Goal: Task Accomplishment & Management: Use online tool/utility

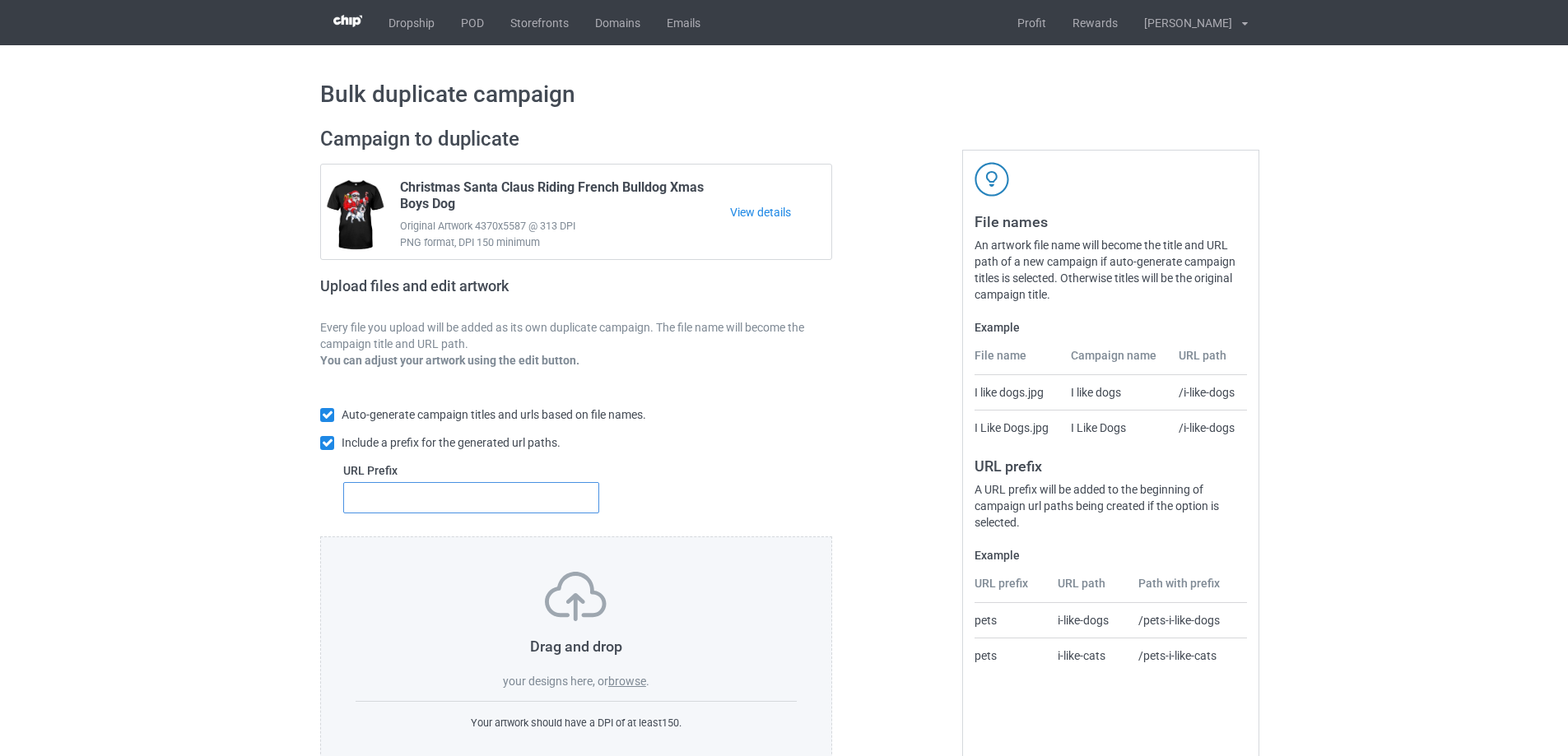
click at [544, 498] on input "text" at bounding box center [471, 497] width 256 height 32
type input "dt-"
click at [628, 680] on label "browse" at bounding box center [627, 681] width 38 height 13
click at [0, 0] on input "browse" at bounding box center [0, 0] width 0 height 0
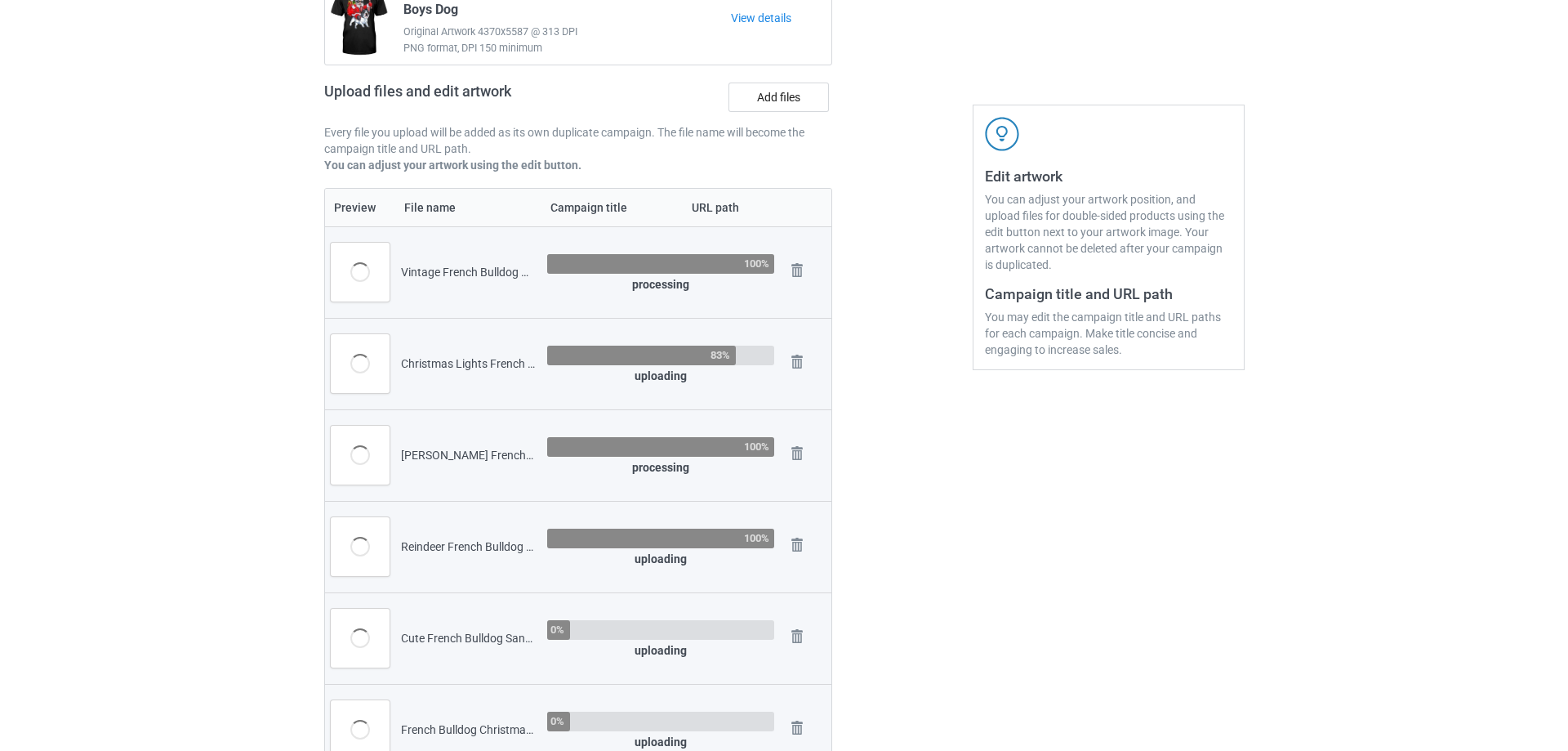
scroll to position [164, 0]
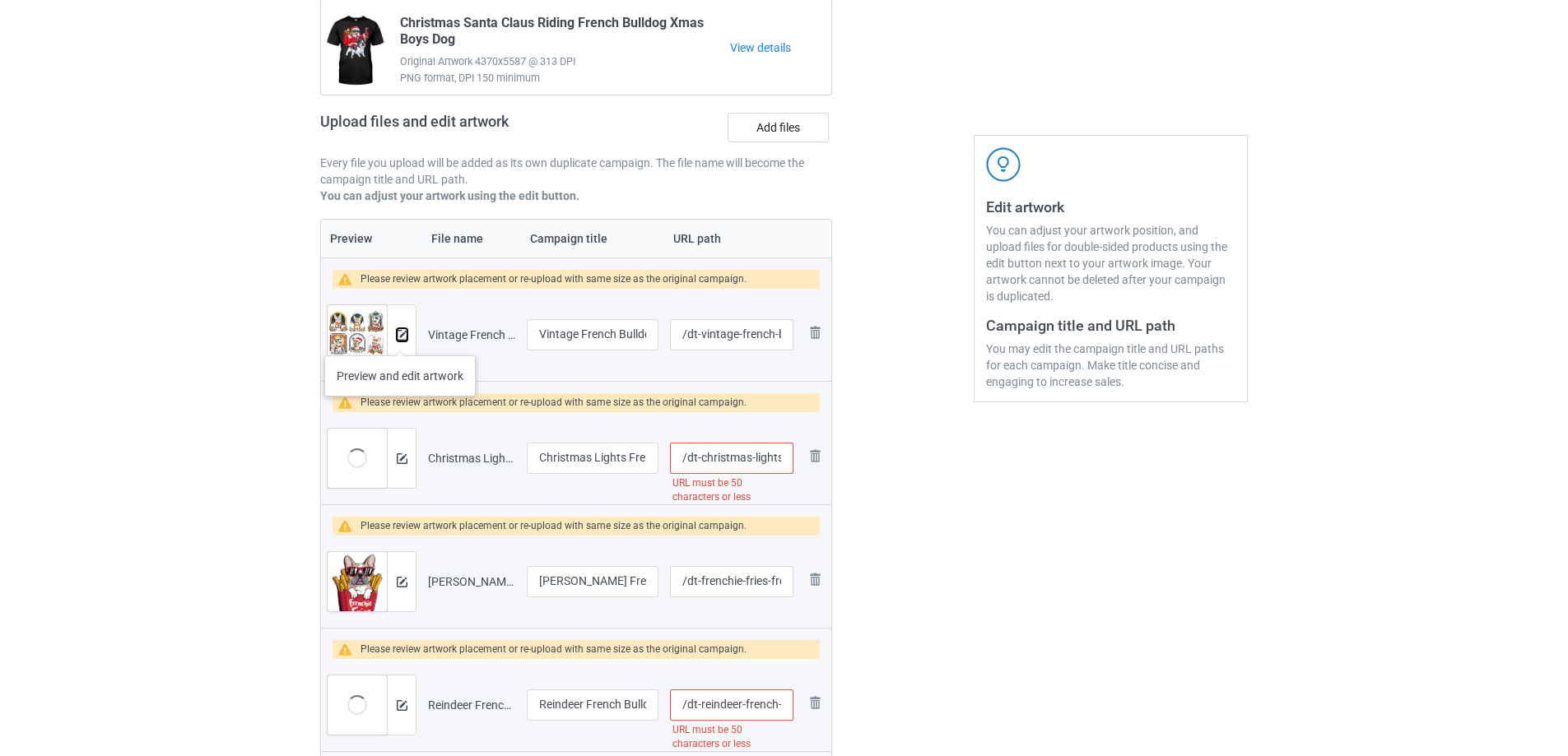
click at [402, 337] on img at bounding box center [402, 335] width 11 height 11
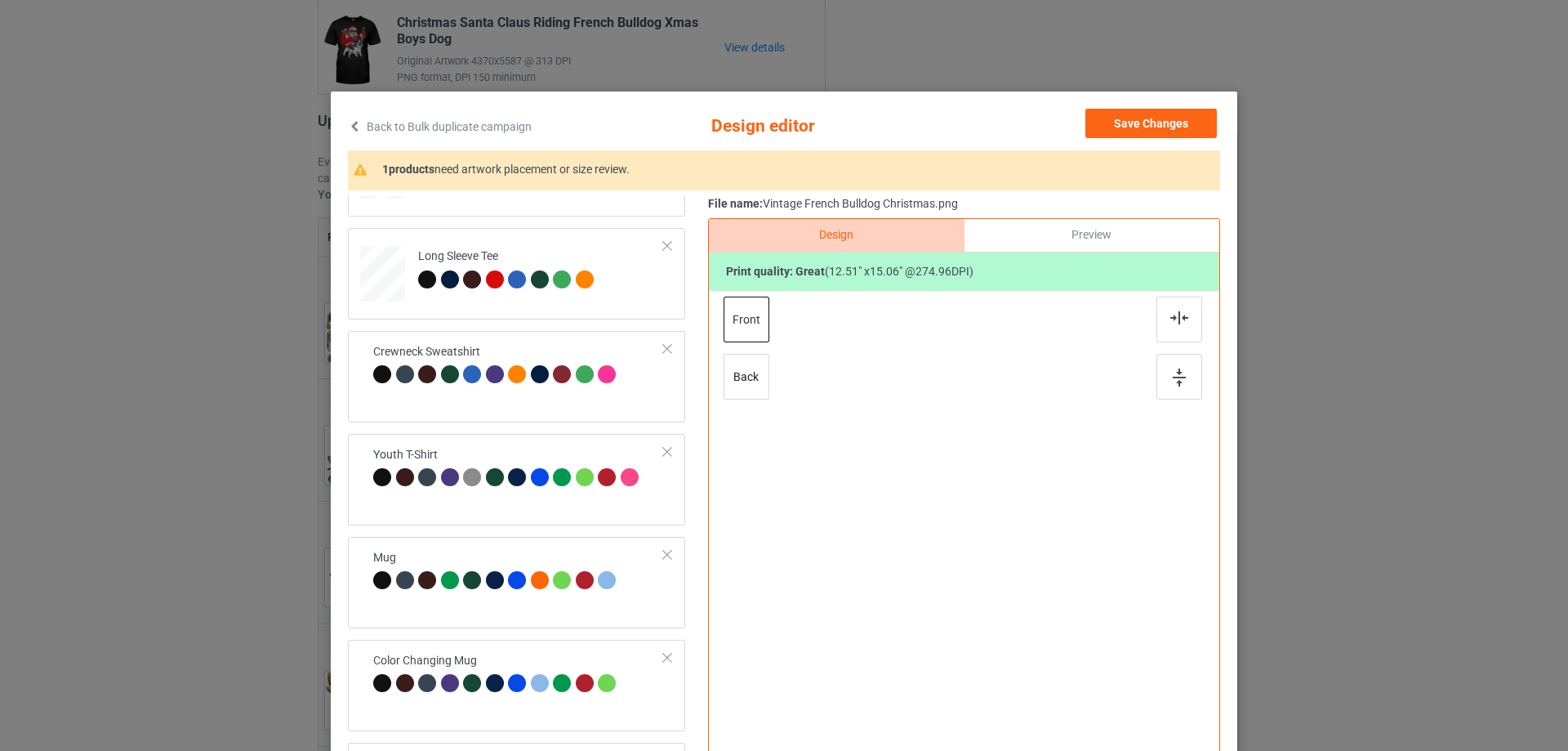
scroll to position [485, 0]
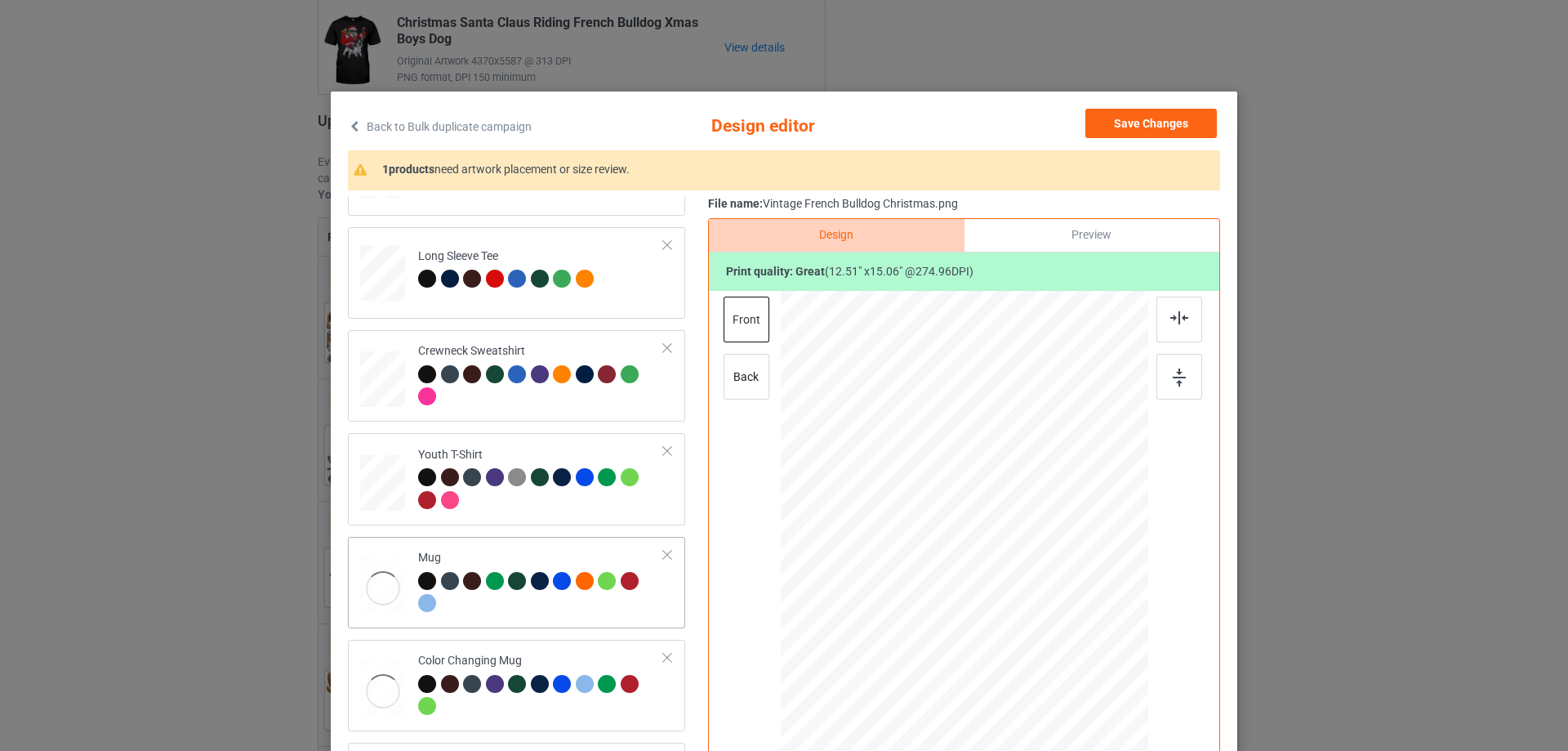
click at [464, 554] on div "Mug" at bounding box center [541, 581] width 246 height 61
click at [1110, 580] on div at bounding box center [1116, 582] width 14 height 14
click at [582, 400] on div at bounding box center [541, 387] width 246 height 45
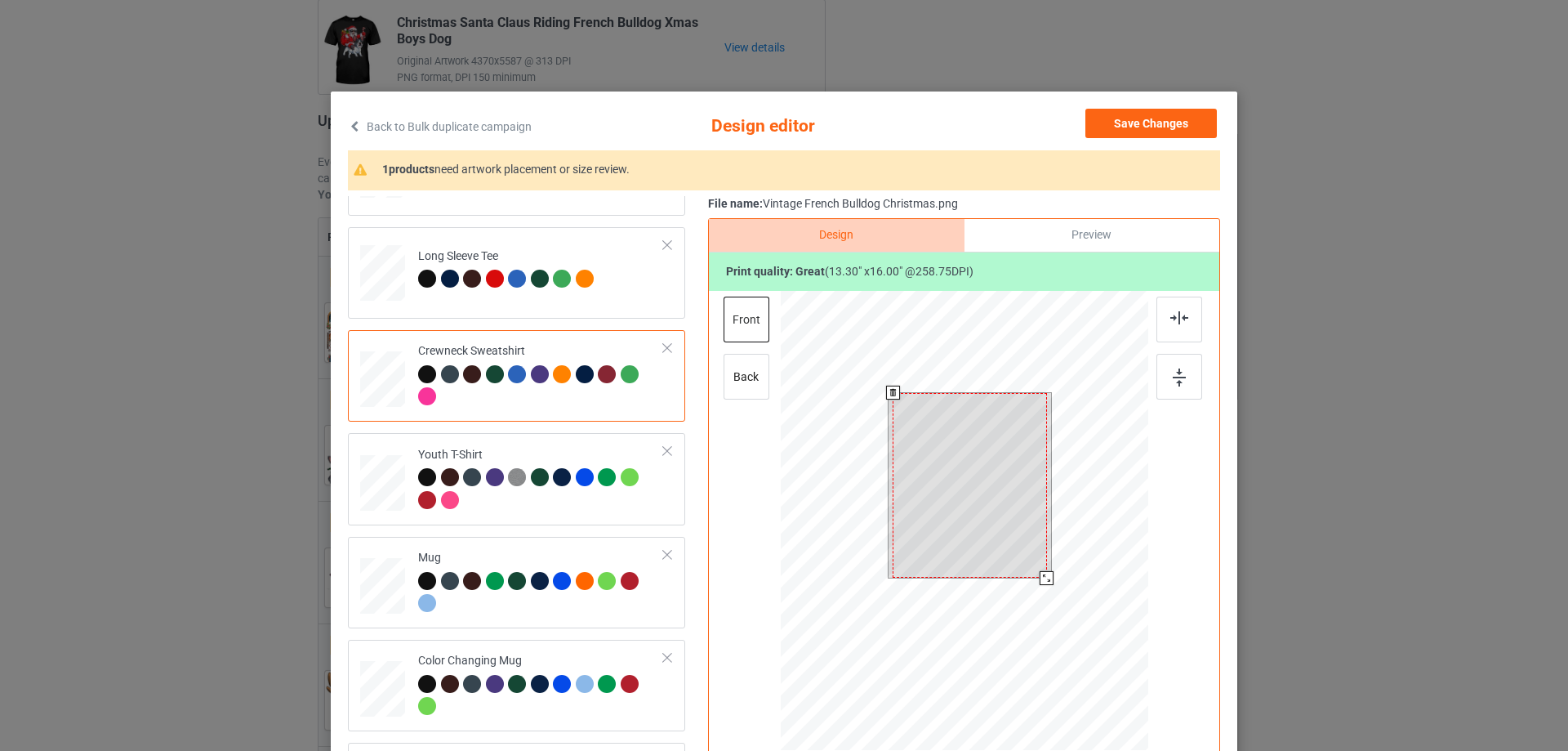
click at [1043, 599] on div at bounding box center [965, 523] width 368 height 465
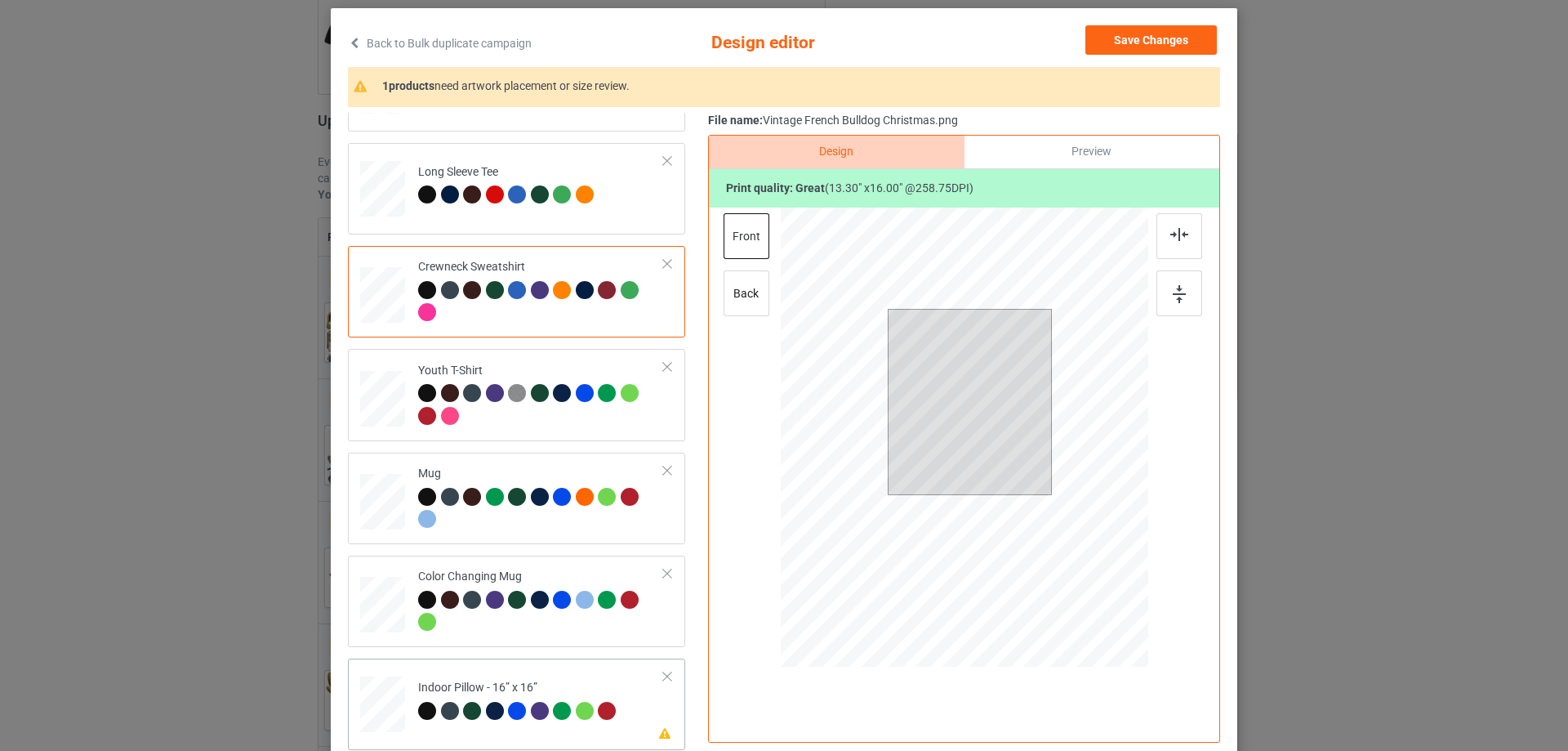
scroll to position [192, 0]
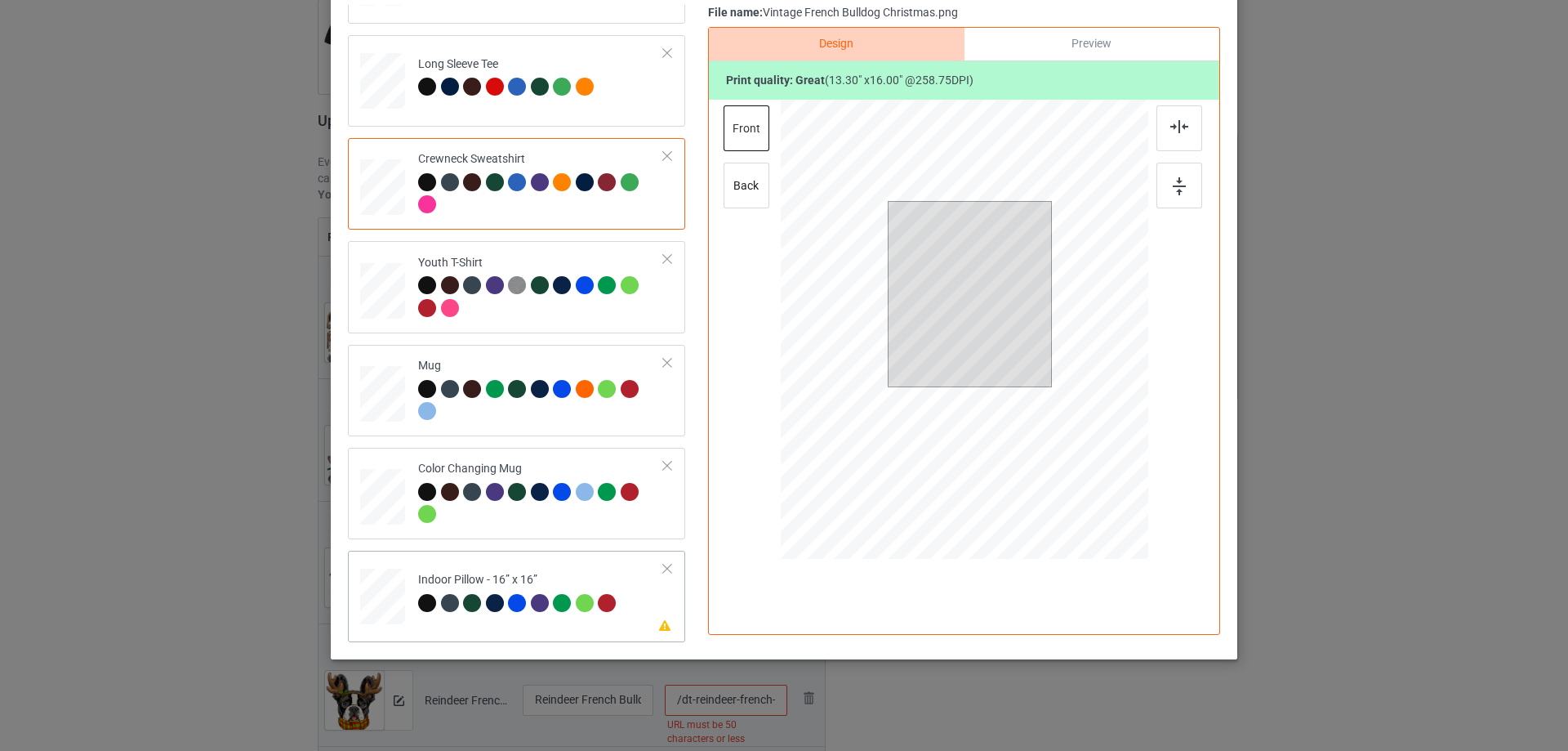
click at [576, 570] on td "Please review artwork placement Indoor Pillow - 16” x 16”" at bounding box center [540, 593] width 263 height 72
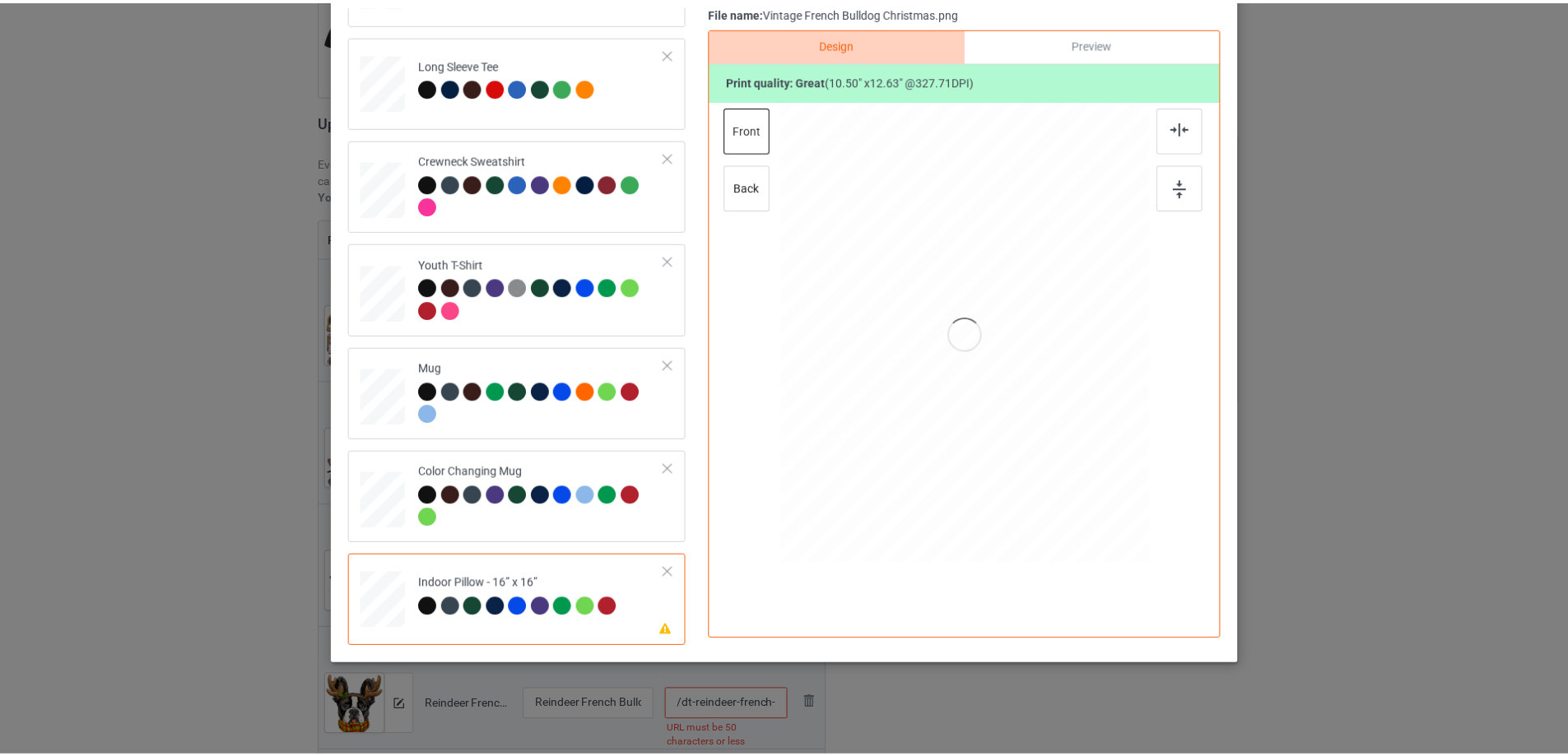
scroll to position [0, 0]
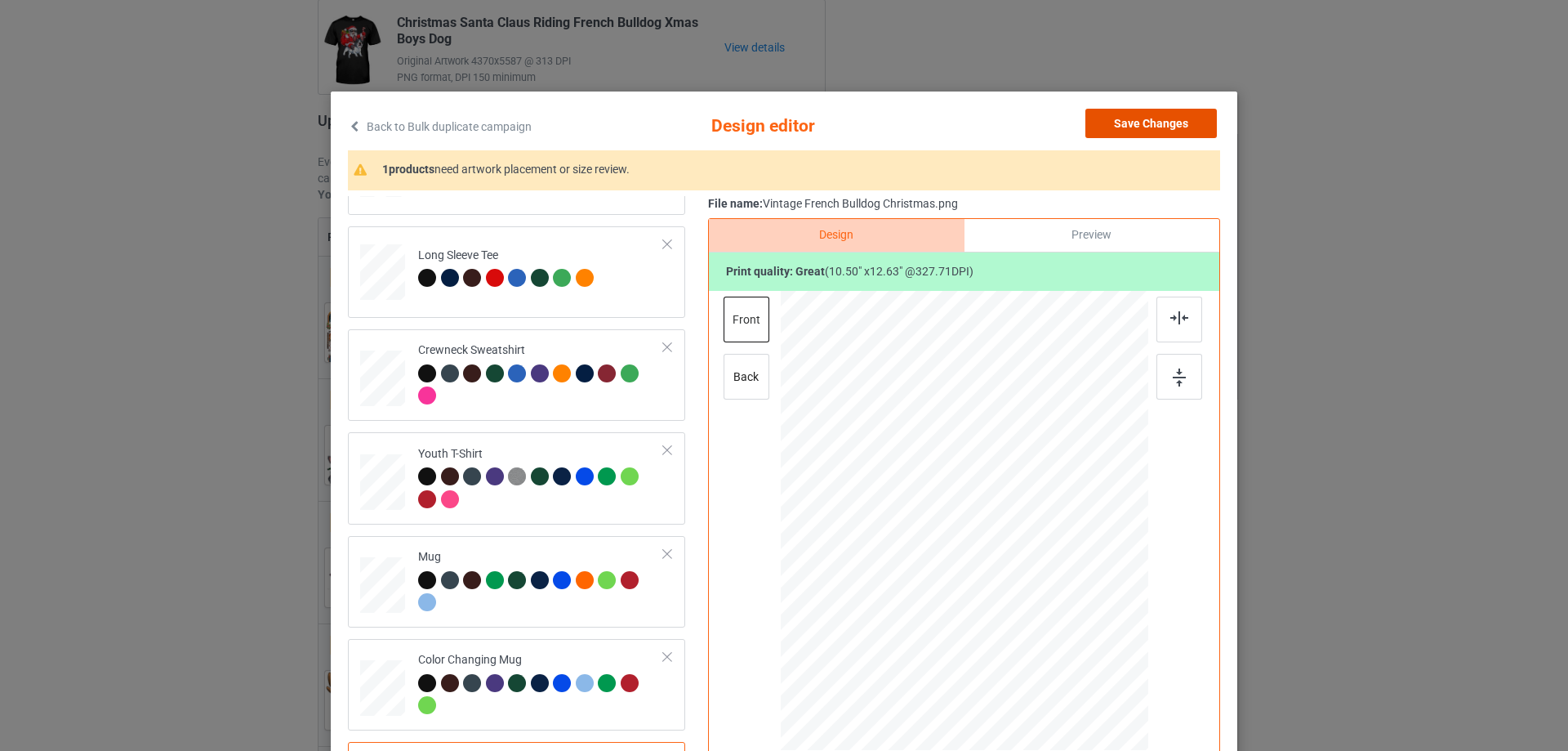
click at [1161, 126] on button "Save Changes" at bounding box center [1150, 123] width 131 height 30
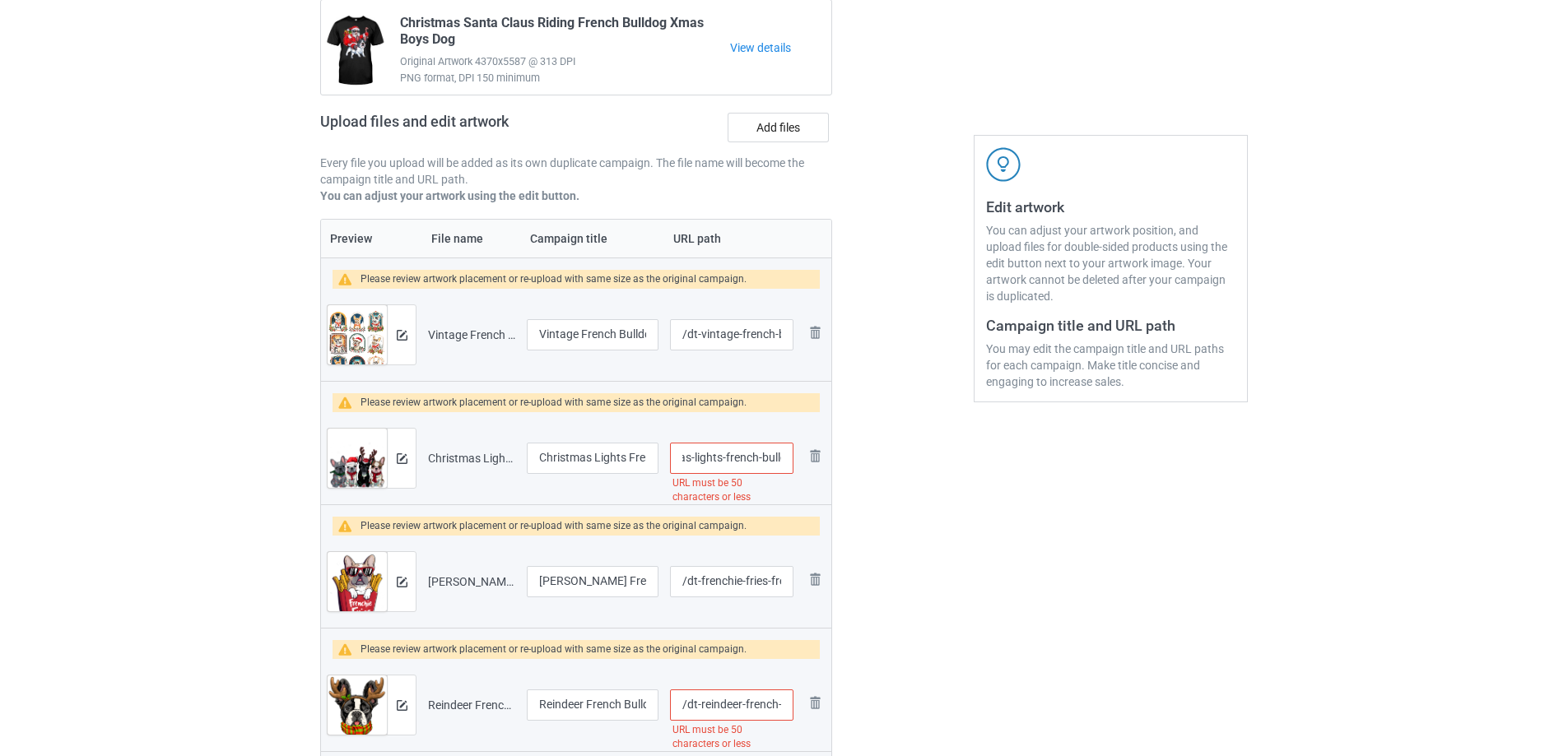
scroll to position [0, 183]
drag, startPoint x: 761, startPoint y: 457, endPoint x: 782, endPoint y: 457, distance: 21.0
click at [782, 457] on input "/dt-christmas-lights-french-bulldogs-xmas-frenchie-dog" at bounding box center [732, 458] width 124 height 32
click at [762, 461] on input "/dt-christmas-lights-french-bulldogs-xmas-frenchie-dog" at bounding box center [732, 458] width 124 height 32
drag, startPoint x: 756, startPoint y: 455, endPoint x: 786, endPoint y: 465, distance: 31.6
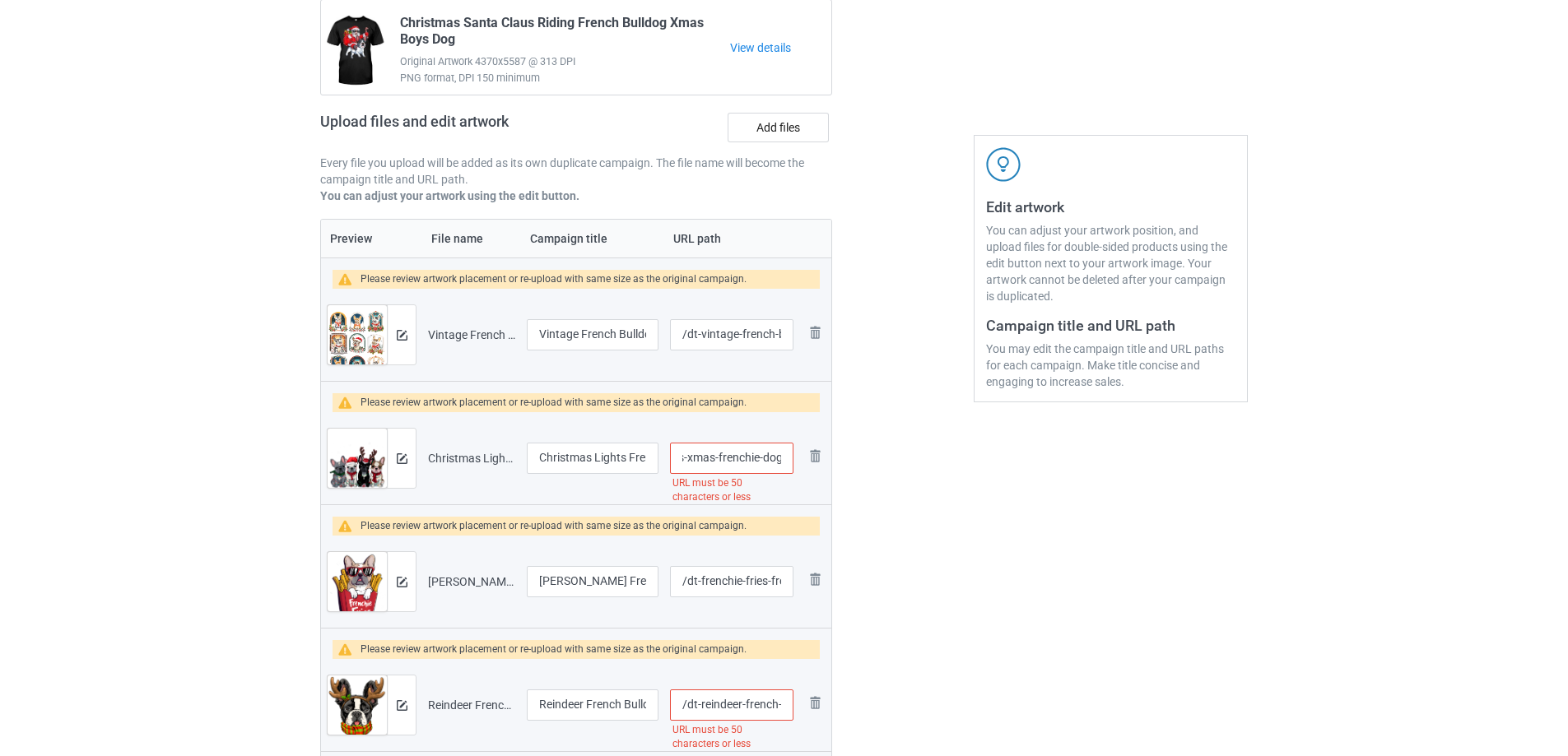
click at [786, 465] on input "/dt-christmas-lights-french-bulldogs-xmas-frenchie-dog" at bounding box center [732, 458] width 124 height 32
type input "/dt-christmas-lights-french-bulldogs-xmas-frenchie"
click at [1019, 525] on div "Edit artwork You can adjust your artwork position, and upload files for double-…" at bounding box center [1110, 498] width 297 height 1096
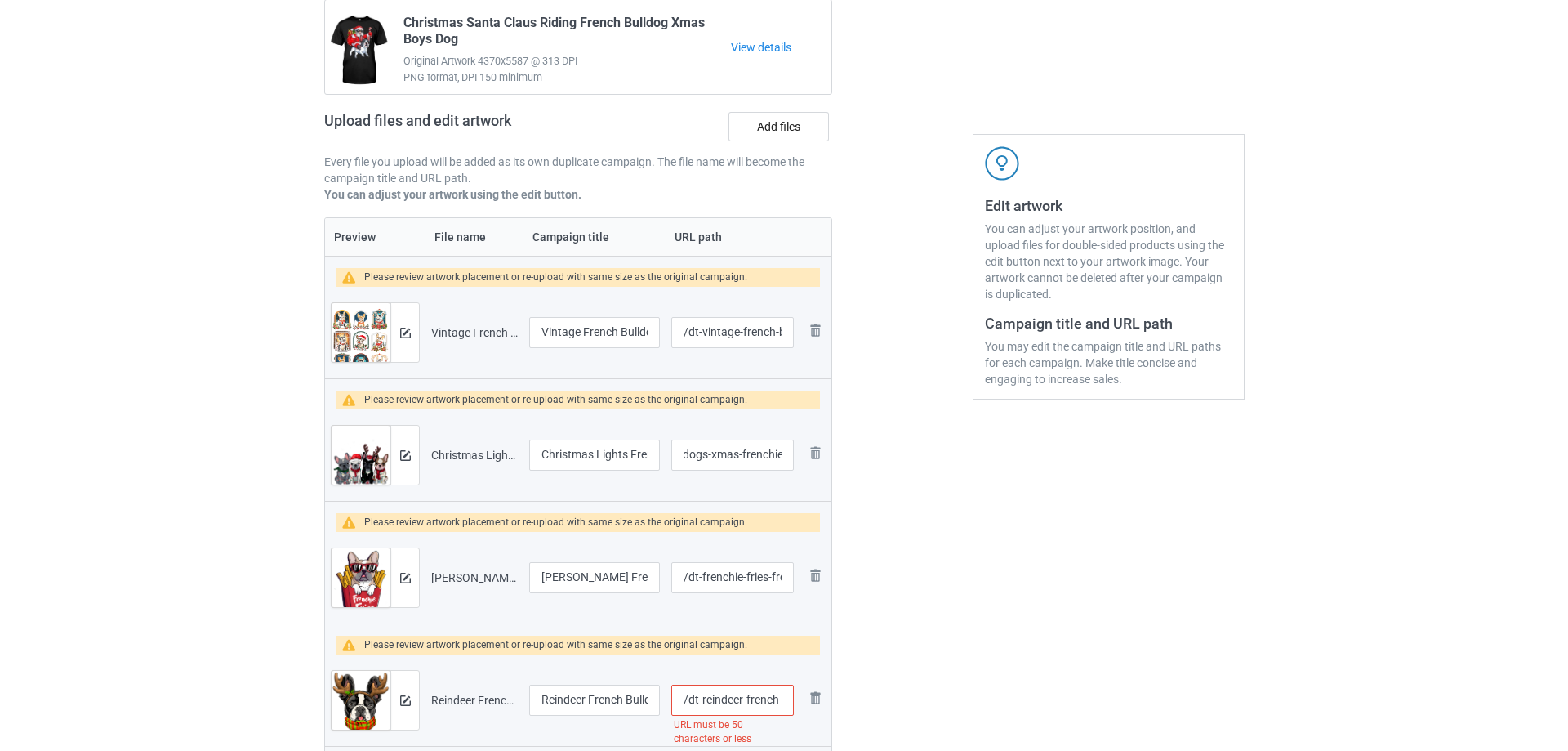
scroll to position [0, 0]
click at [404, 453] on div at bounding box center [398, 454] width 29 height 58
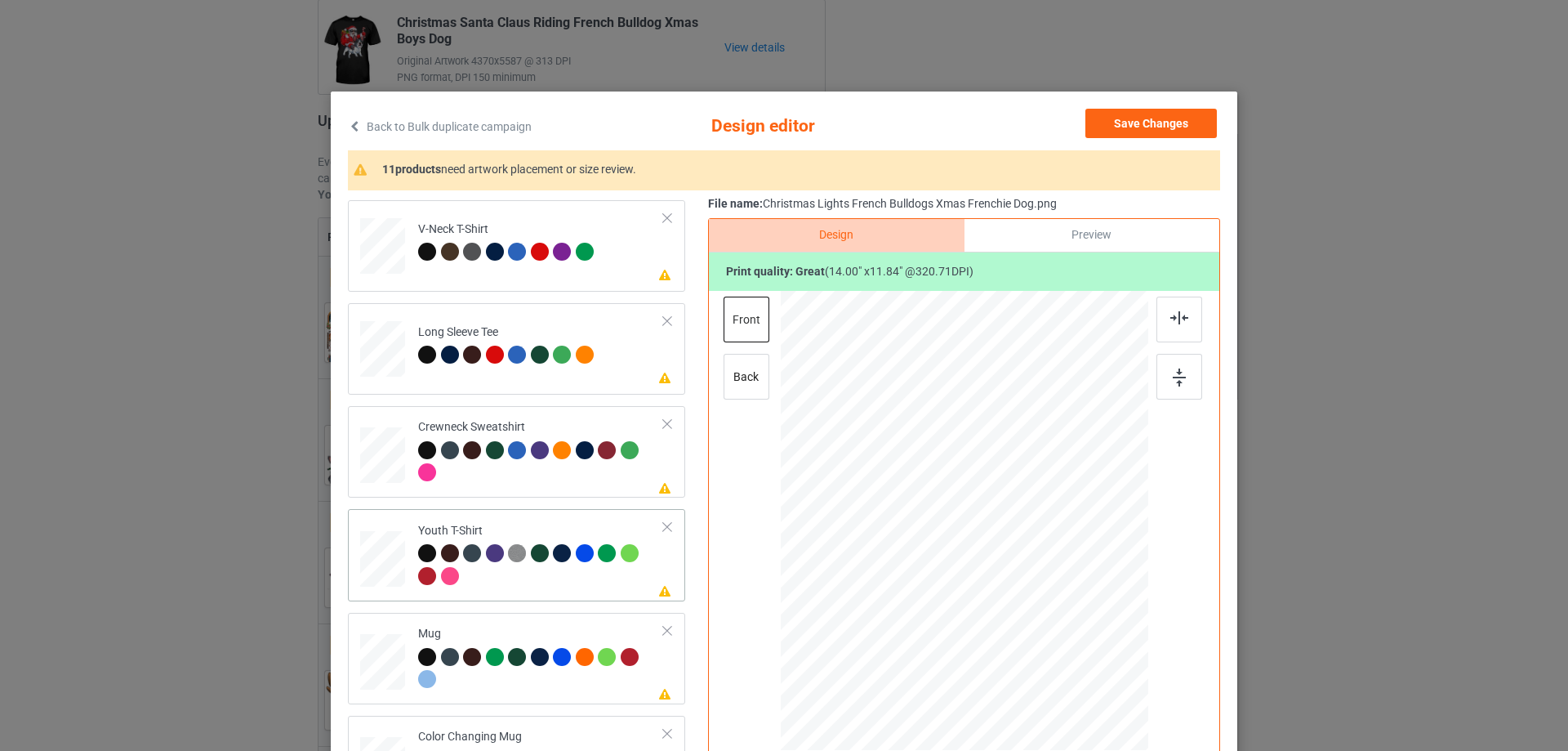
scroll to position [486, 0]
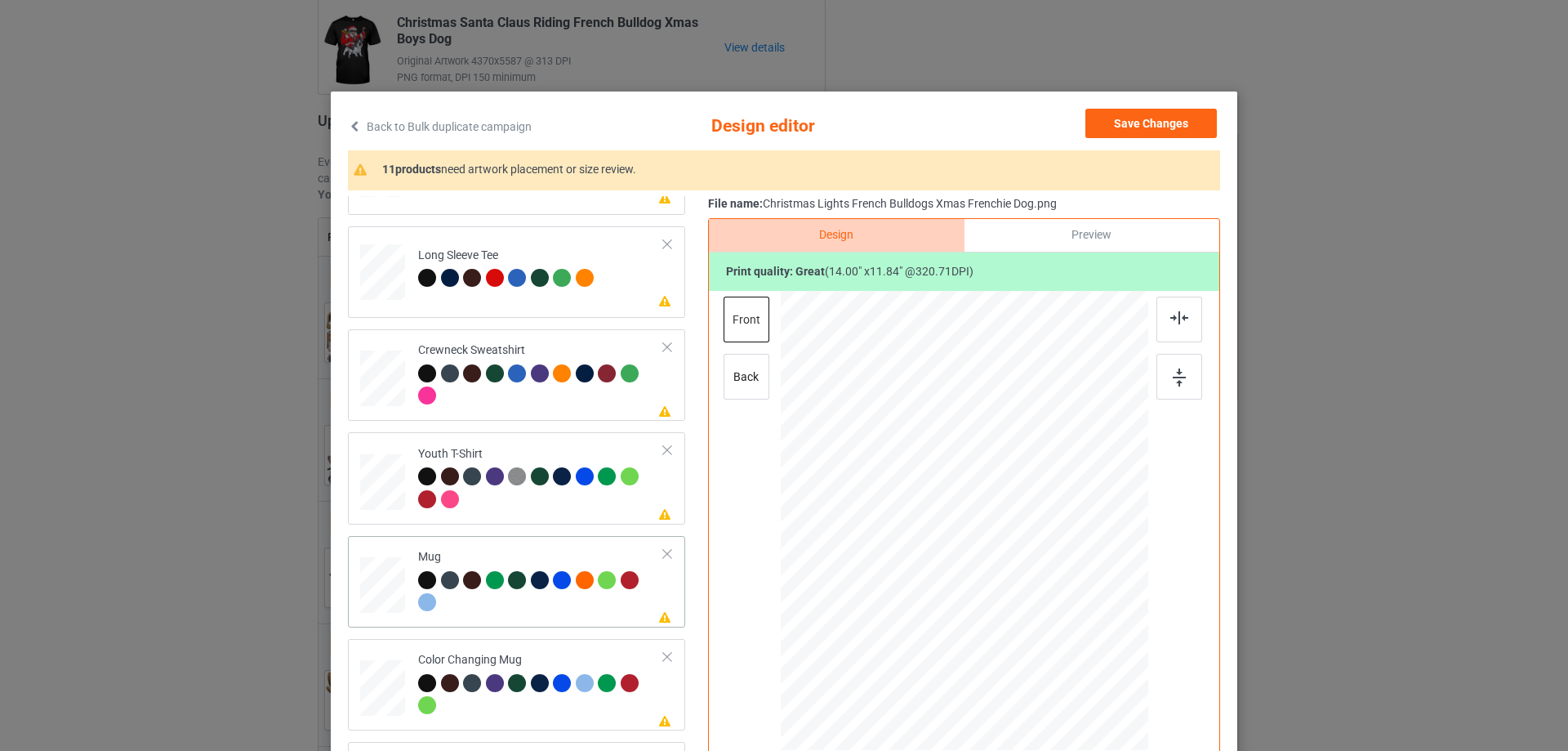
click at [557, 555] on div "Mug" at bounding box center [541, 580] width 246 height 61
drag, startPoint x: 1072, startPoint y: 617, endPoint x: 1021, endPoint y: 534, distance: 97.4
click at [1028, 537] on div at bounding box center [965, 520] width 368 height 153
drag, startPoint x: 981, startPoint y: 517, endPoint x: 1083, endPoint y: 512, distance: 102.1
click at [1083, 512] on div at bounding box center [1066, 515] width 106 height 90
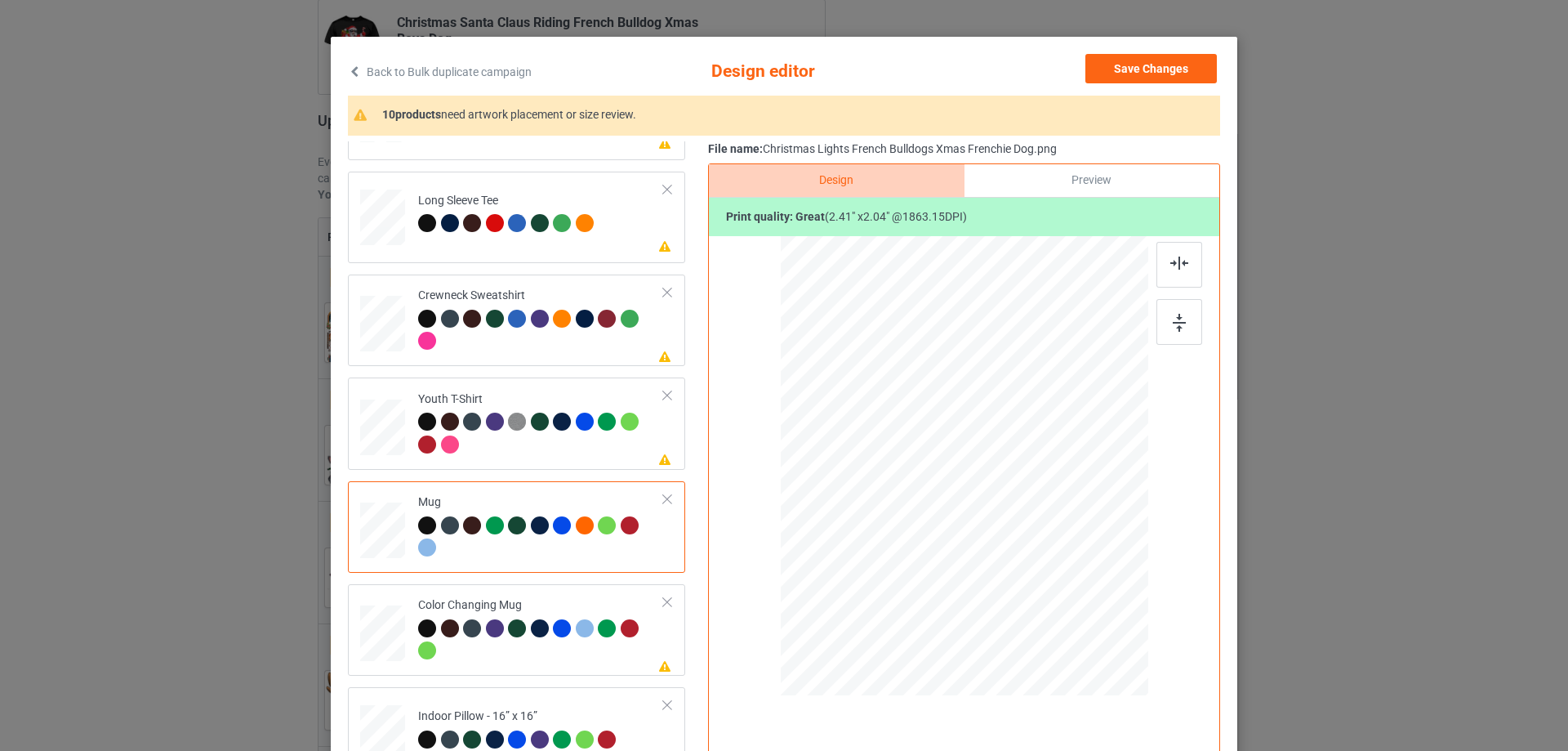
scroll to position [192, 0]
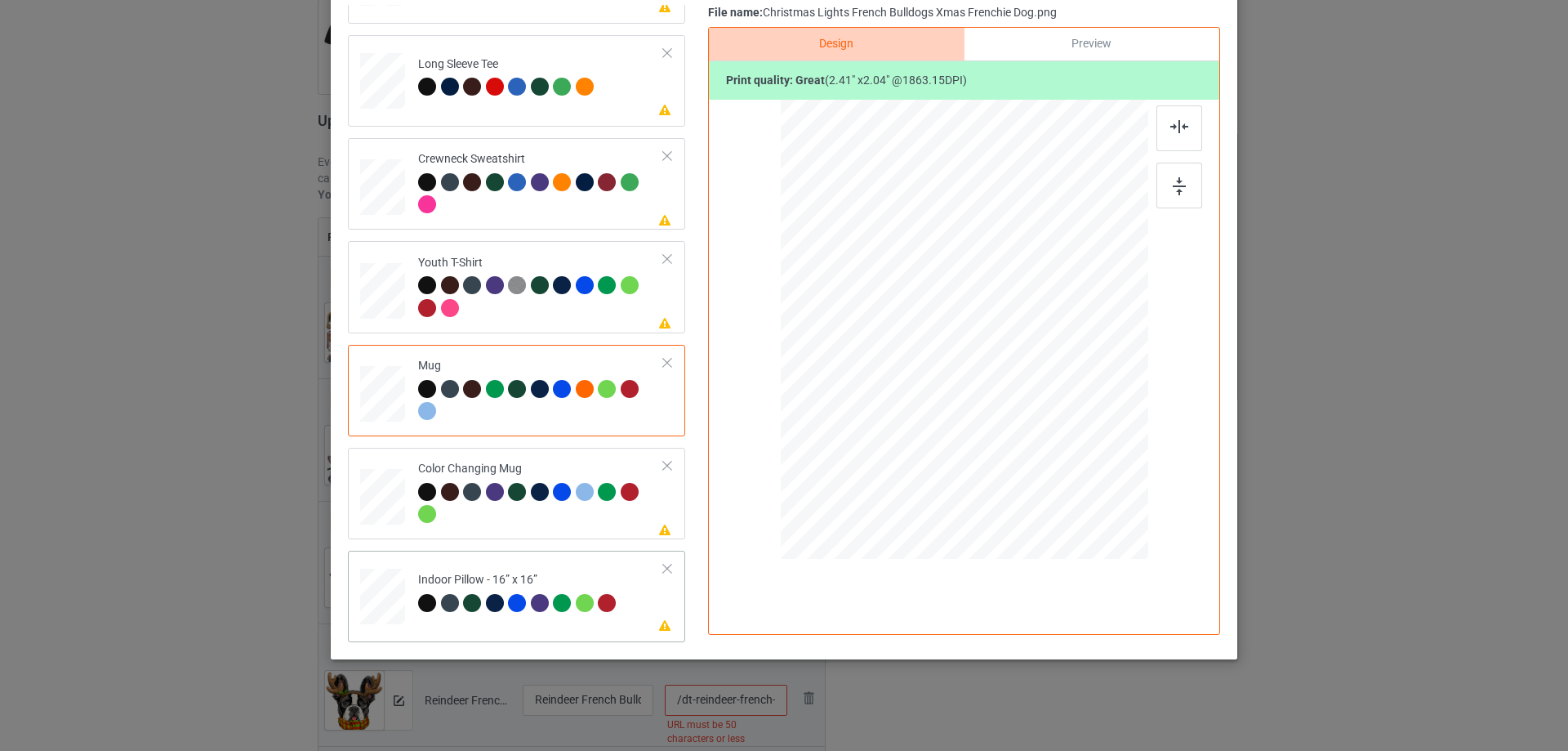
click at [547, 578] on div "Indoor Pillow - 16” x 16”" at bounding box center [519, 591] width 202 height 38
click at [1079, 457] on div at bounding box center [965, 330] width 368 height 367
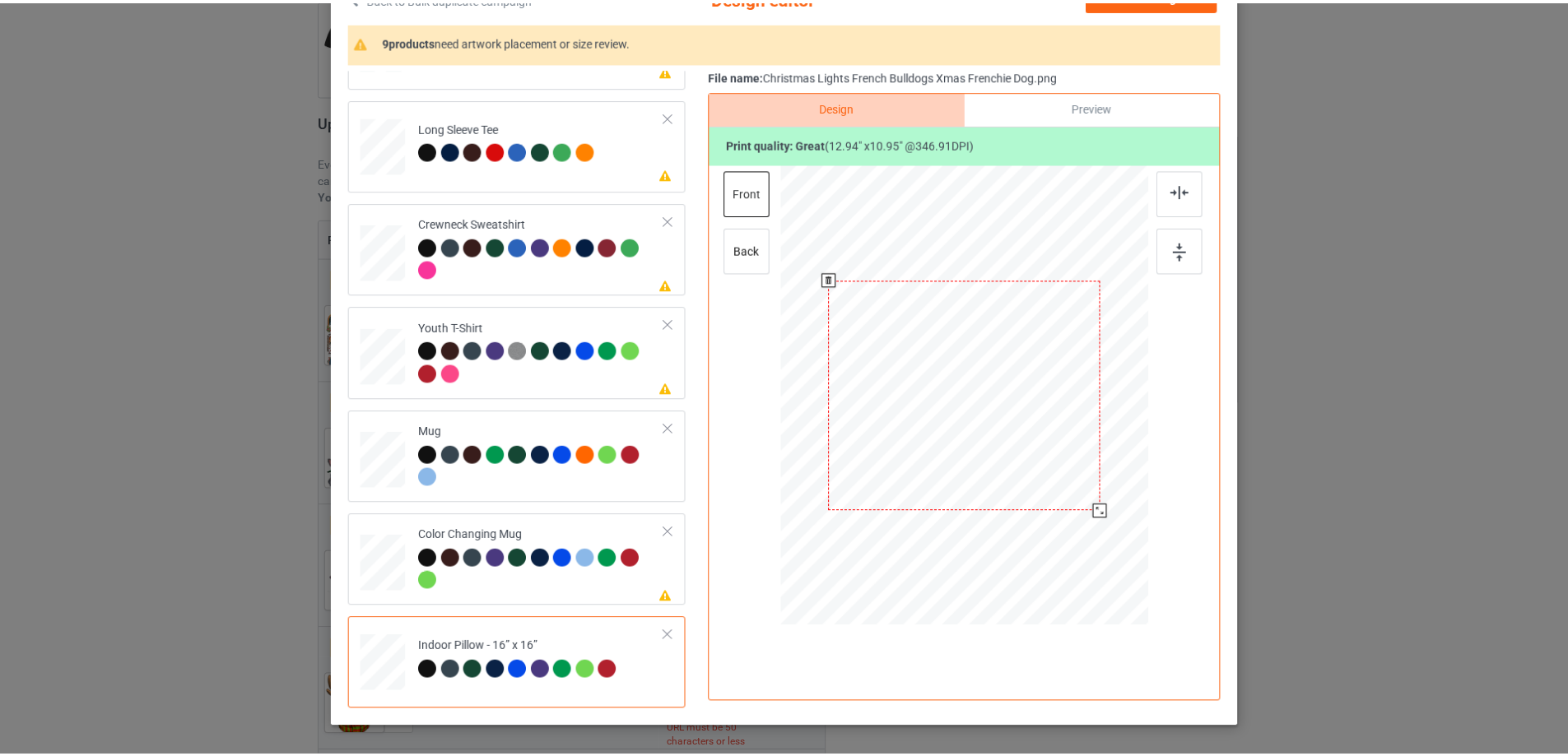
scroll to position [0, 0]
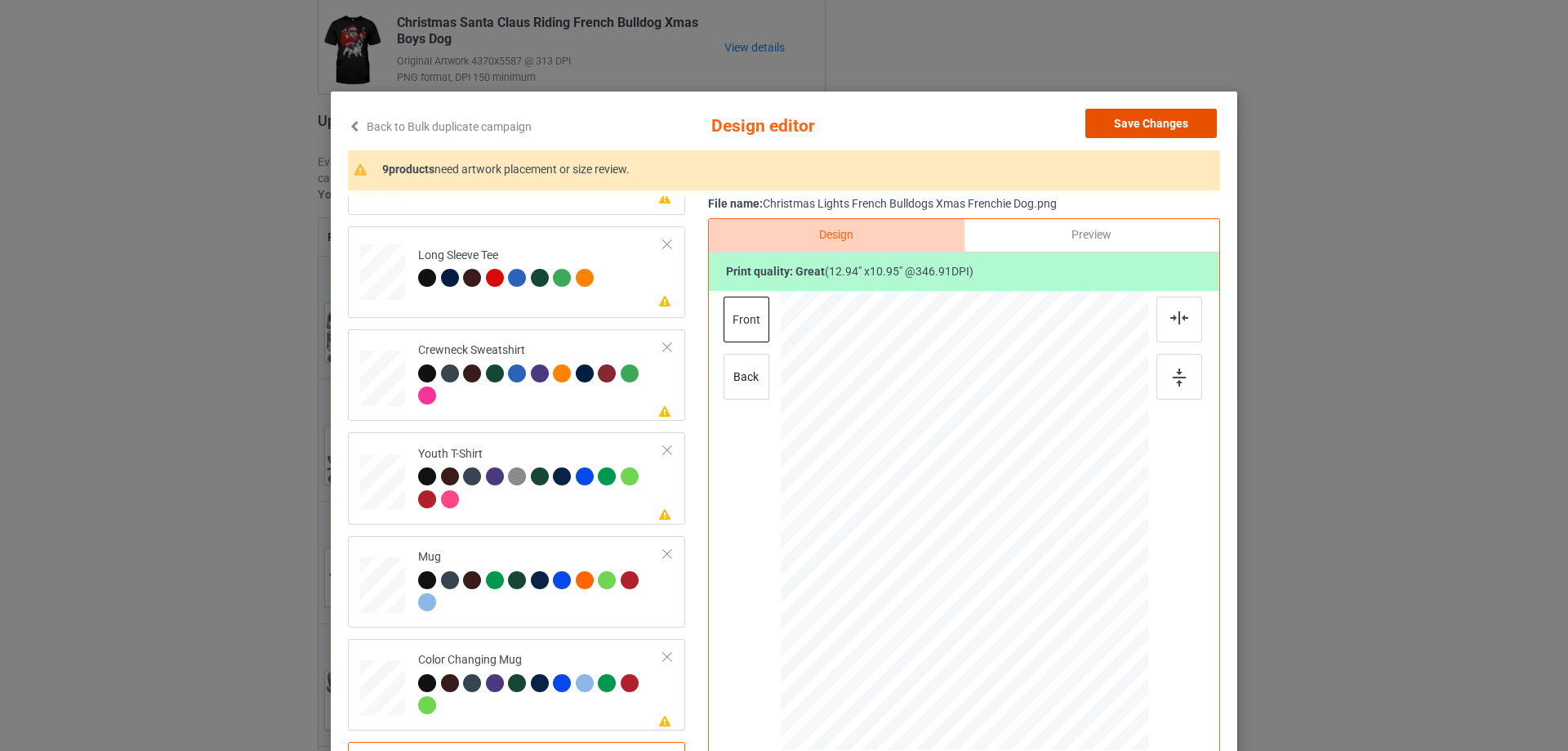
click at [1139, 127] on button "Save Changes" at bounding box center [1150, 123] width 131 height 30
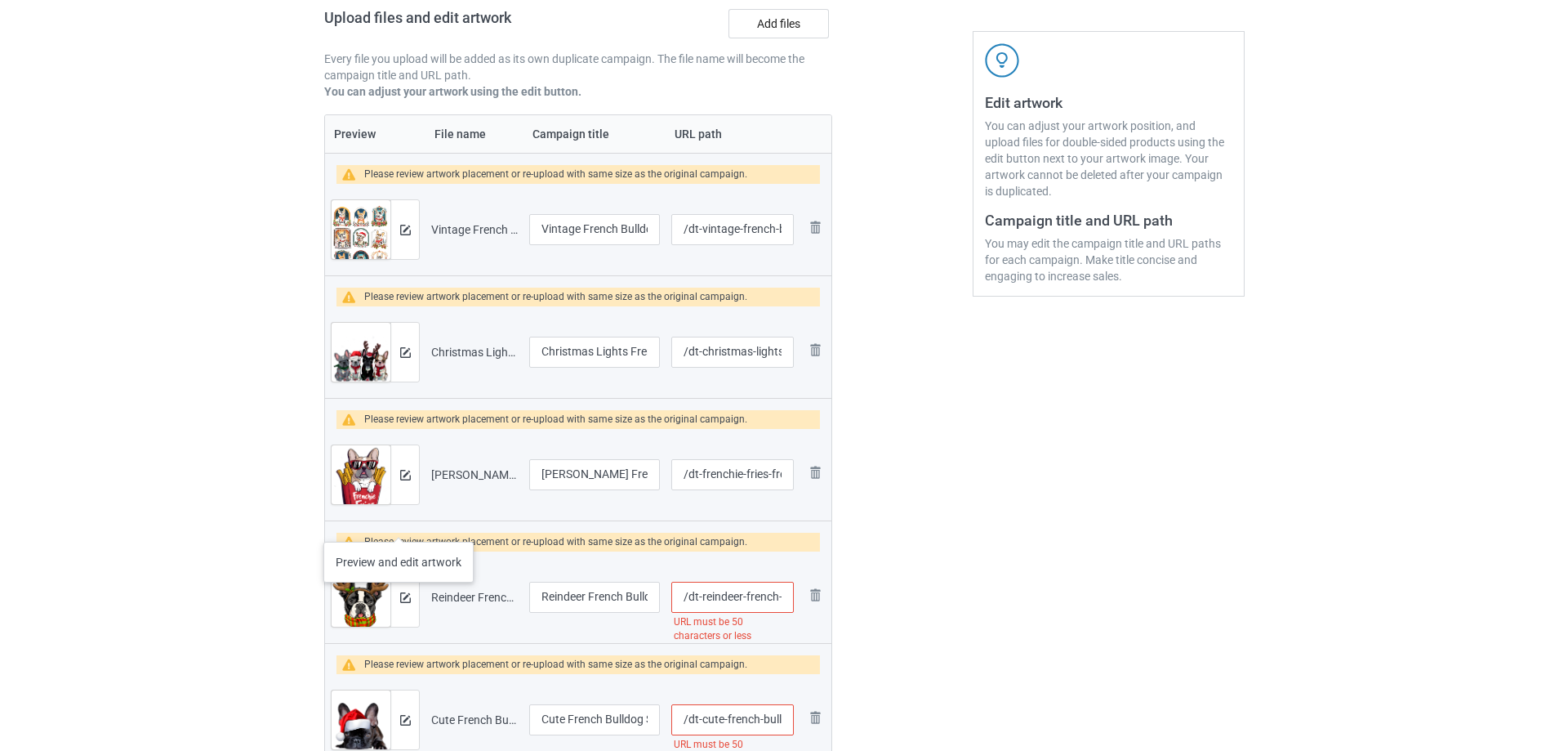
scroll to position [327, 0]
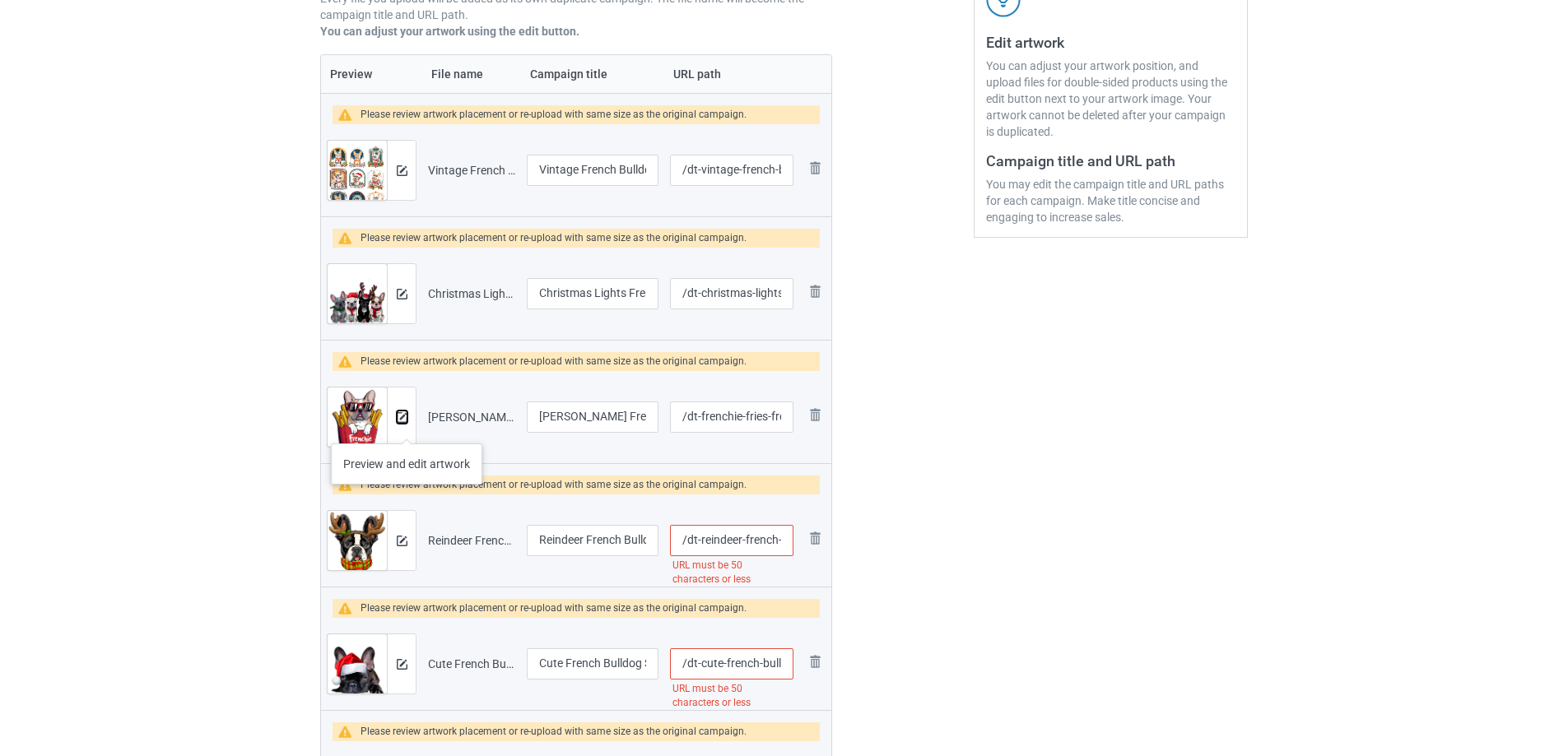
click at [405, 422] on img at bounding box center [402, 417] width 11 height 11
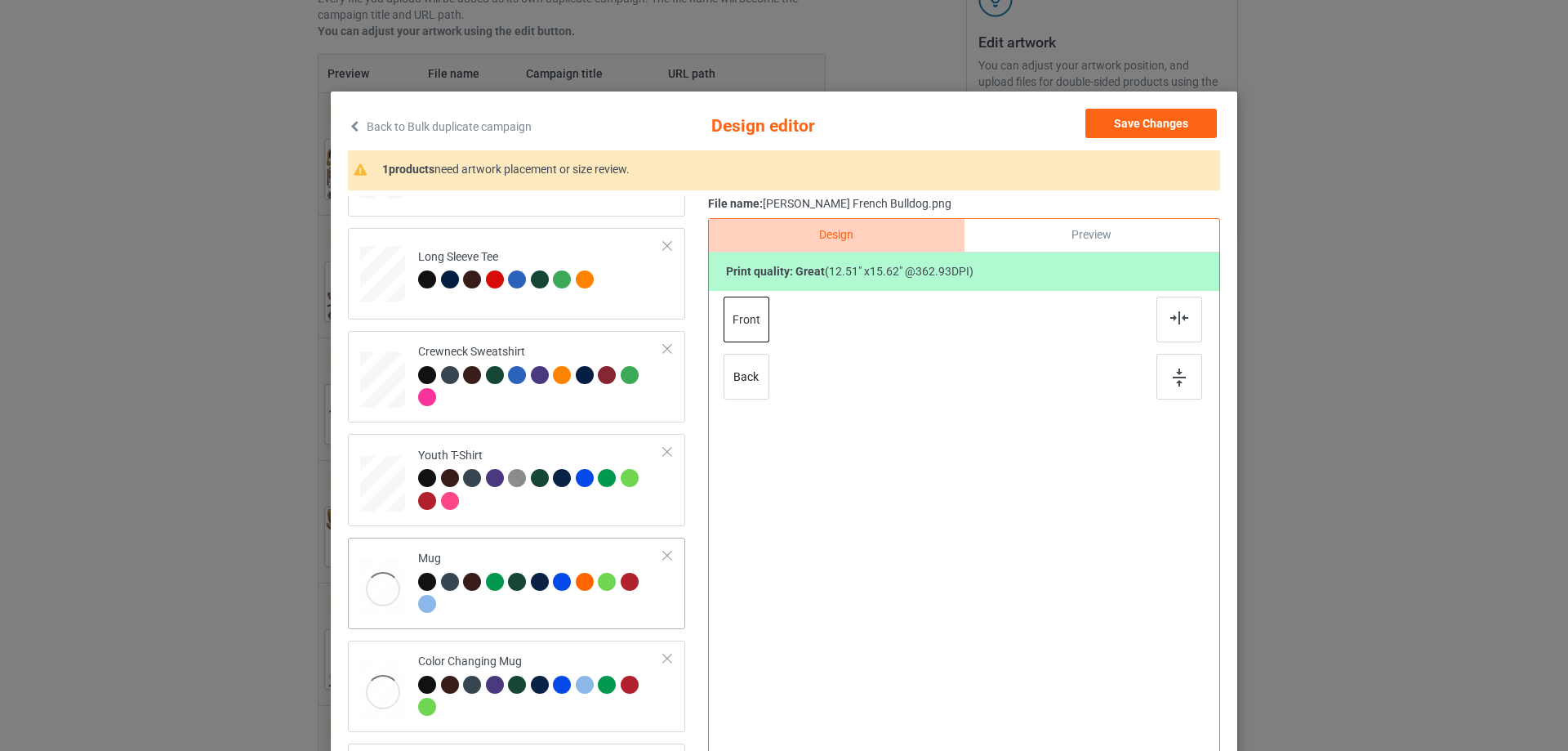
scroll to position [485, 0]
click at [528, 554] on div "Mug" at bounding box center [541, 581] width 246 height 61
drag, startPoint x: 1108, startPoint y: 580, endPoint x: 1113, endPoint y: 587, distance: 8.6
click at [1113, 587] on div at bounding box center [1118, 587] width 14 height 14
click at [583, 389] on div at bounding box center [541, 387] width 246 height 45
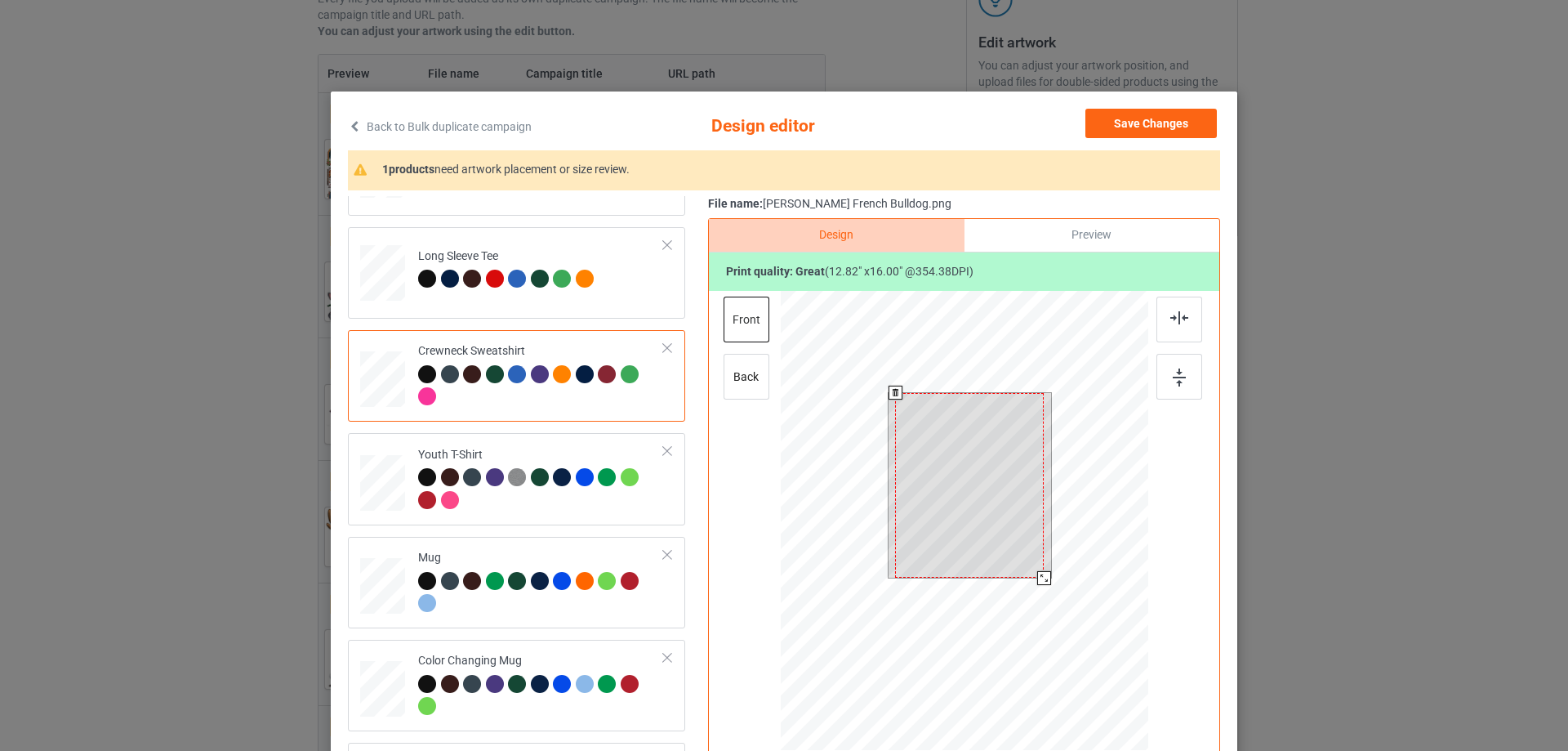
drag, startPoint x: 1033, startPoint y: 570, endPoint x: 1035, endPoint y: 584, distance: 14.1
click at [1037, 584] on div at bounding box center [1044, 578] width 14 height 14
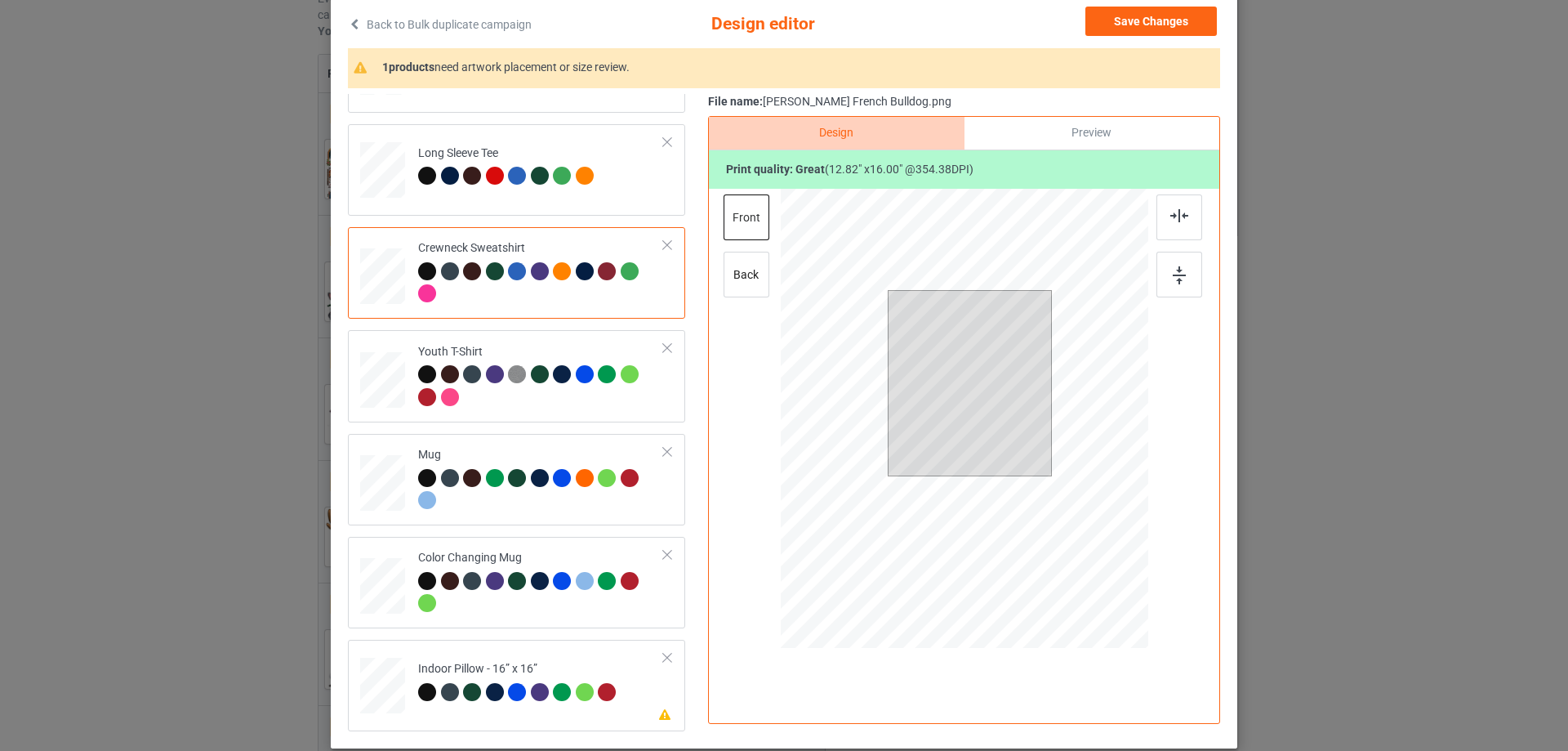
scroll to position [192, 0]
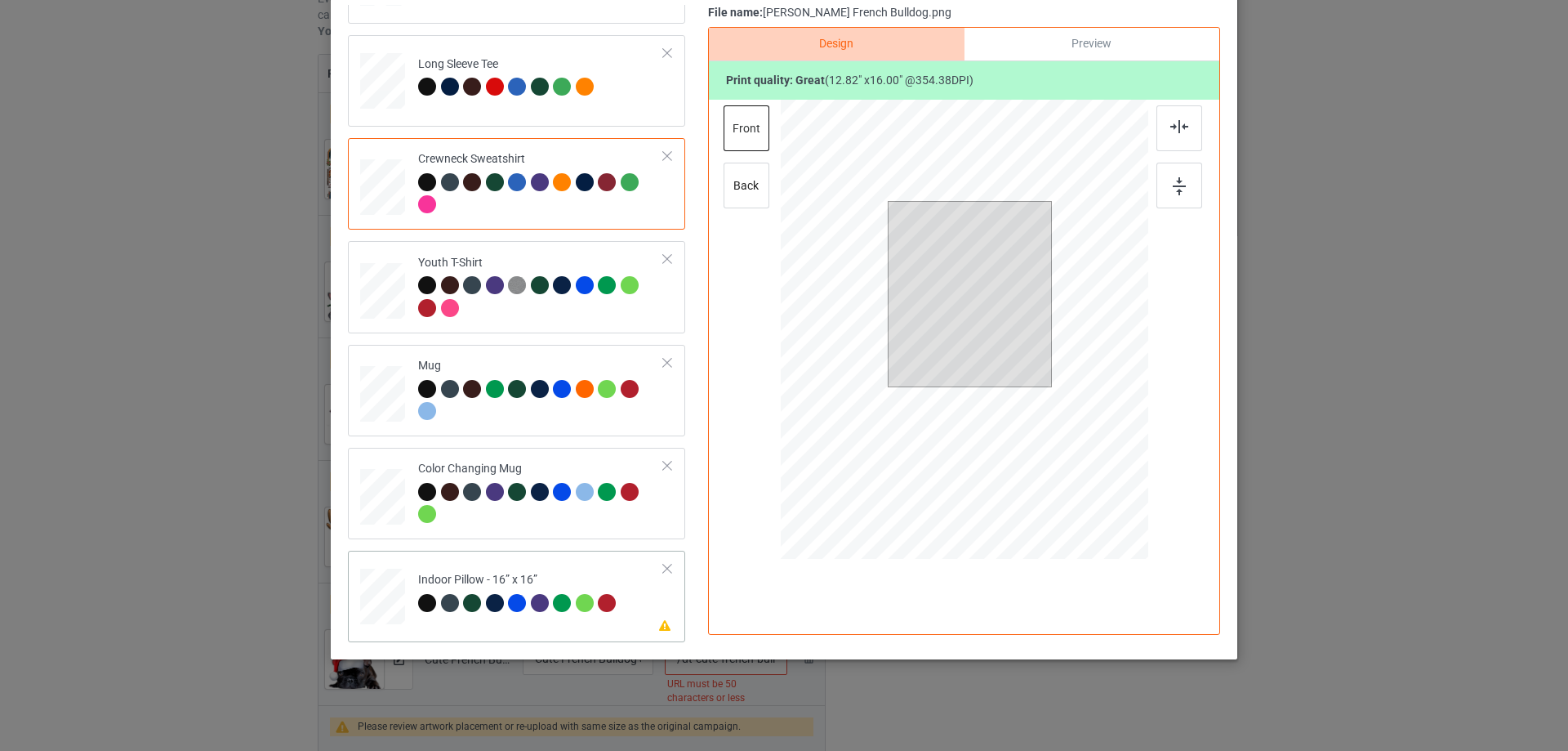
click at [568, 565] on td "Please review artwork placement Indoor Pillow - 16” x 16”" at bounding box center [540, 593] width 263 height 72
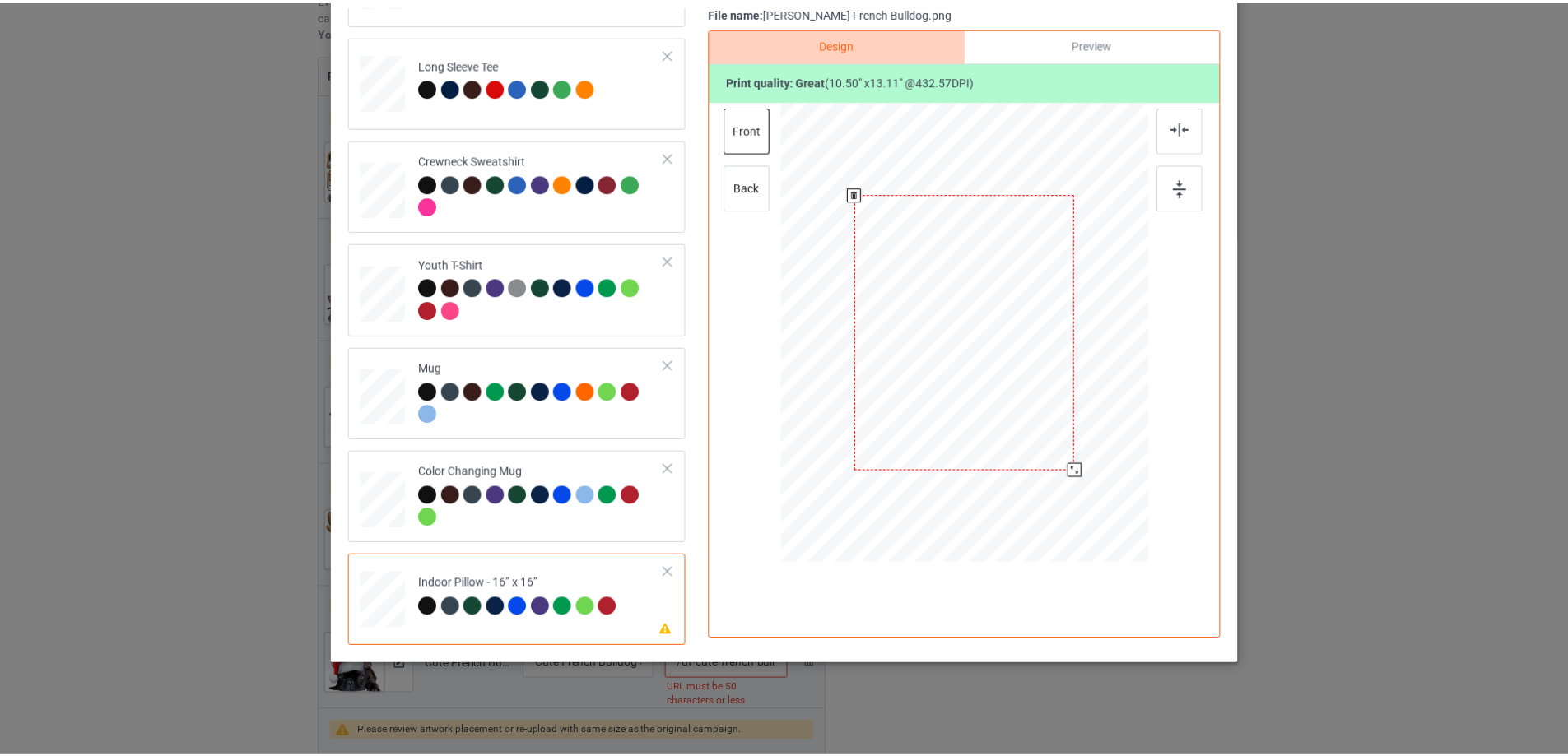
scroll to position [0, 0]
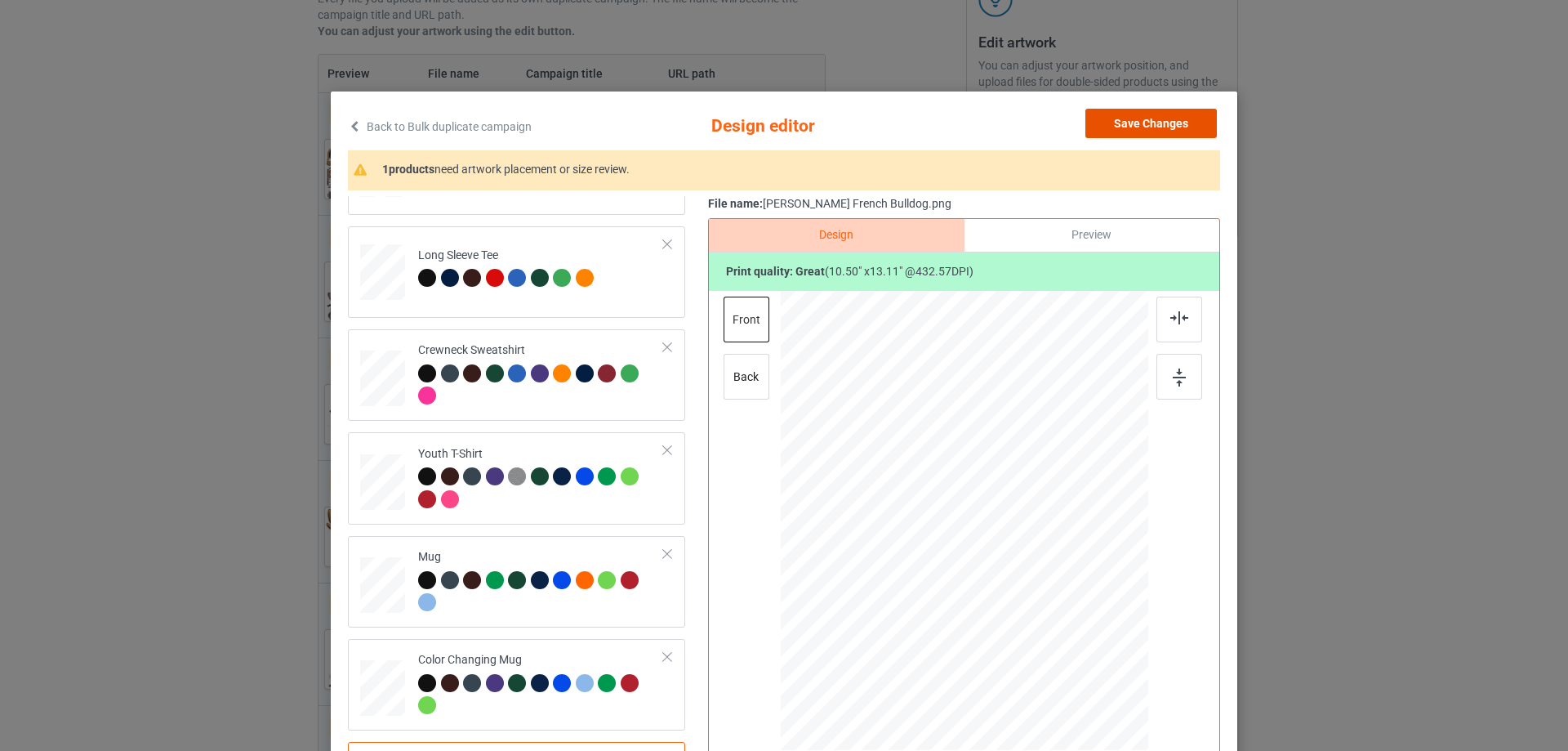
click at [1172, 116] on button "Save Changes" at bounding box center [1150, 123] width 131 height 30
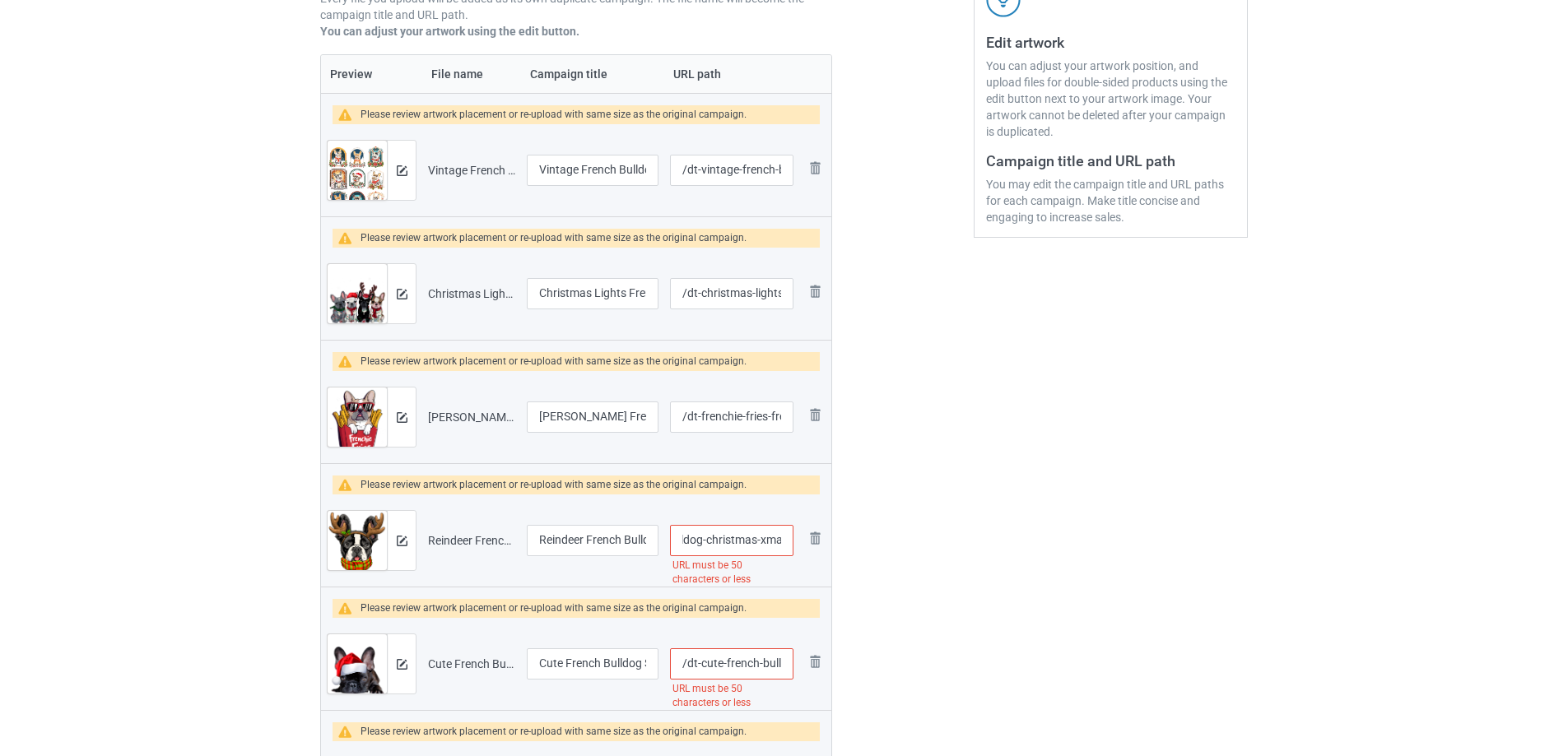
scroll to position [0, 190]
drag, startPoint x: 749, startPoint y: 533, endPoint x: 778, endPoint y: 533, distance: 29.0
click at [778, 533] on input "/dt-reindeer-french-bulldog-christmas-xmas-frenchie-dog" at bounding box center [732, 540] width 124 height 32
click at [759, 550] on button at bounding box center [754, 557] width 21 height 21
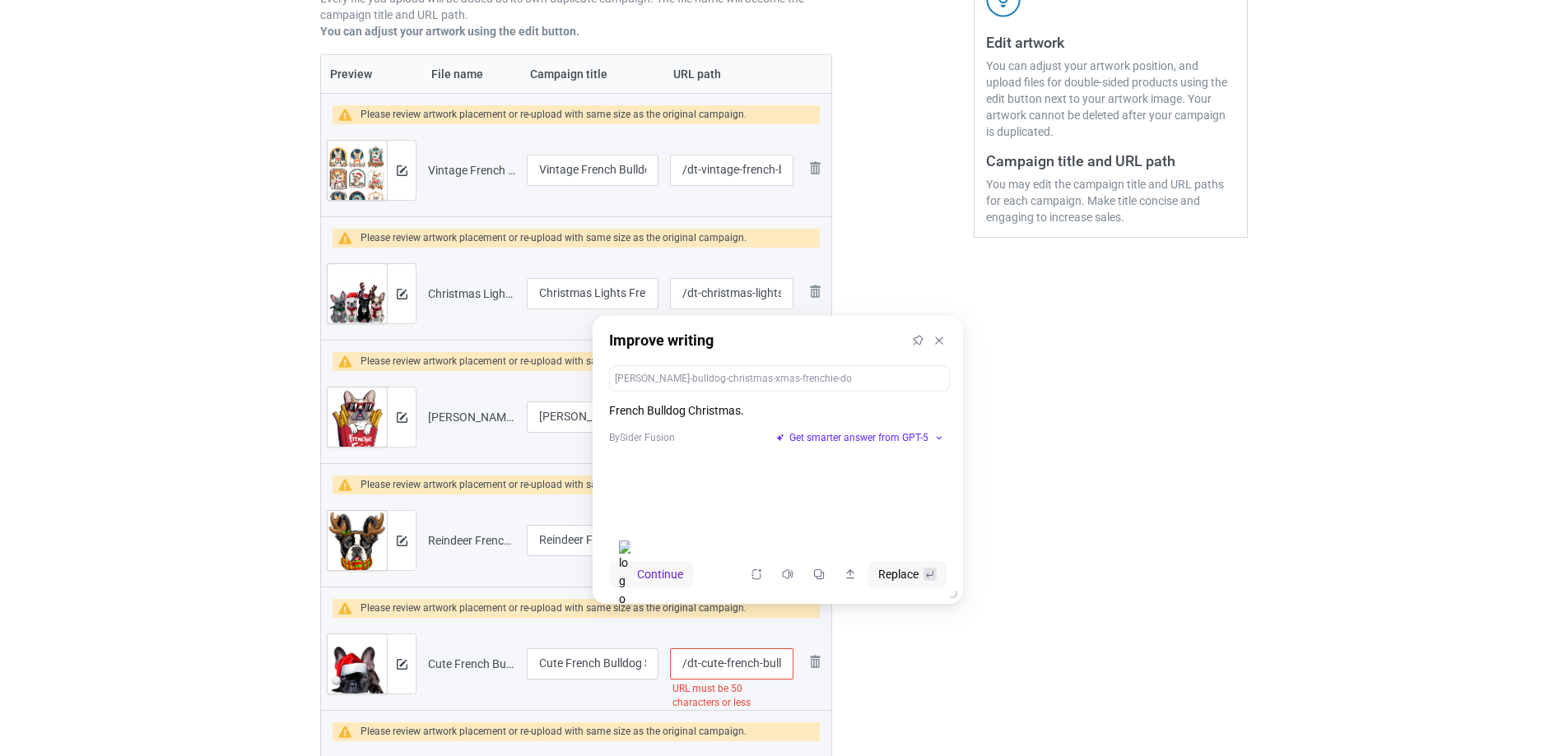
click at [939, 342] on div "Improve writing" at bounding box center [778, 340] width 370 height 49
click at [950, 334] on button at bounding box center [942, 337] width 21 height 21
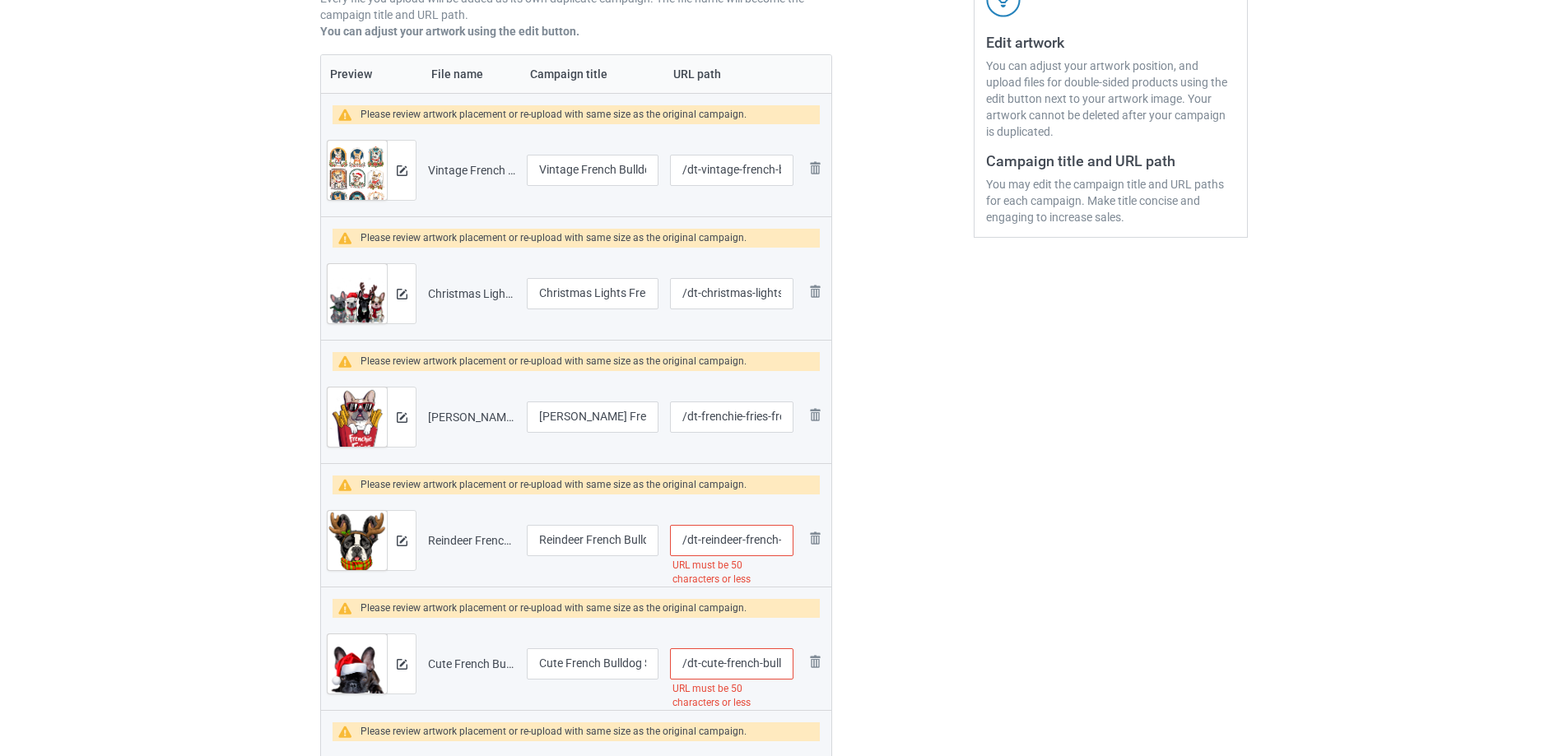
click at [728, 537] on input "/dt-reindeer-french-bulldog-christmas-xmas-frenchie-dog" at bounding box center [732, 540] width 124 height 32
type input "/dt-french-bulldog-christmas-xmas-frenchie-dog"
click at [1085, 555] on div "Edit artwork You can adjust your artwork position, and upload files for double-…" at bounding box center [1110, 334] width 297 height 1096
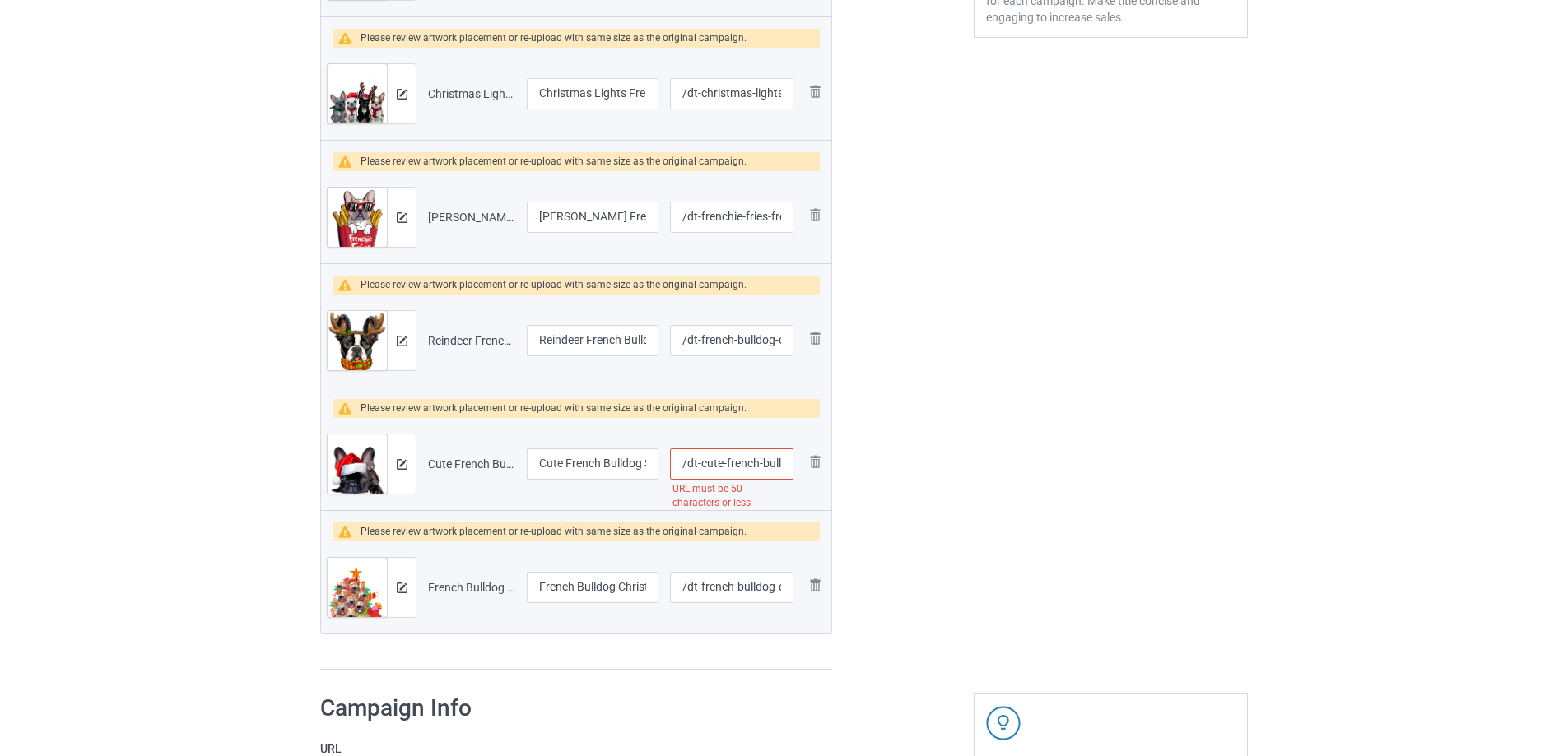
scroll to position [576, 0]
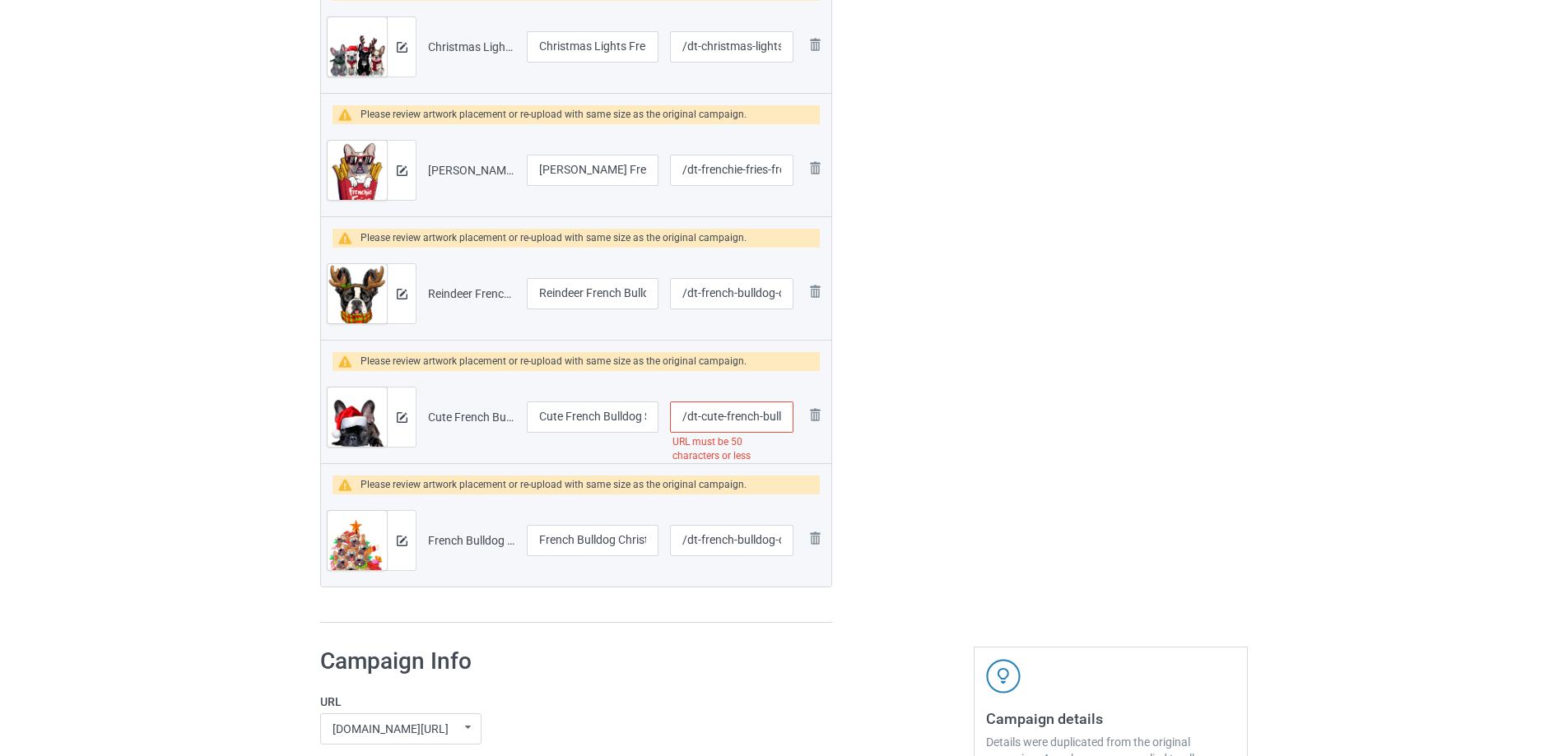
click at [714, 415] on input "/dt-cute-french-bulldog-santa-hat-frenchie-image-christmas" at bounding box center [732, 416] width 124 height 32
click at [1009, 444] on div "Edit artwork You can adjust your artwork position, and upload files for double-…" at bounding box center [1110, 87] width 297 height 1096
drag, startPoint x: 749, startPoint y: 415, endPoint x: 784, endPoint y: 421, distance: 35.5
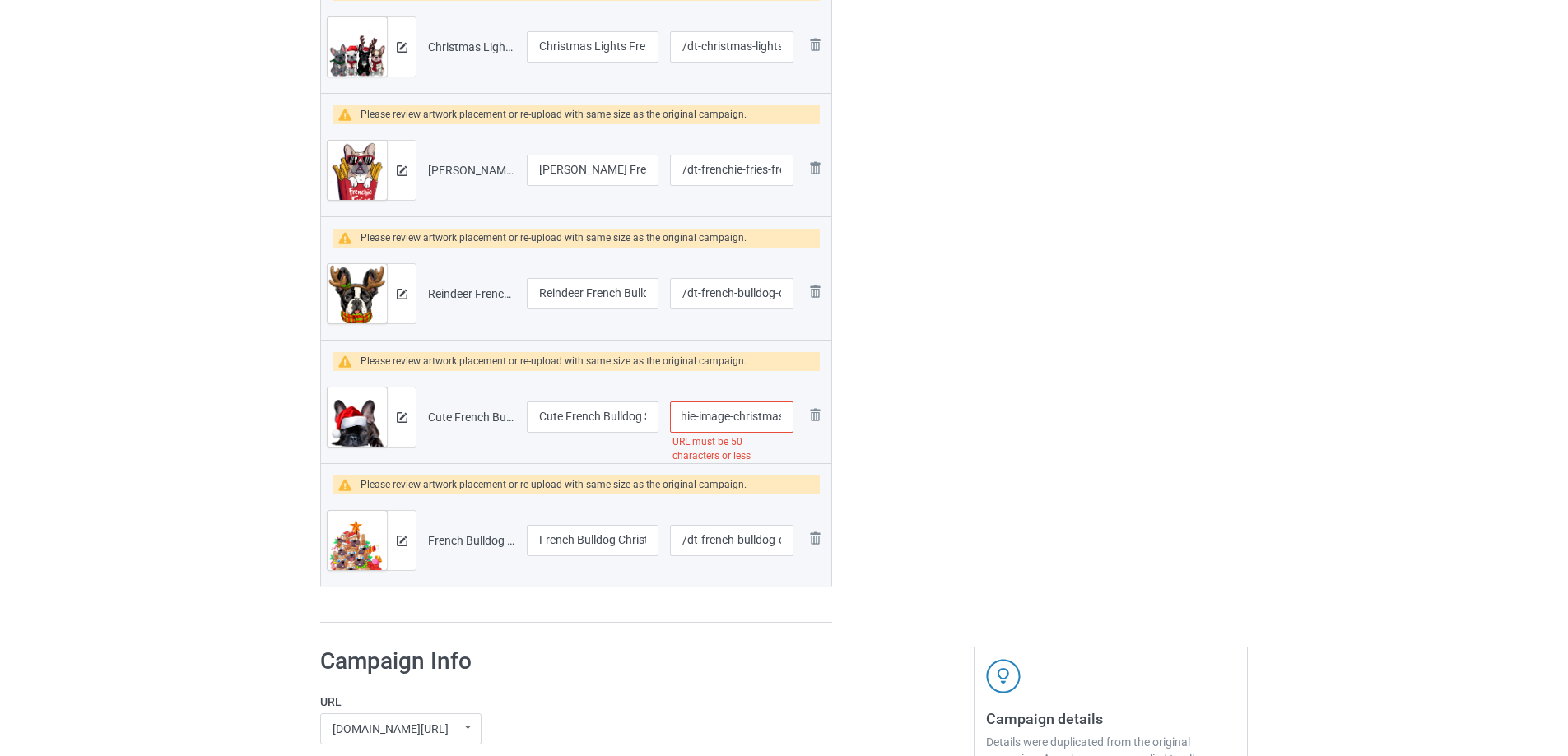
click at [784, 421] on input "/dt-french-bulldog-santa-hat-frenchie-image-christmas" at bounding box center [732, 416] width 124 height 32
click at [759, 422] on input "/dt-french-bulldog-santa-hat-frenchie-image-christmas" at bounding box center [732, 416] width 124 height 32
click at [708, 411] on input "/dt-french-bulldog-santa-hat-frenchie-image-christmas" at bounding box center [732, 416] width 124 height 32
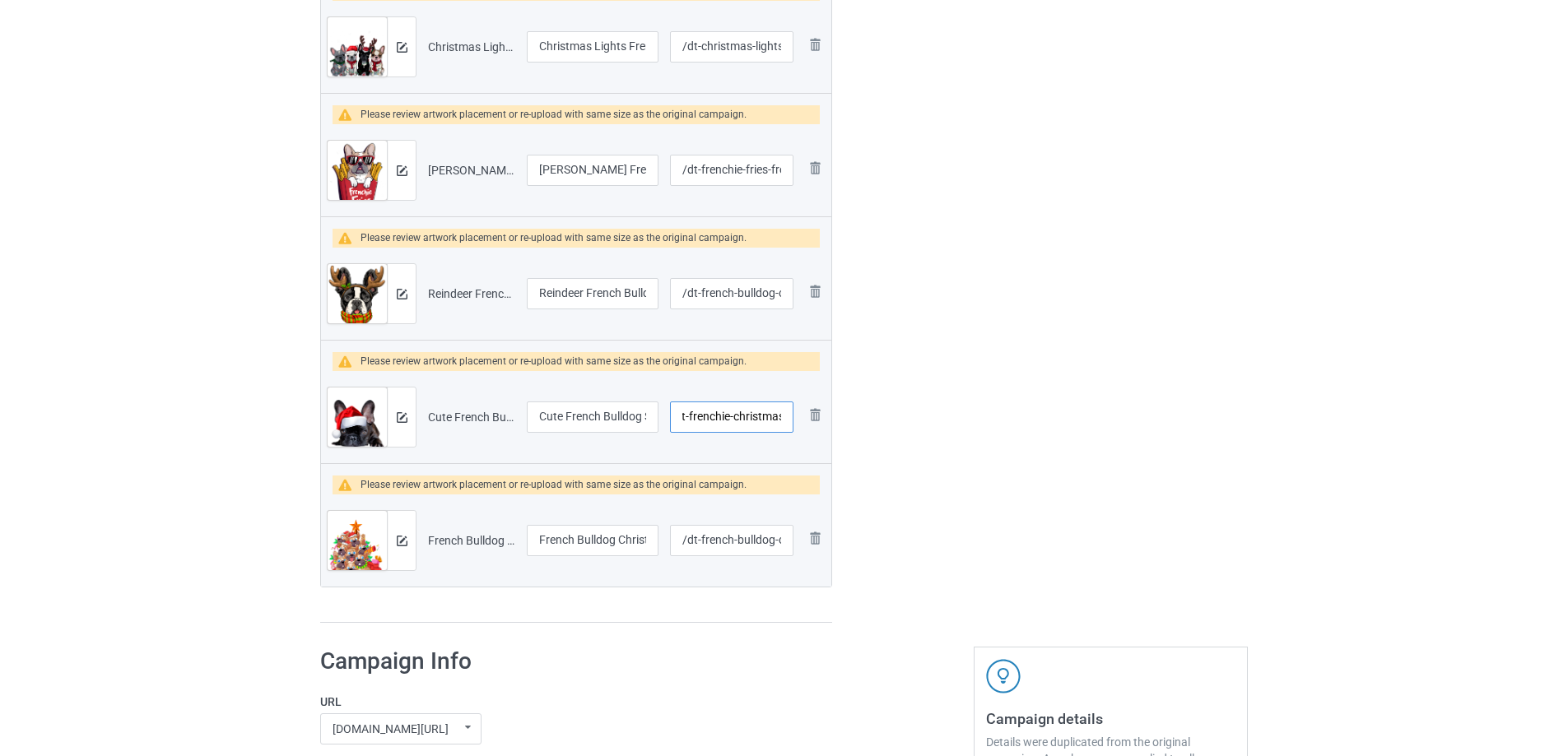
type input "/dt-french-bulldog-santa-hat-frenchie-christmas"
click at [1076, 424] on div "Edit artwork You can adjust your artwork position, and upload files for double-…" at bounding box center [1110, 87] width 297 height 1096
click at [404, 417] on img at bounding box center [402, 417] width 11 height 11
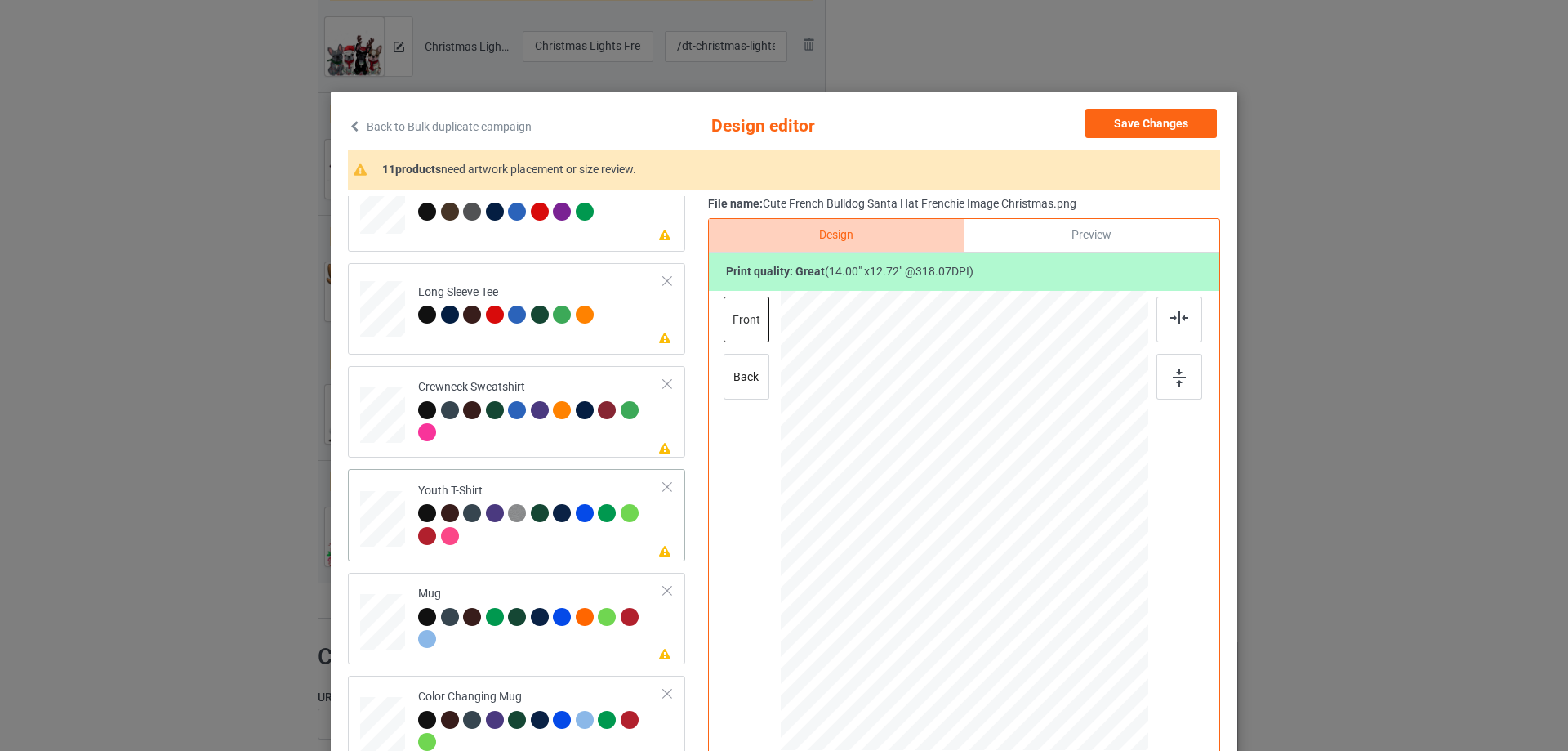
scroll to position [486, 0]
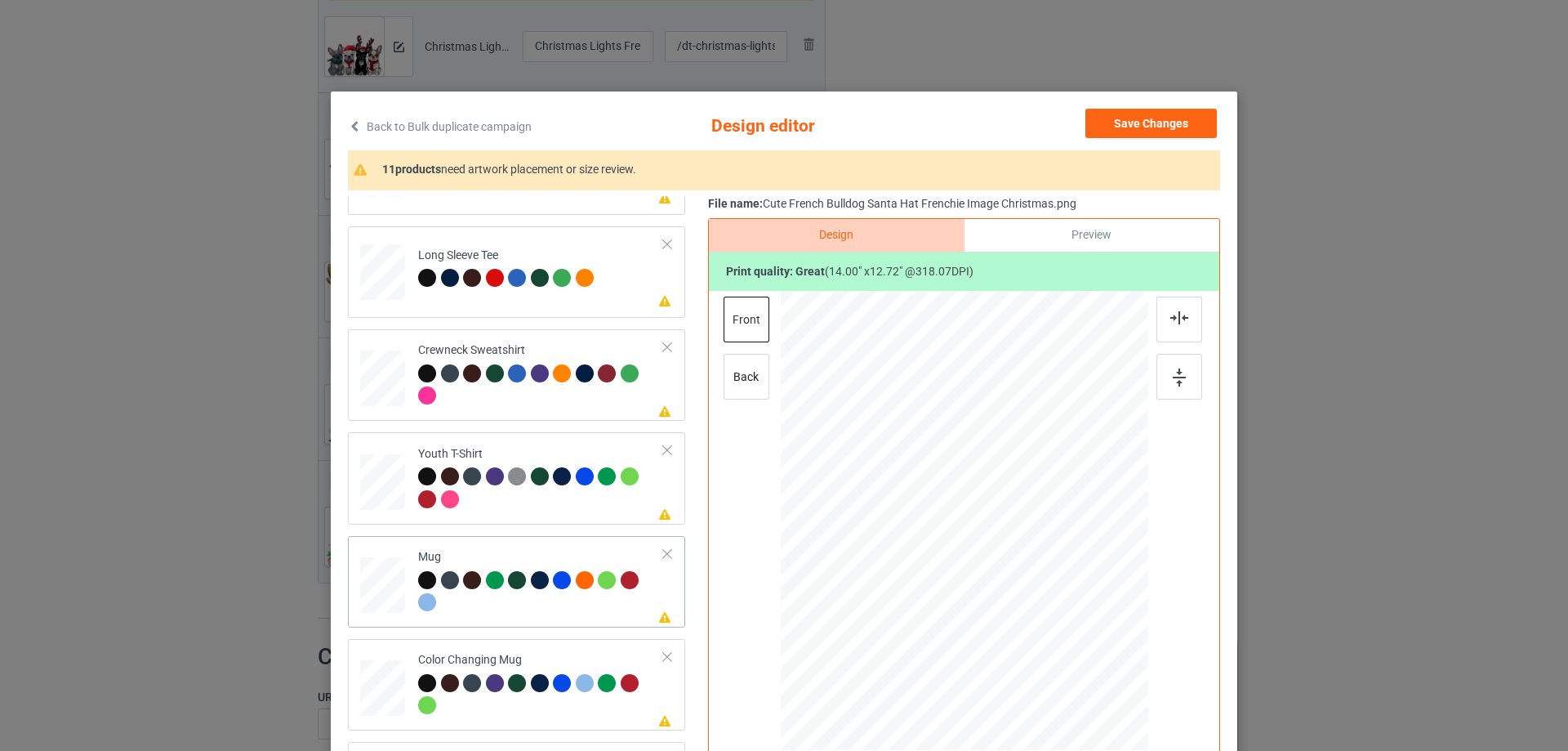
click at [524, 563] on div "Mug" at bounding box center [541, 580] width 246 height 61
drag, startPoint x: 1067, startPoint y: 620, endPoint x: 1028, endPoint y: 527, distance: 100.8
click at [1028, 527] on div at bounding box center [965, 520] width 368 height 153
drag, startPoint x: 982, startPoint y: 526, endPoint x: 1083, endPoint y: 520, distance: 101.2
click at [1083, 520] on div at bounding box center [1064, 515] width 103 height 94
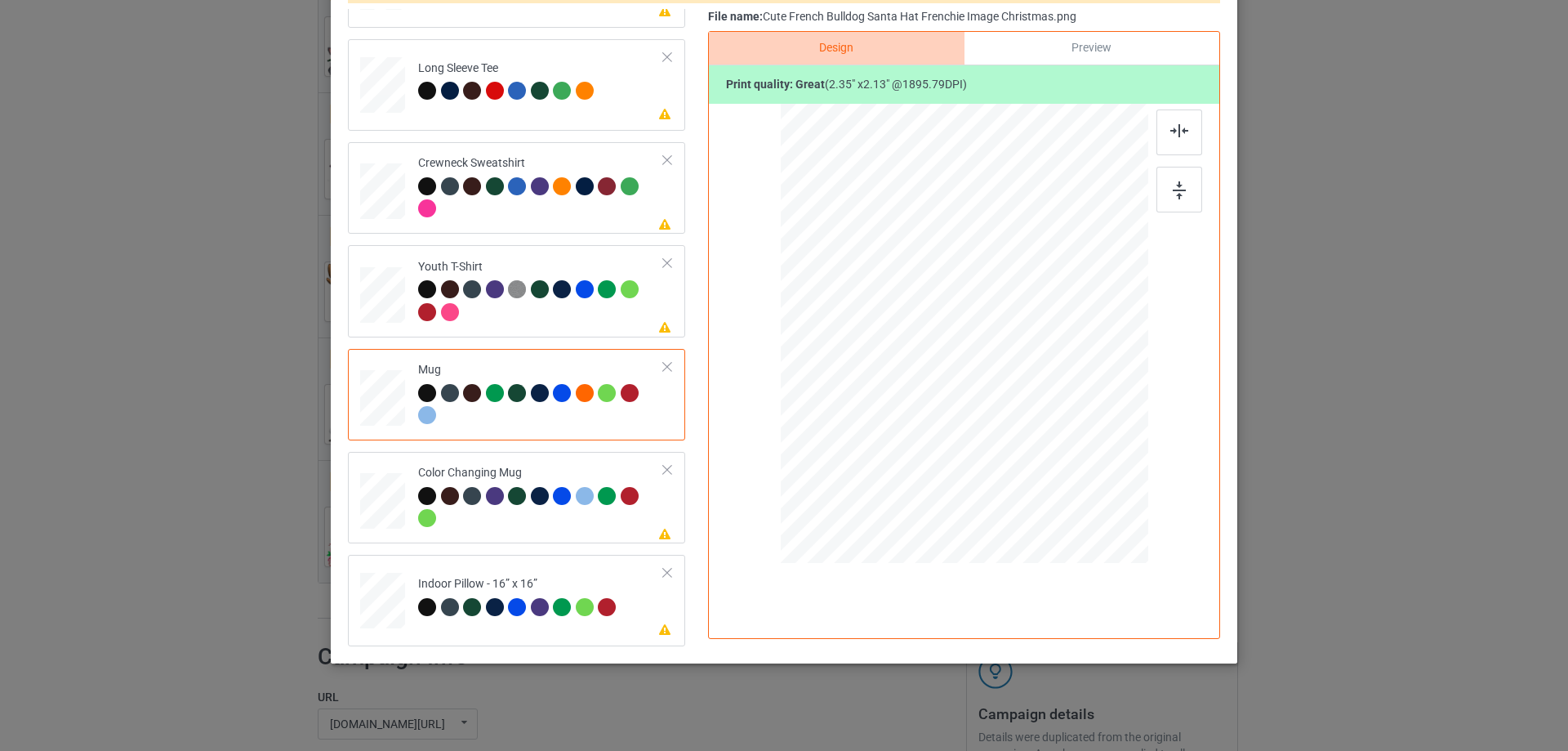
scroll to position [192, 0]
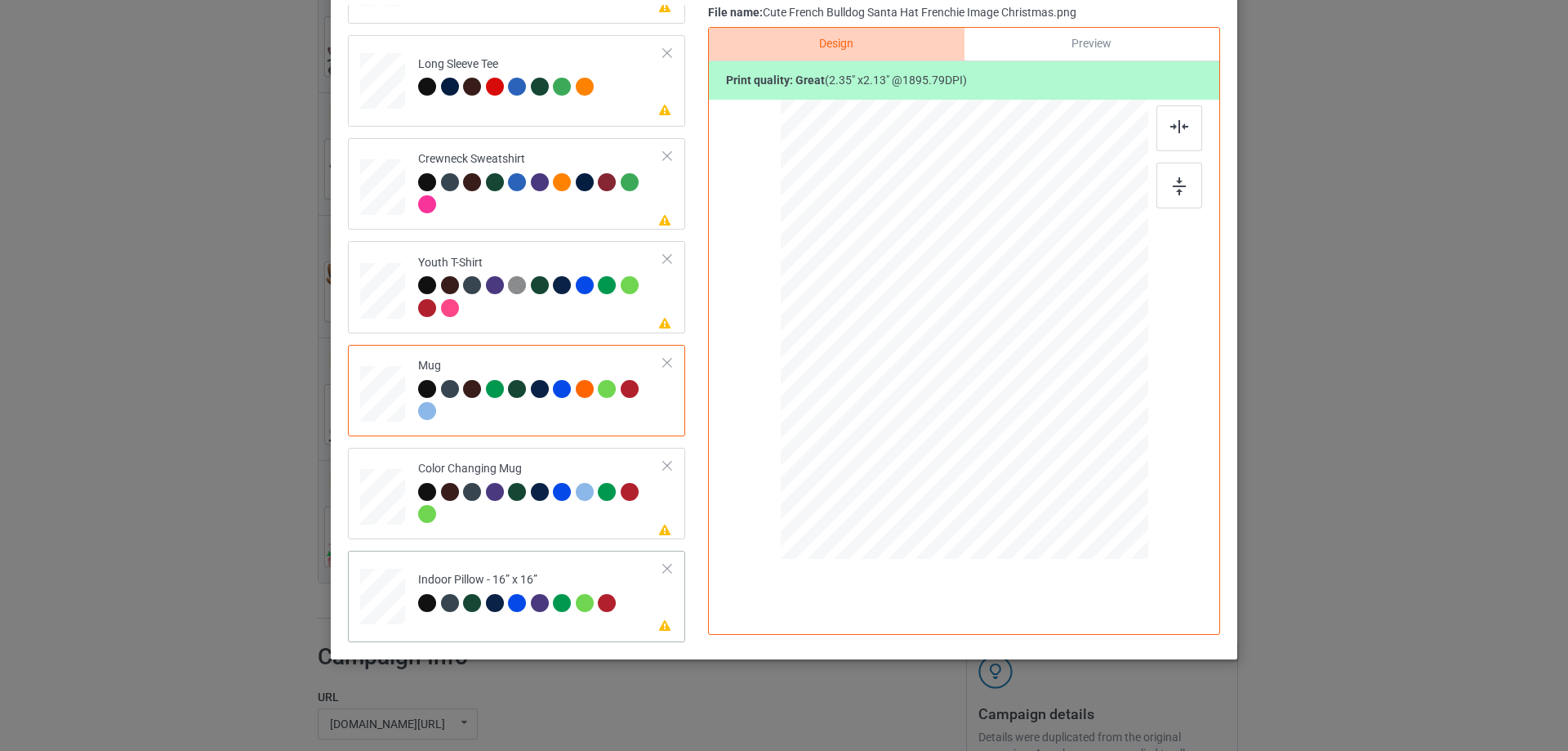
click at [561, 581] on div "Indoor Pillow - 16” x 16”" at bounding box center [519, 591] width 202 height 38
drag, startPoint x: 1067, startPoint y: 432, endPoint x: 1074, endPoint y: 472, distance: 40.6
click at [1074, 472] on div at bounding box center [965, 330] width 368 height 367
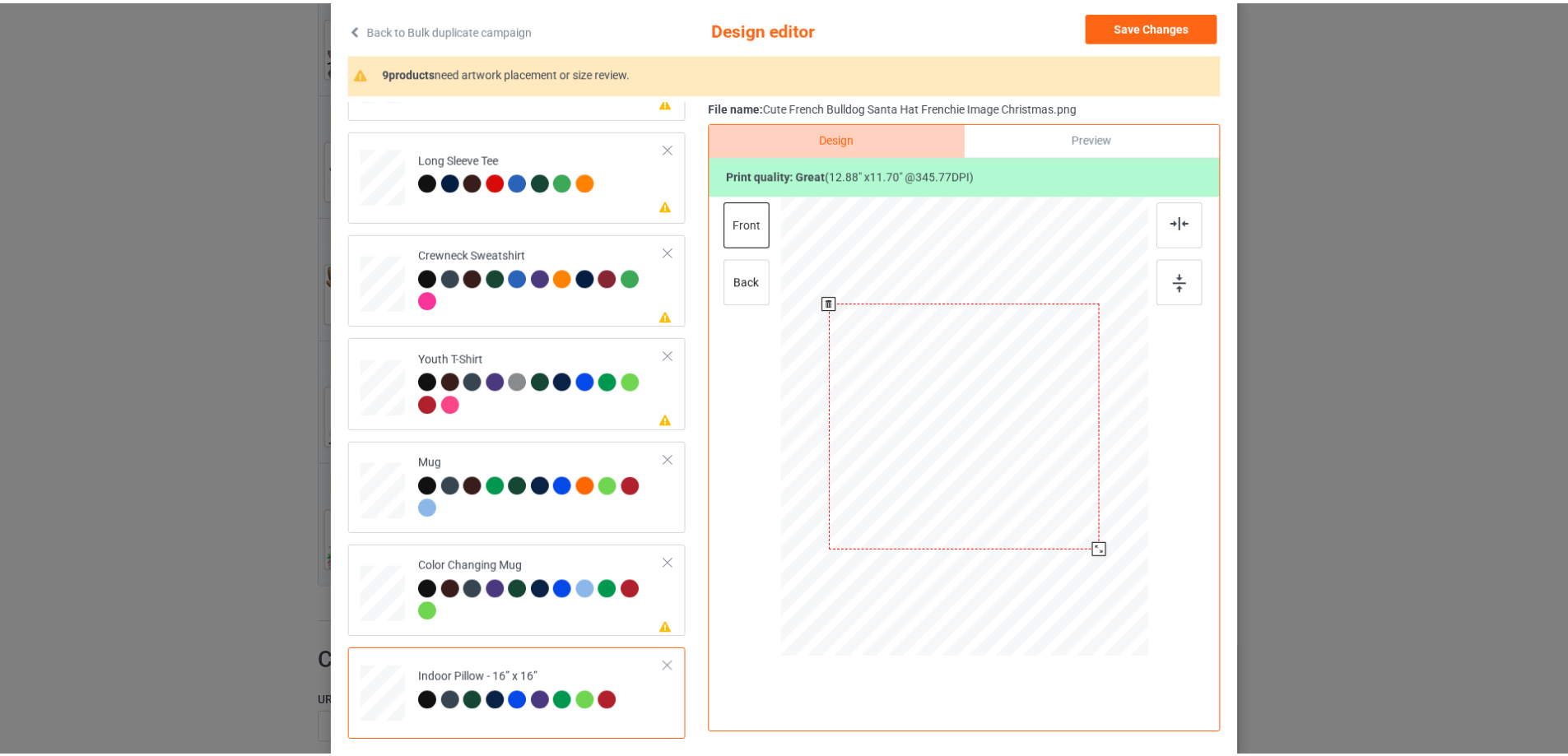
scroll to position [0, 0]
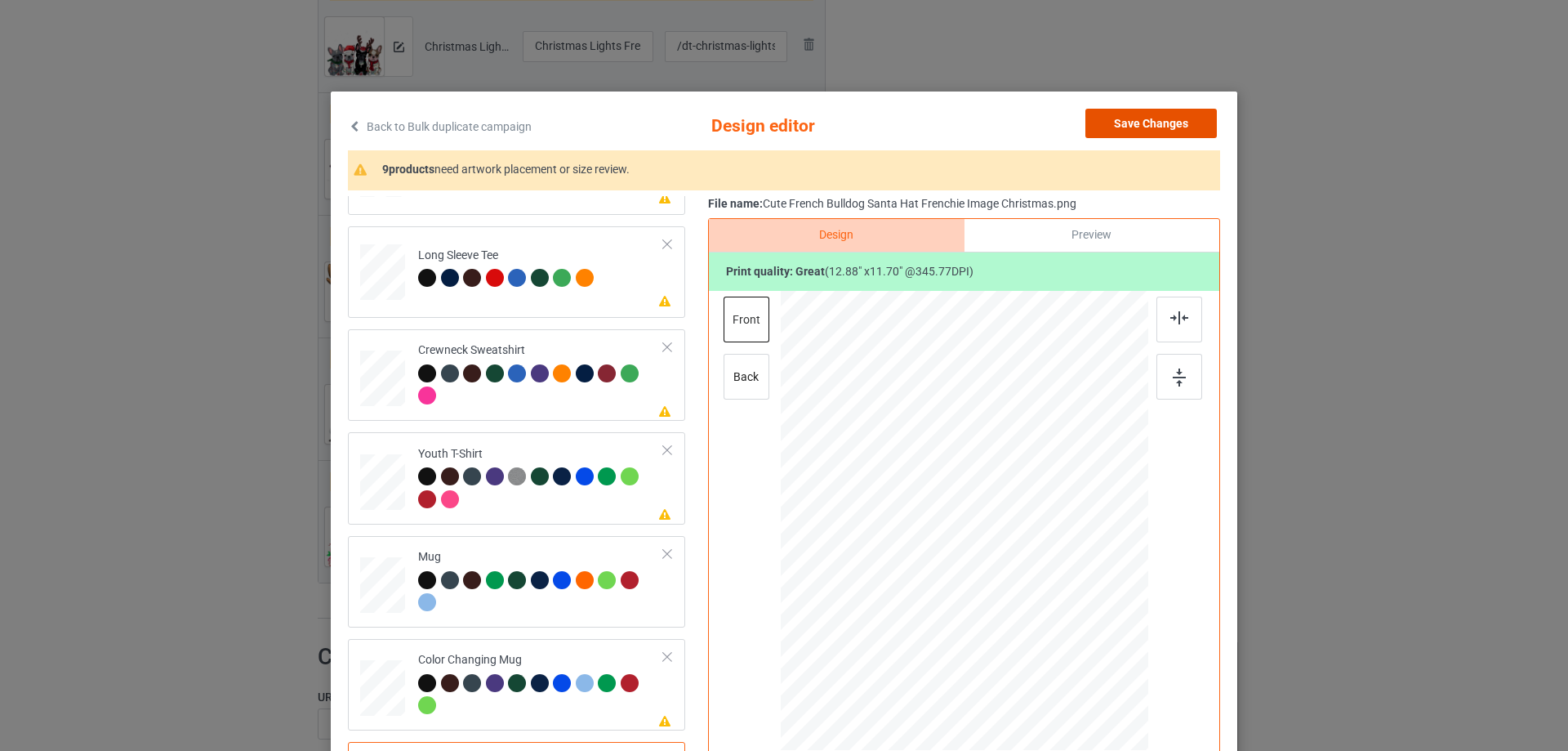
click at [1162, 124] on button "Save Changes" at bounding box center [1150, 123] width 131 height 30
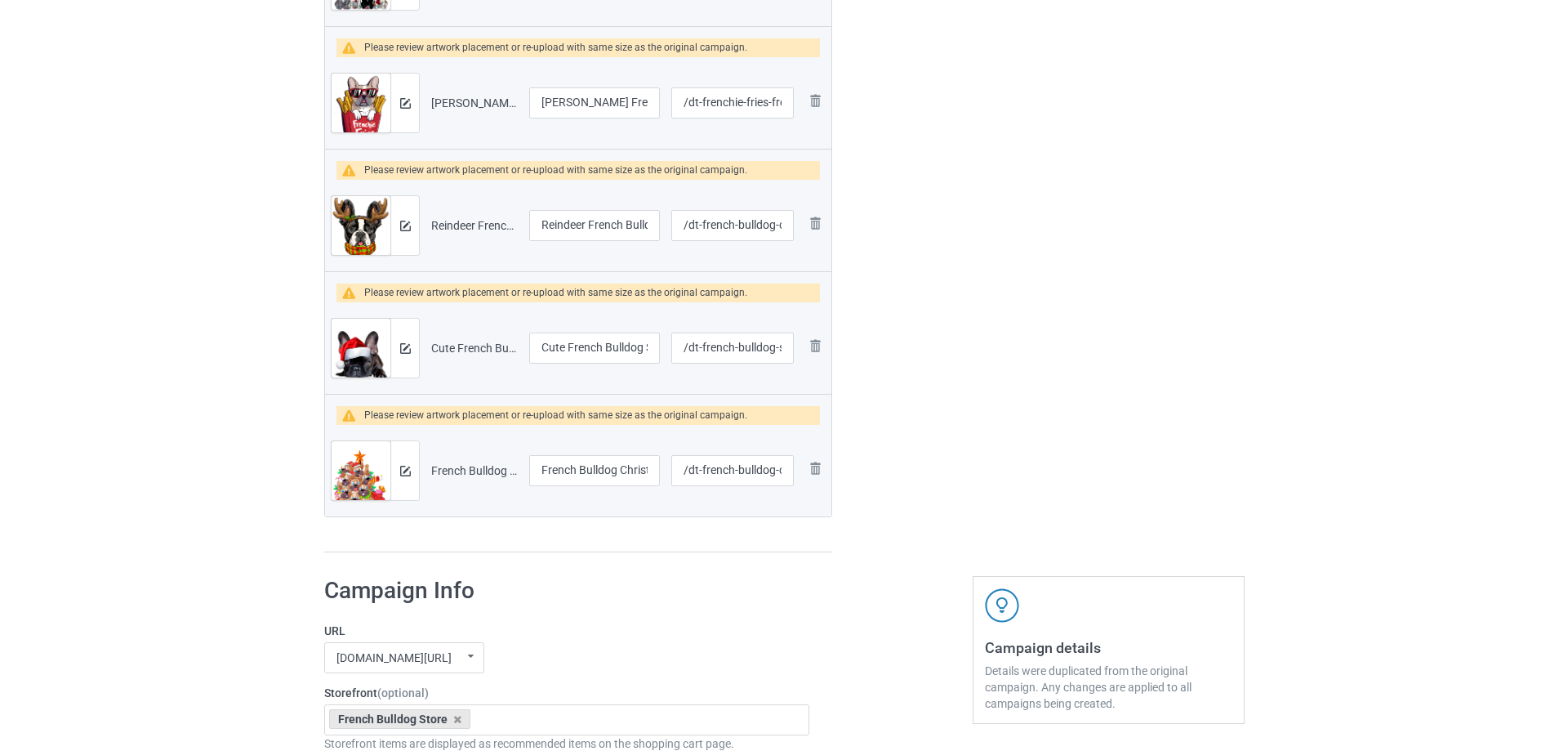
scroll to position [898, 0]
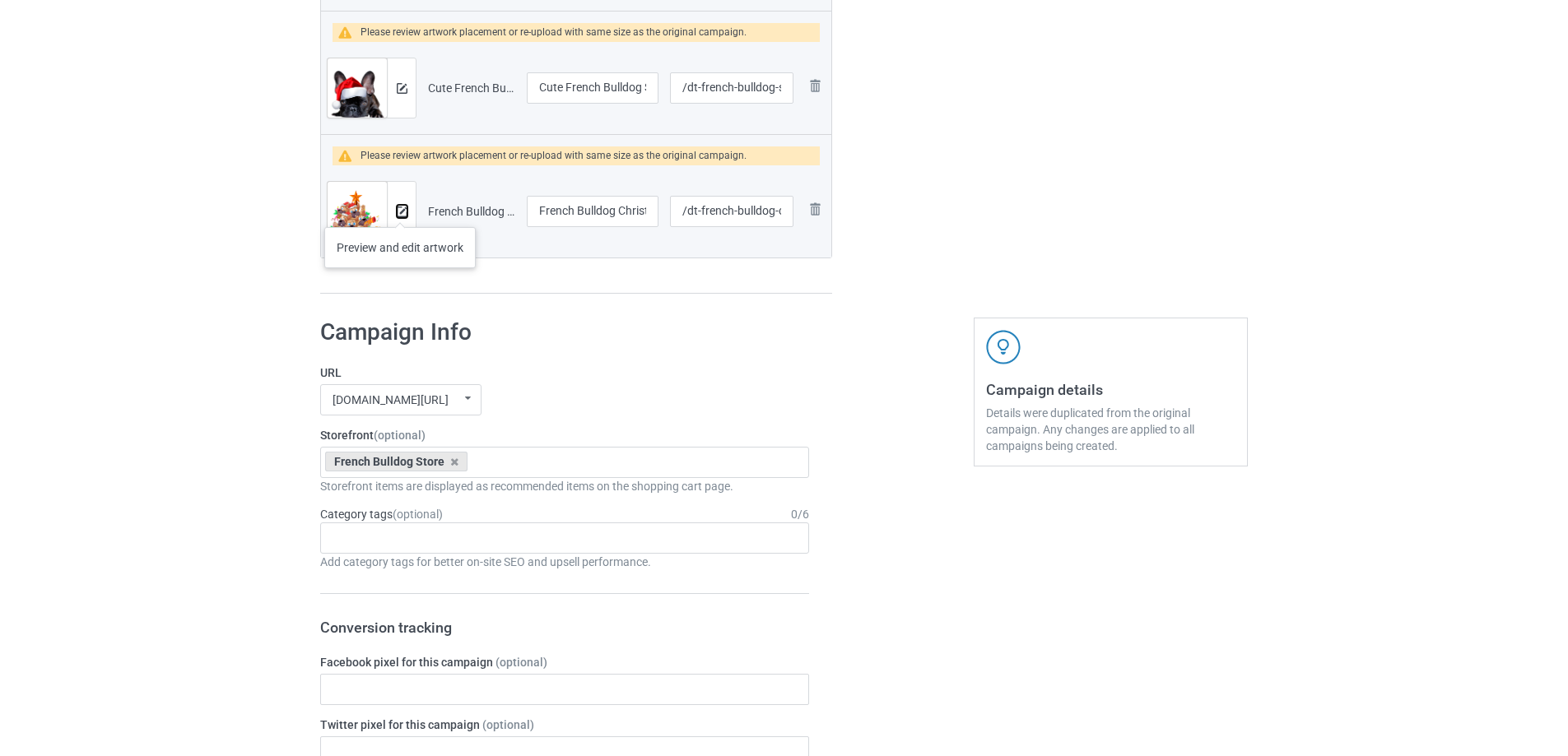
click at [400, 211] on img at bounding box center [402, 212] width 11 height 11
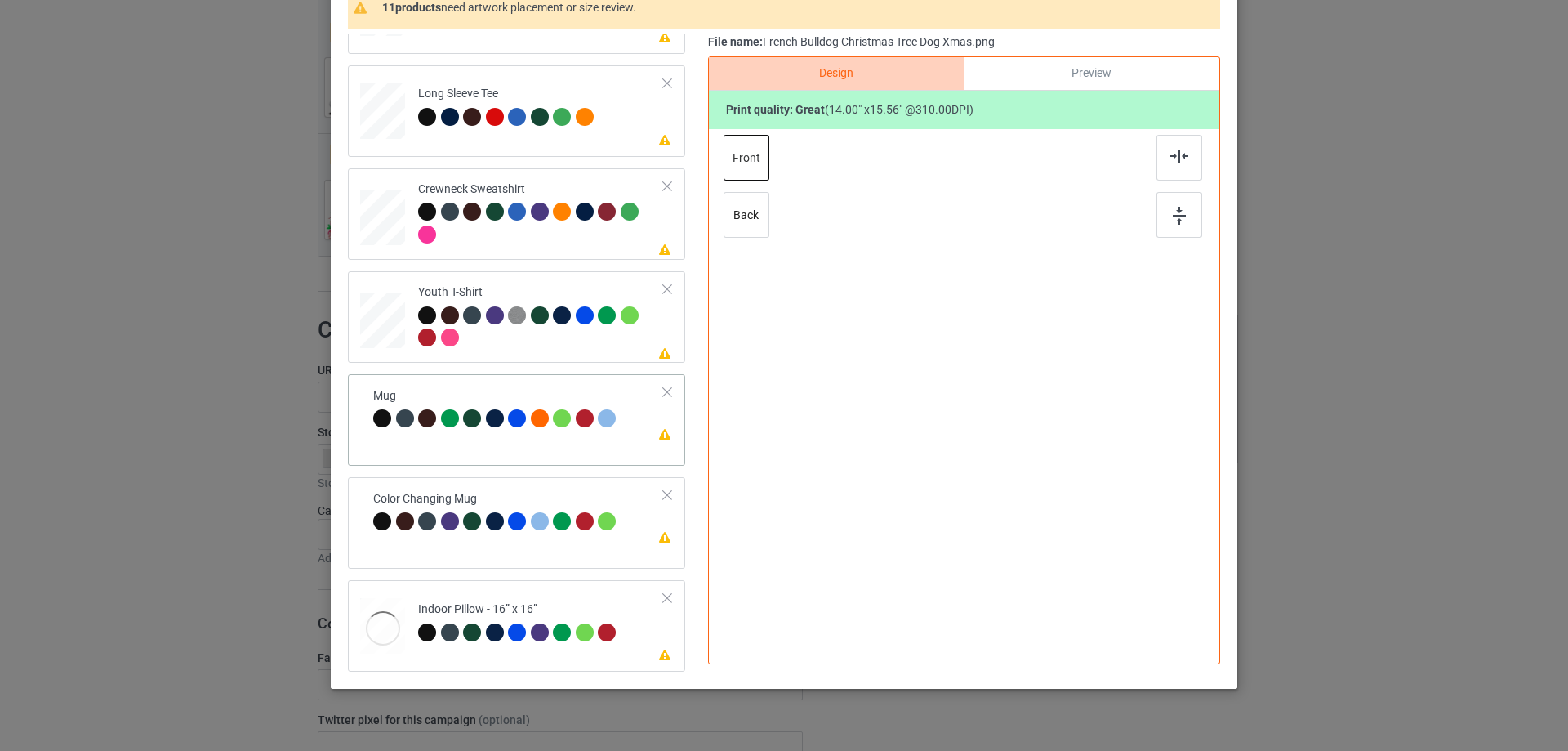
scroll to position [164, 0]
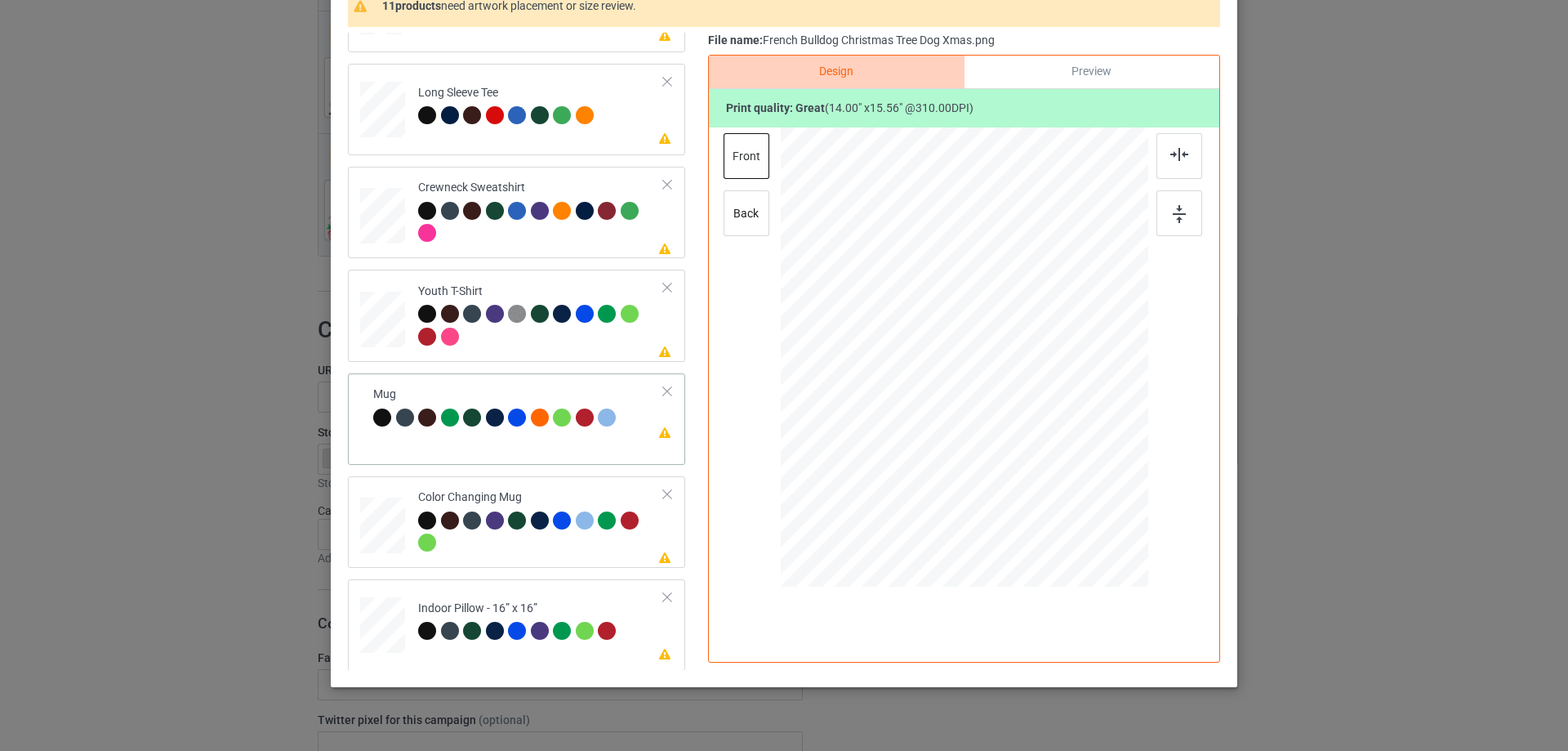
click at [568, 381] on td "Please review artwork placement Mug" at bounding box center [518, 408] width 308 height 57
drag, startPoint x: 1067, startPoint y: 479, endPoint x: 1024, endPoint y: 398, distance: 91.7
click at [1024, 398] on div at bounding box center [965, 357] width 368 height 153
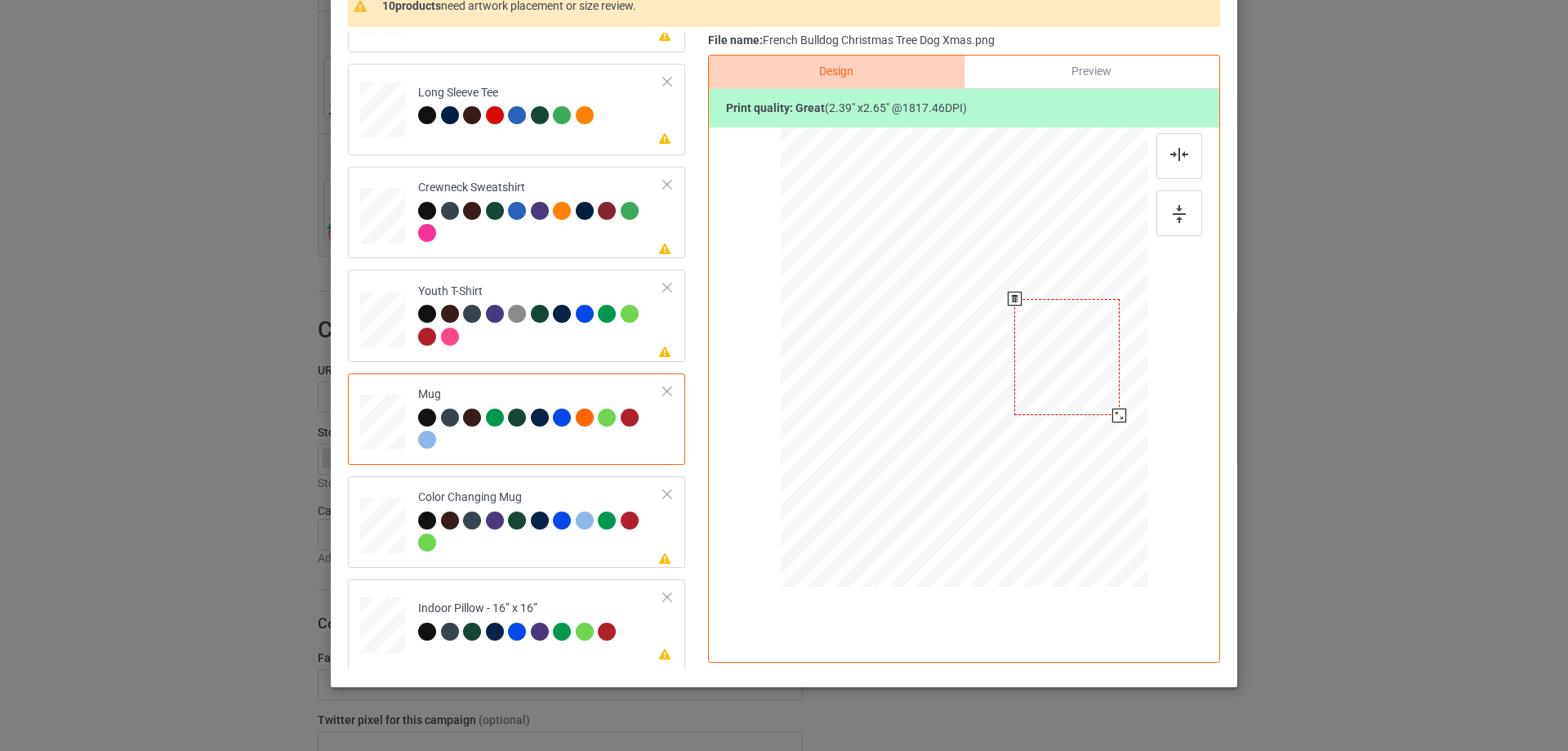
drag, startPoint x: 1055, startPoint y: 363, endPoint x: 1066, endPoint y: 363, distance: 11.0
click at [1066, 363] on div at bounding box center [1067, 358] width 105 height 117
click at [493, 231] on div at bounding box center [541, 224] width 246 height 45
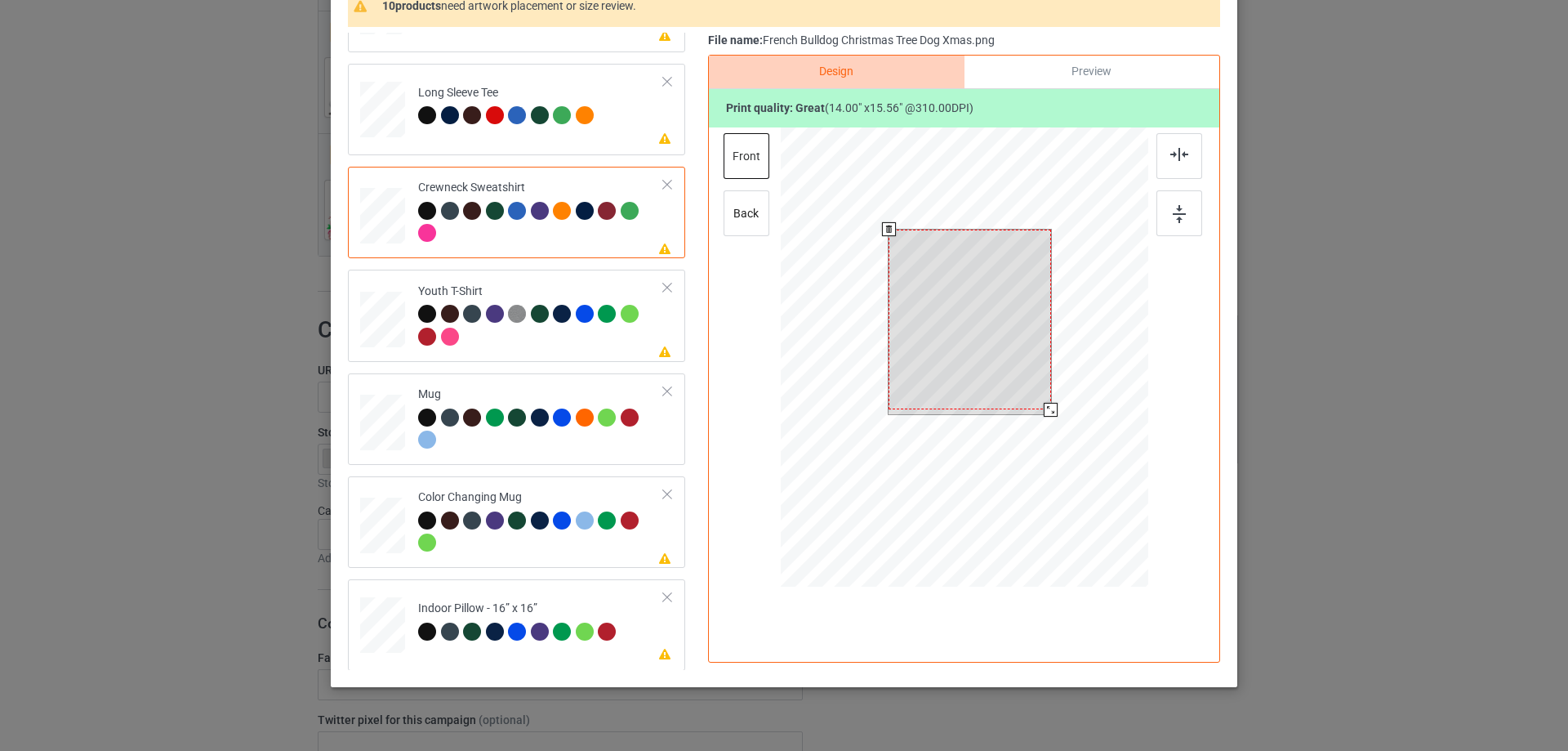
click at [1044, 424] on div at bounding box center [965, 359] width 368 height 465
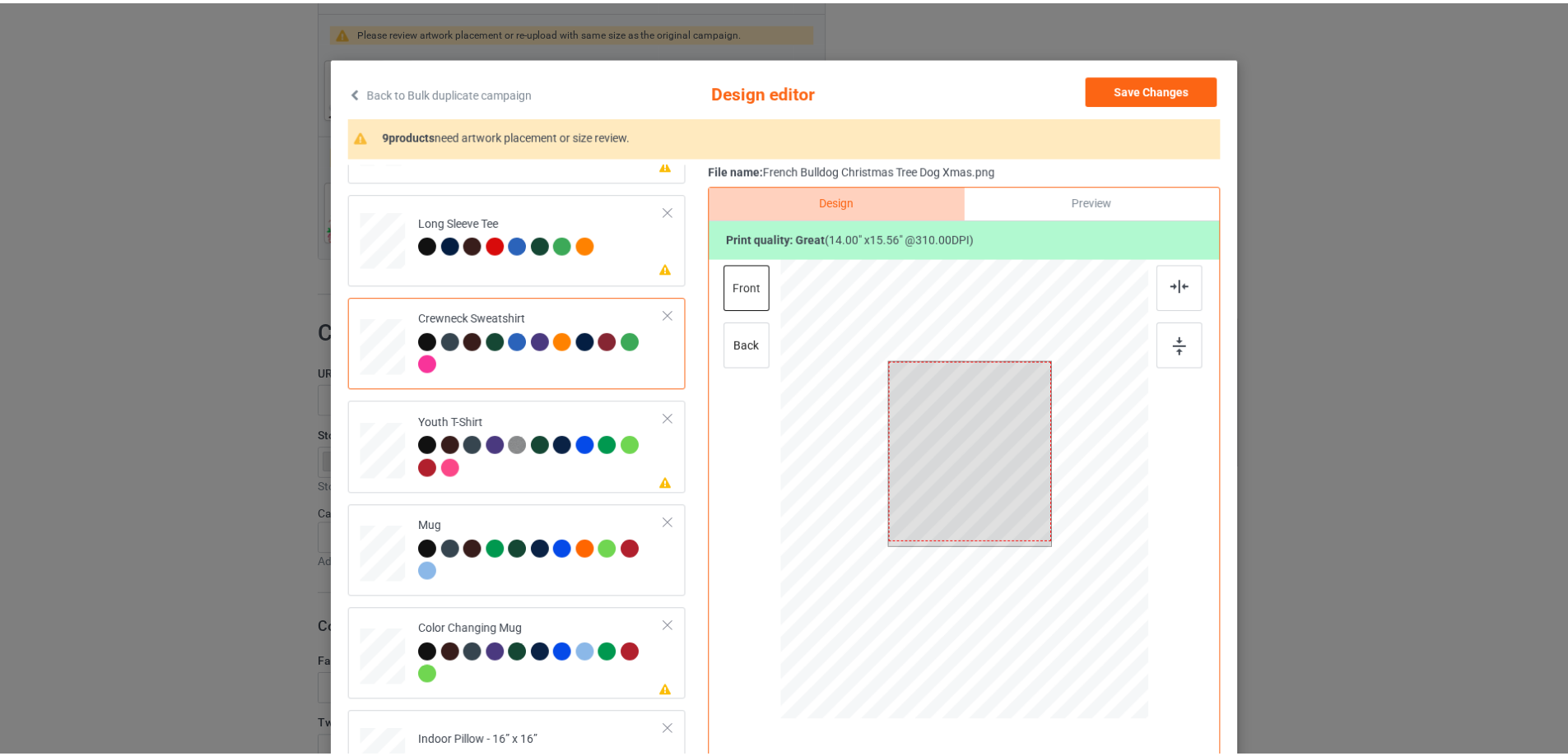
scroll to position [0, 0]
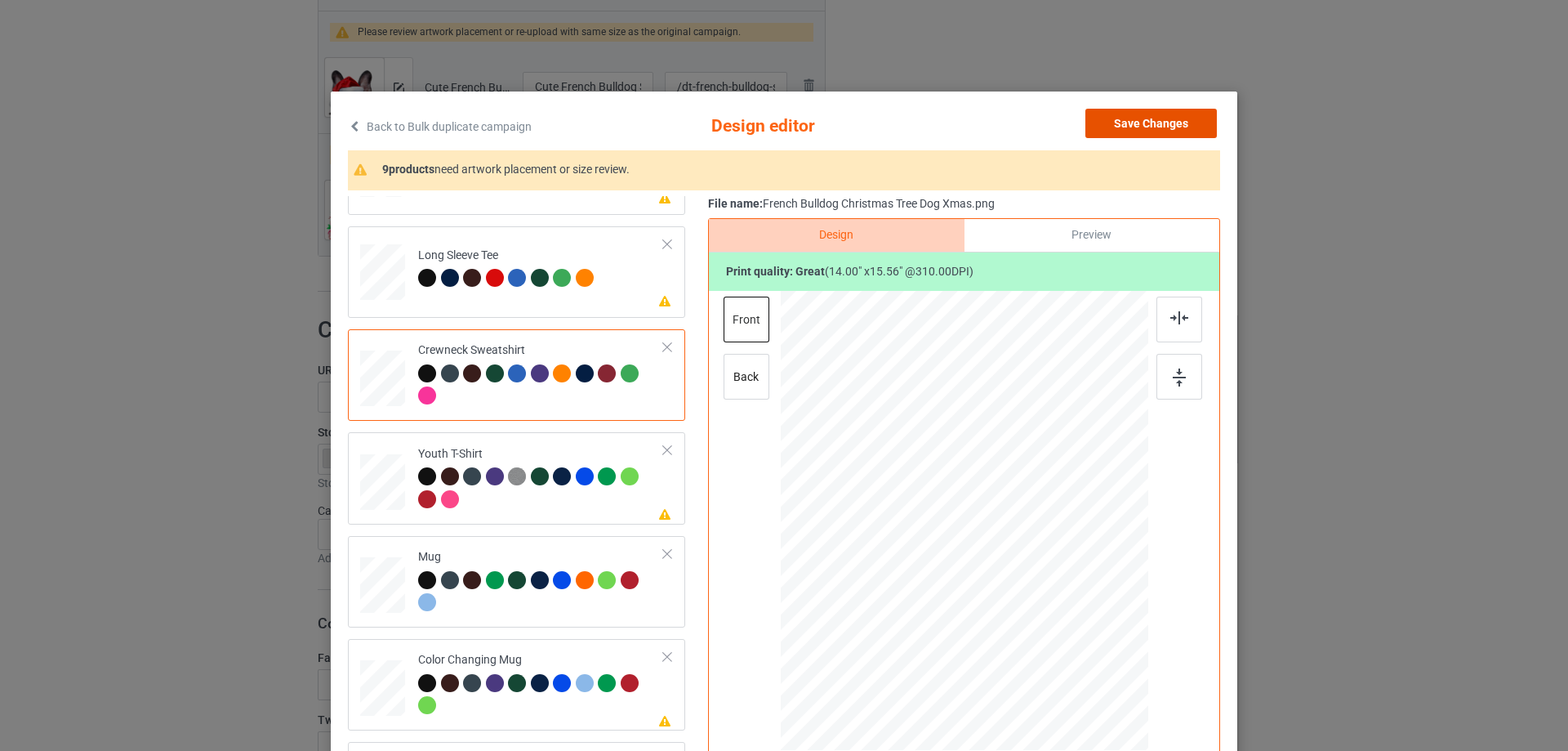
click at [1134, 124] on button "Save Changes" at bounding box center [1150, 123] width 131 height 30
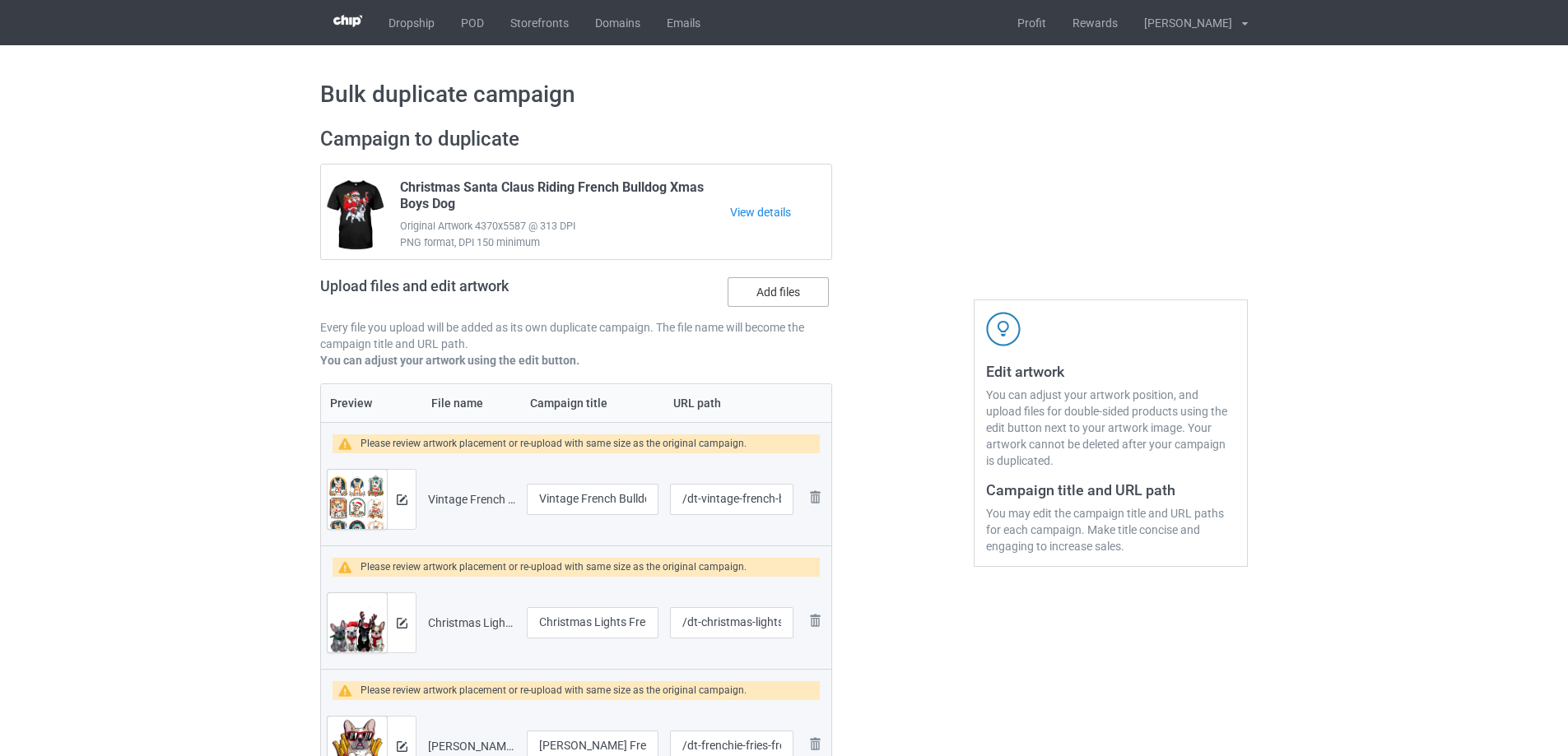
click at [767, 294] on label "Add files" at bounding box center [778, 292] width 102 height 30
click at [0, 0] on input "Add files" at bounding box center [0, 0] width 0 height 0
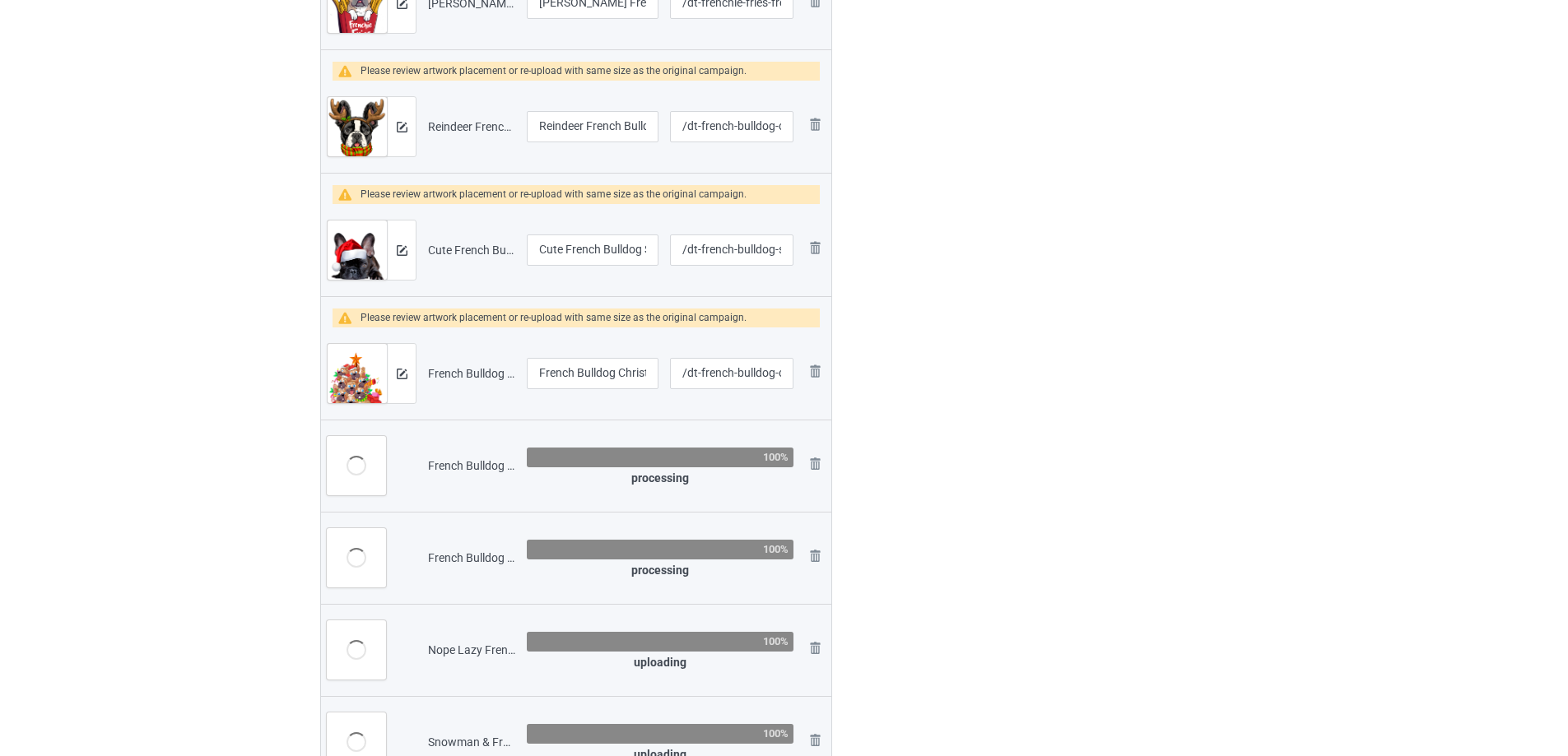
scroll to position [987, 0]
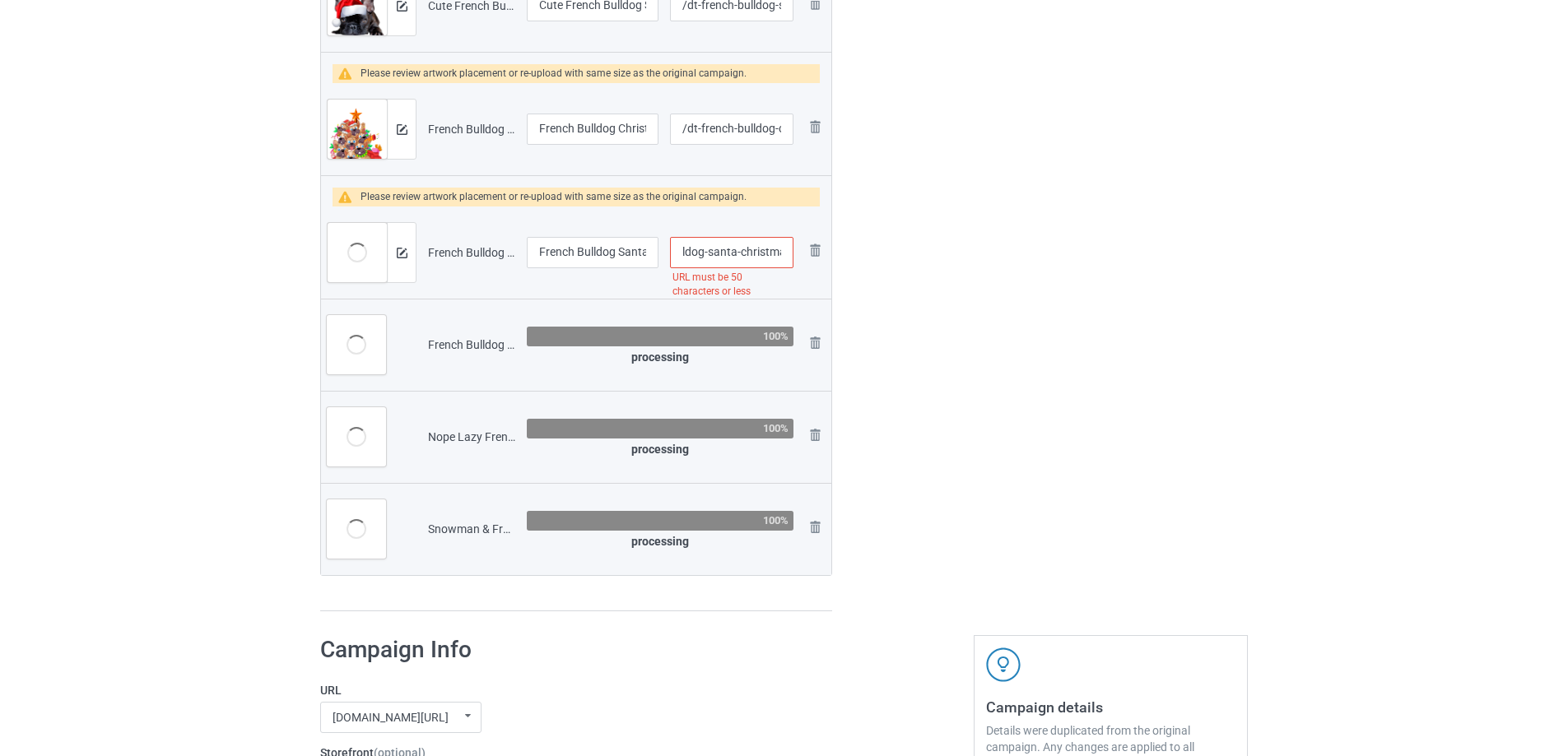
drag, startPoint x: 752, startPoint y: 253, endPoint x: 769, endPoint y: 254, distance: 17.0
click at [769, 254] on input "/dt-french-bulldog-santa-christmas-tree-lights-xmas-boys" at bounding box center [732, 253] width 124 height 32
click at [741, 253] on input "/dt-french-bulldog-santa-christmas-tree-lights-xmas-boys" at bounding box center [732, 253] width 124 height 32
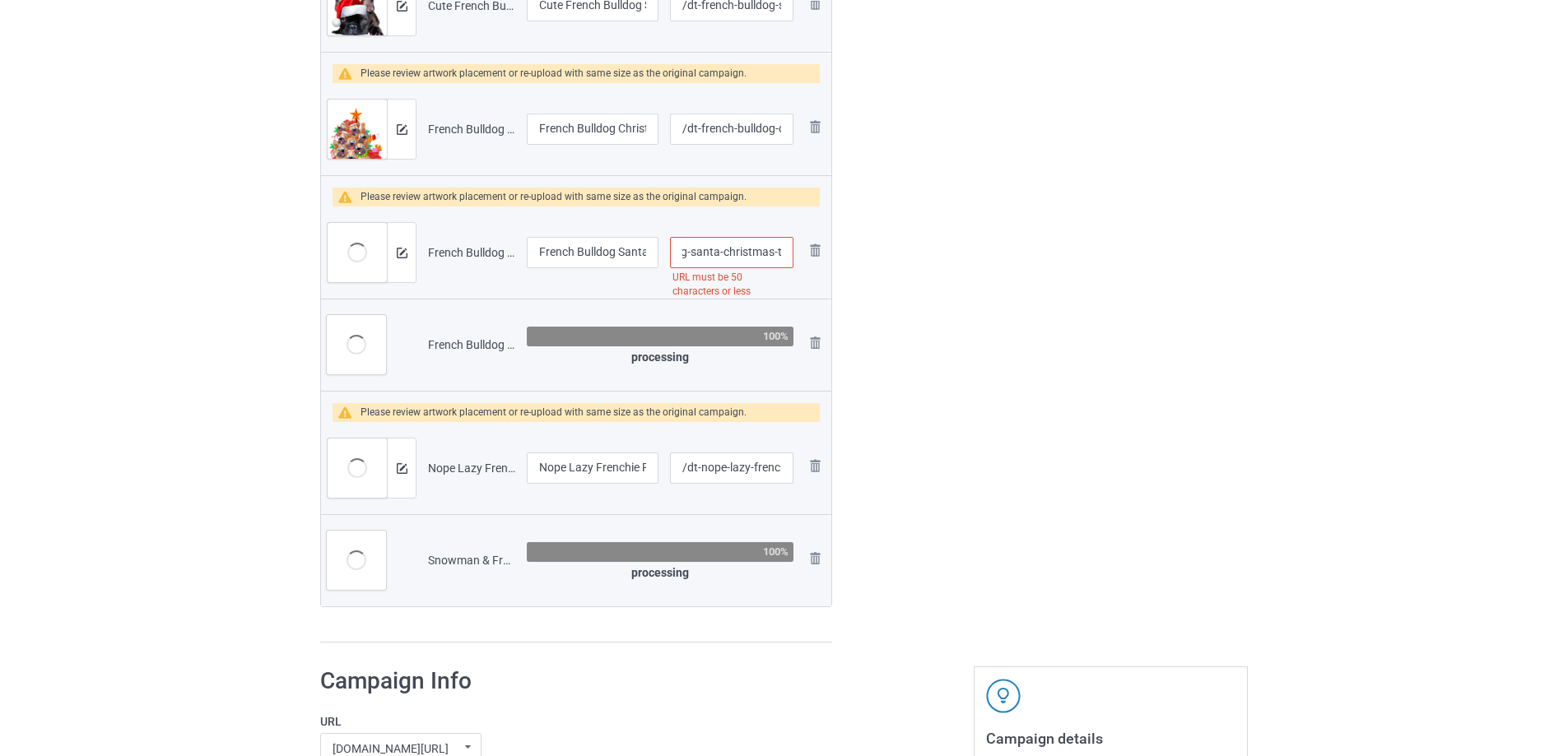
click at [700, 247] on input "/dt-french-bulldog-santa-christmas-tree-lights-xmas-boys" at bounding box center [732, 253] width 124 height 32
click at [398, 255] on img at bounding box center [402, 253] width 11 height 11
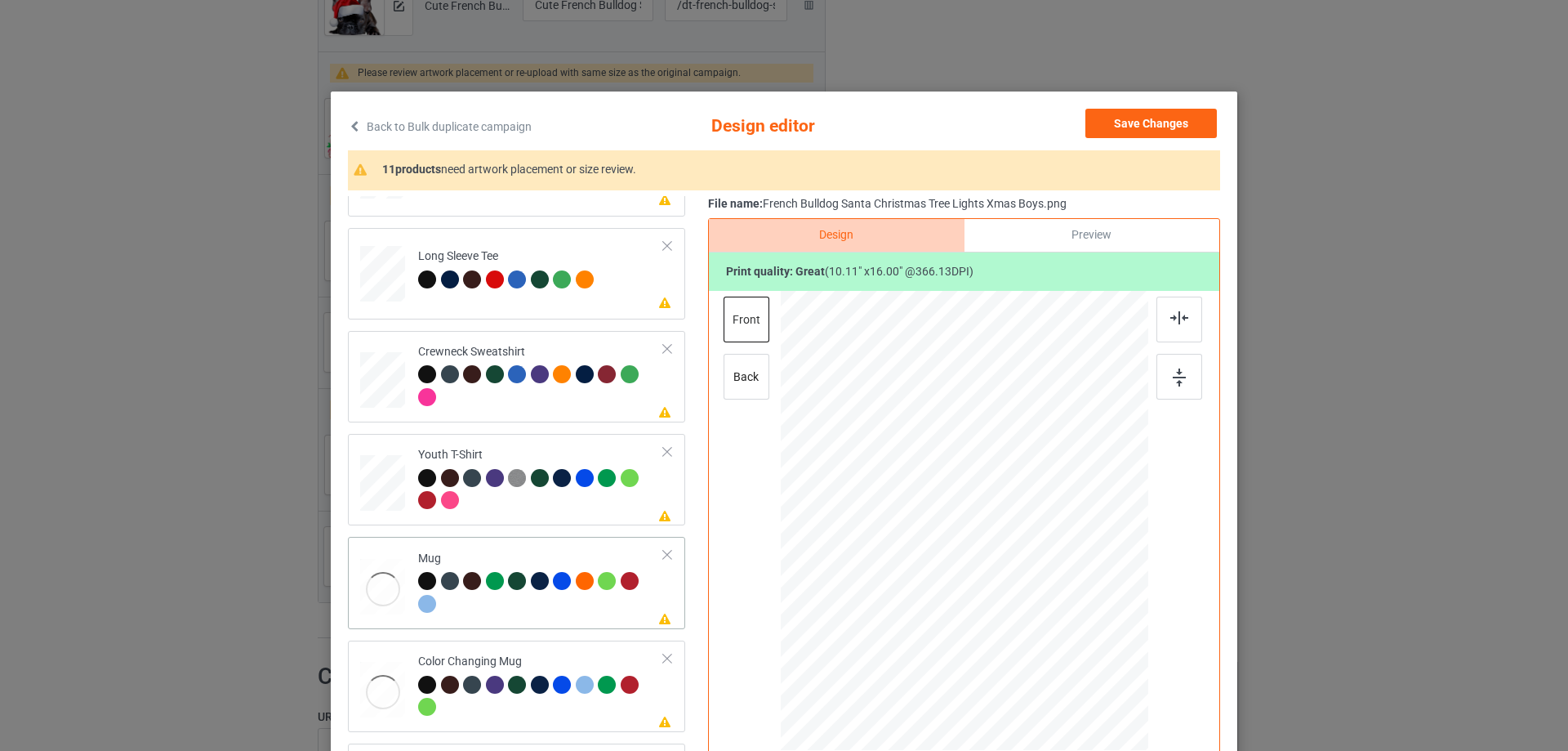
scroll to position [486, 0]
click at [518, 614] on div at bounding box center [541, 593] width 246 height 45
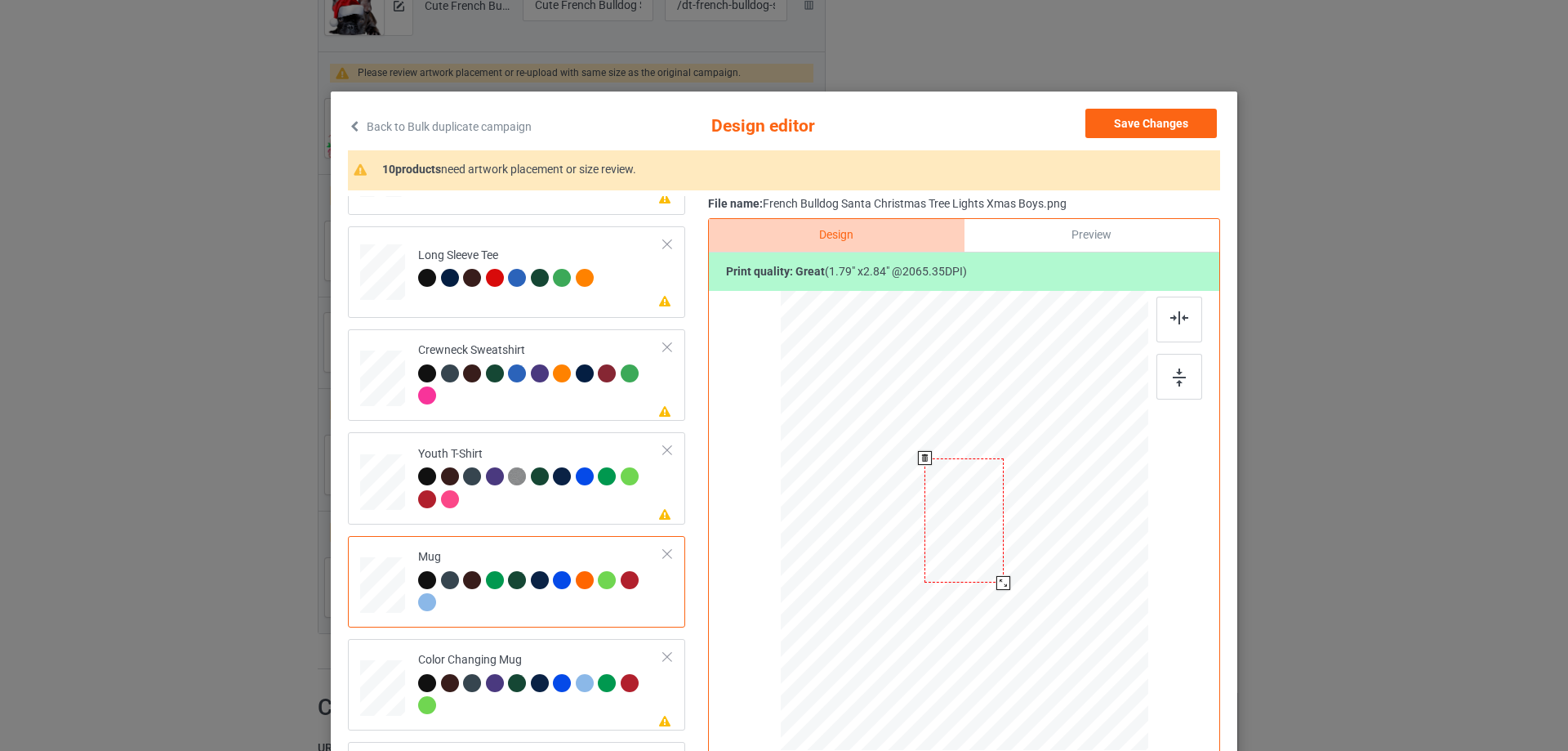
click at [1022, 558] on div at bounding box center [965, 520] width 368 height 153
drag, startPoint x: 964, startPoint y: 533, endPoint x: 1066, endPoint y: 533, distance: 102.0
click at [1066, 533] on div at bounding box center [1066, 521] width 79 height 125
click at [1101, 580] on div at bounding box center [1108, 587] width 14 height 14
click at [1184, 378] on div at bounding box center [1179, 376] width 46 height 46
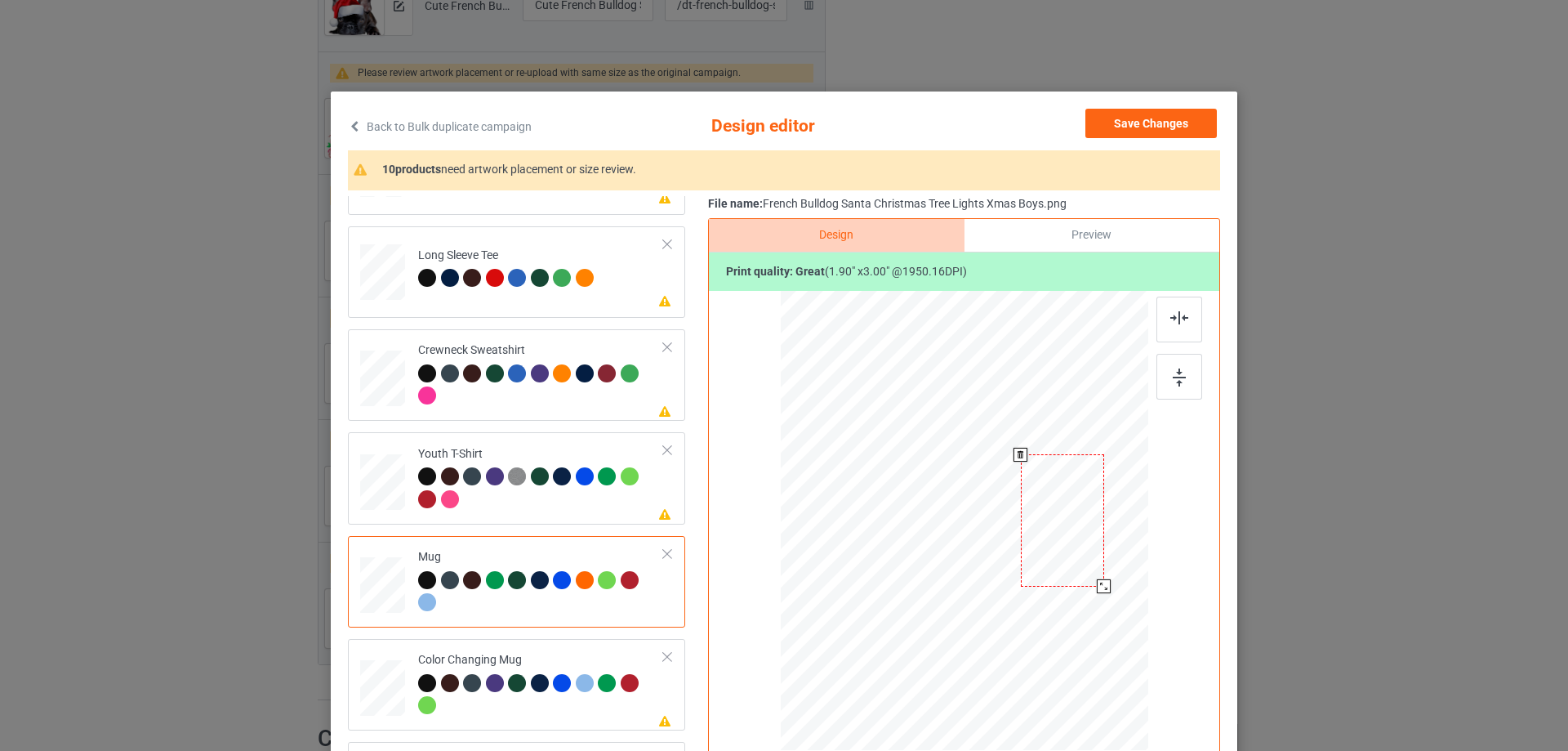
click at [1080, 505] on div at bounding box center [1062, 520] width 83 height 132
click at [594, 289] on td "Please review artwork placement Long Sleeve Tee" at bounding box center [540, 269] width 263 height 72
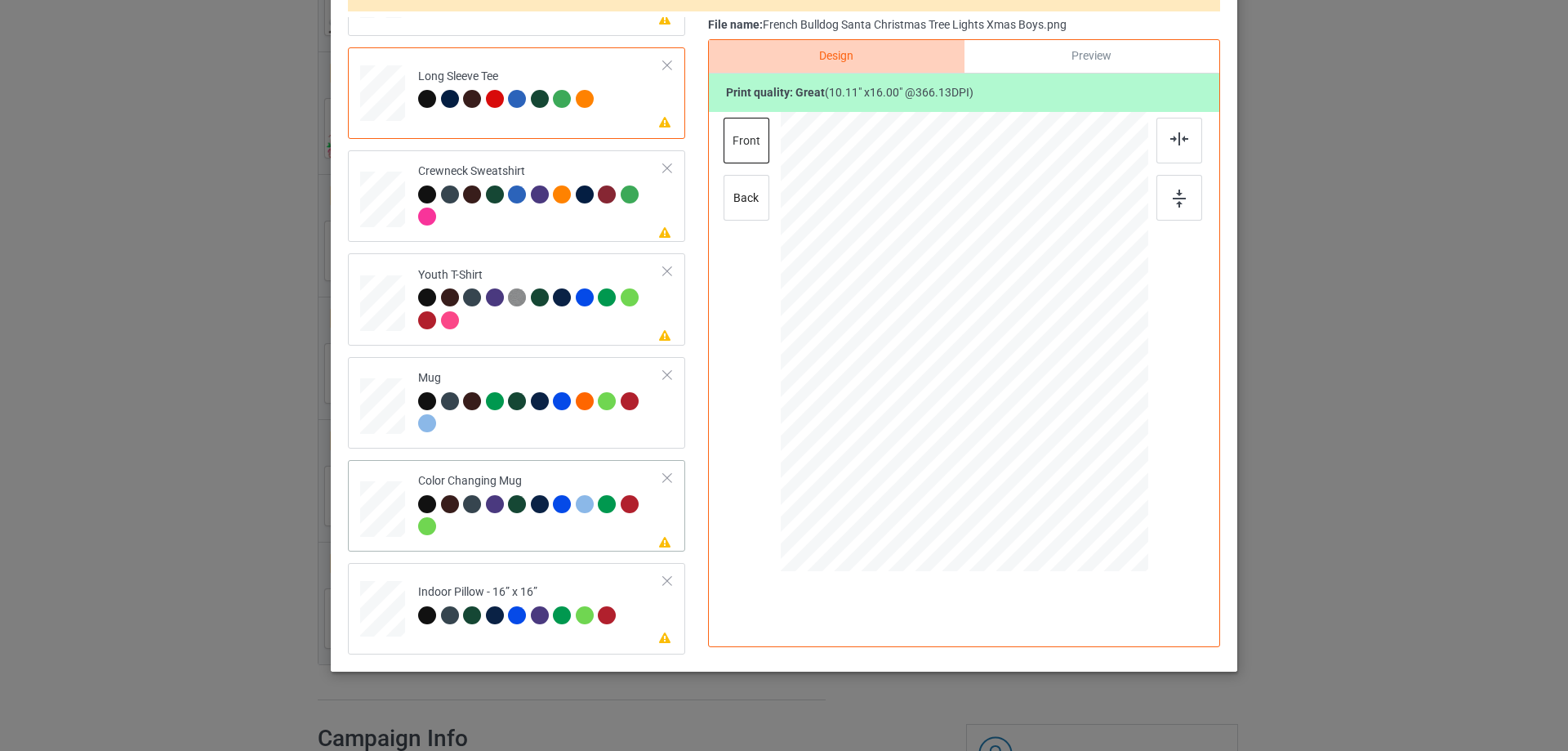
scroll to position [192, 0]
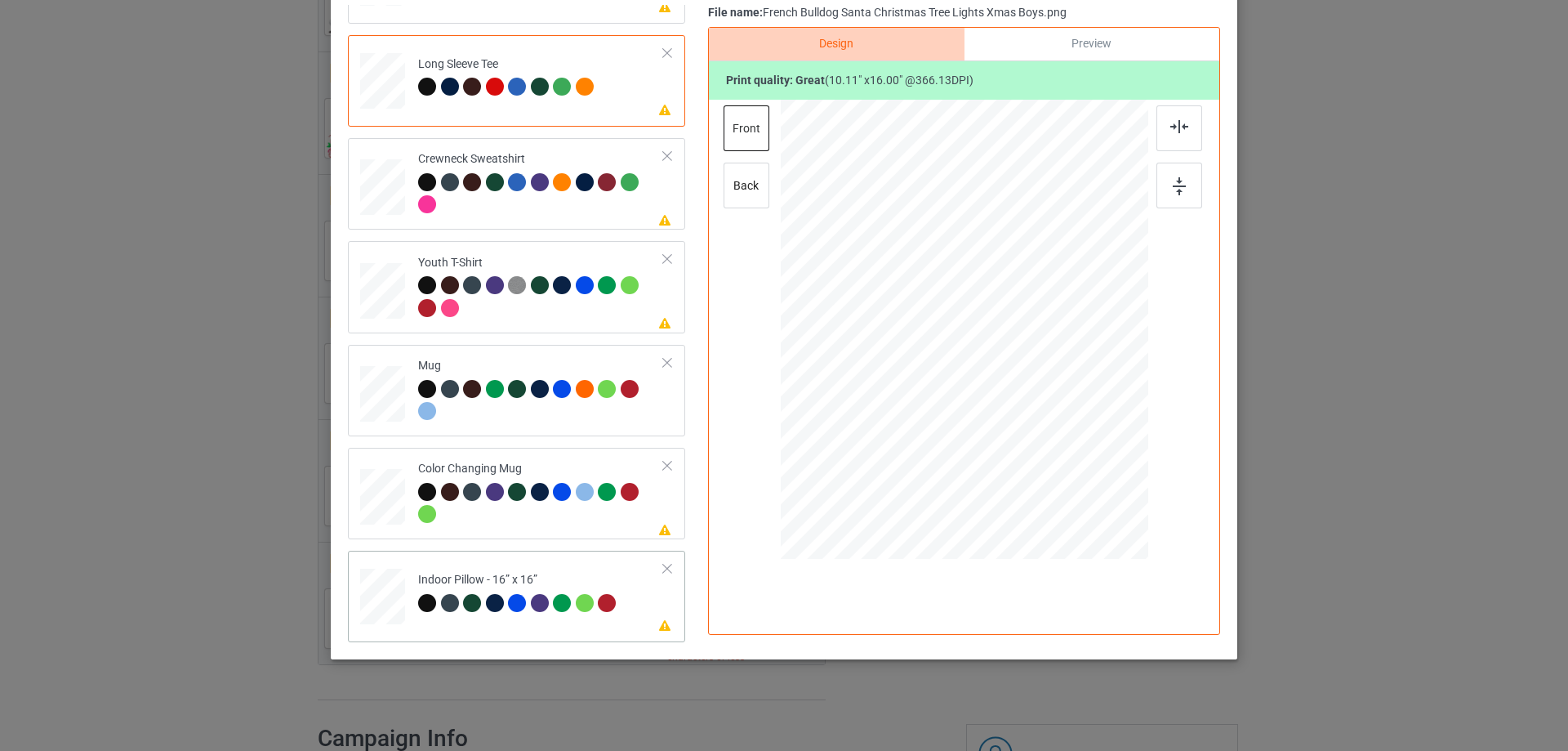
click at [557, 564] on td "Please review artwork placement Indoor Pillow - 16” x 16”" at bounding box center [540, 593] width 263 height 72
drag, startPoint x: 1065, startPoint y: 503, endPoint x: 1039, endPoint y: 465, distance: 46.0
click at [1042, 465] on div at bounding box center [1049, 465] width 14 height 14
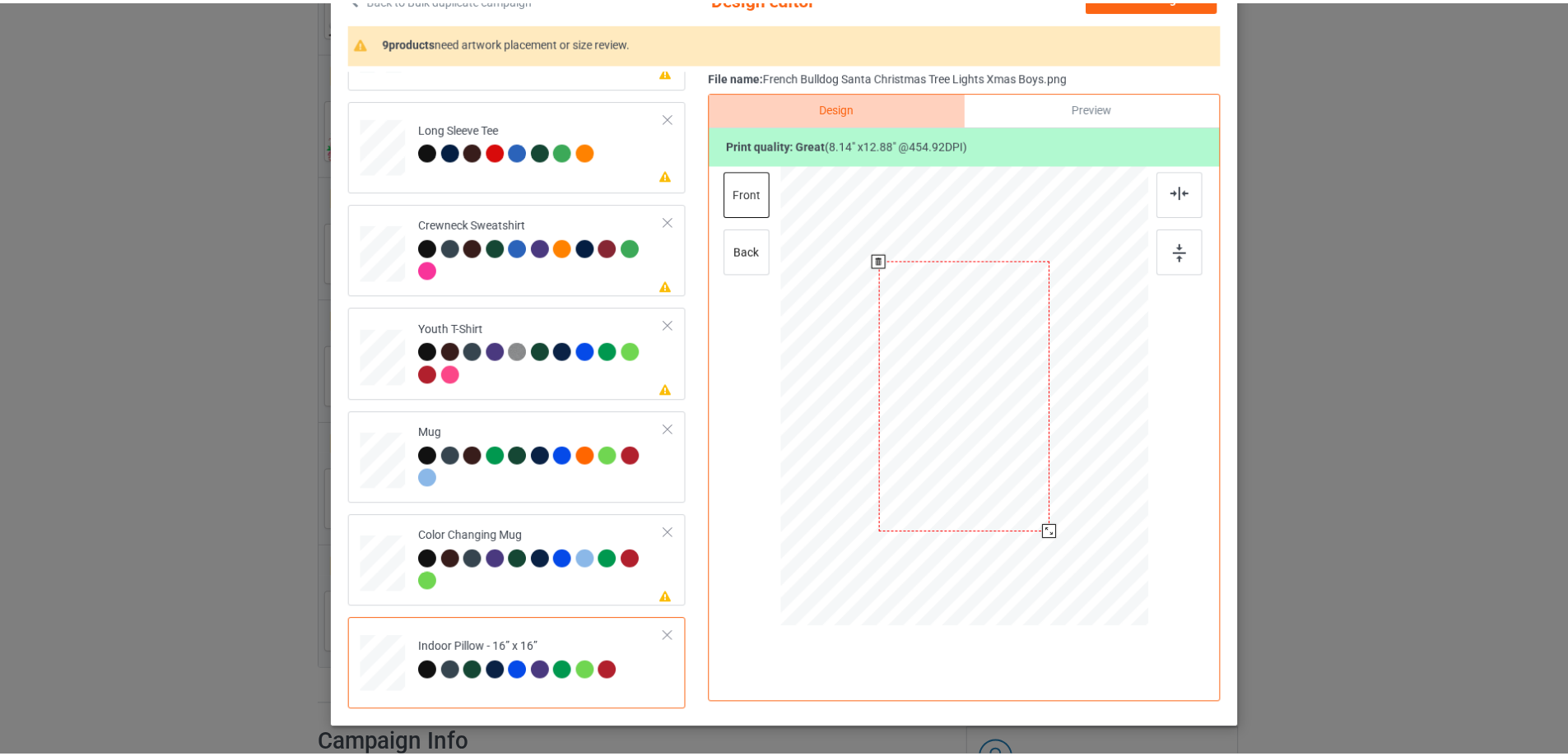
scroll to position [0, 0]
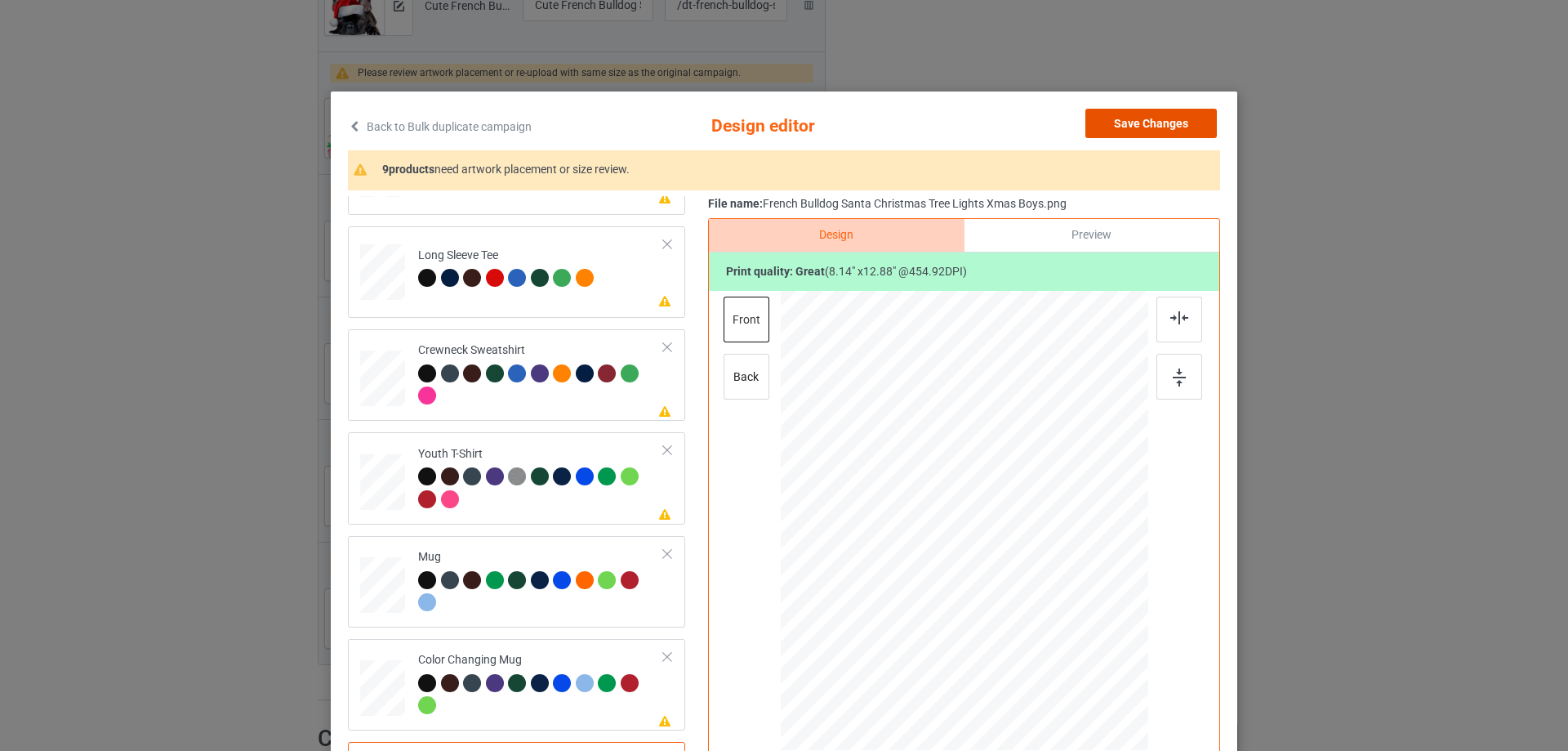
click at [1153, 126] on button "Save Changes" at bounding box center [1150, 123] width 131 height 30
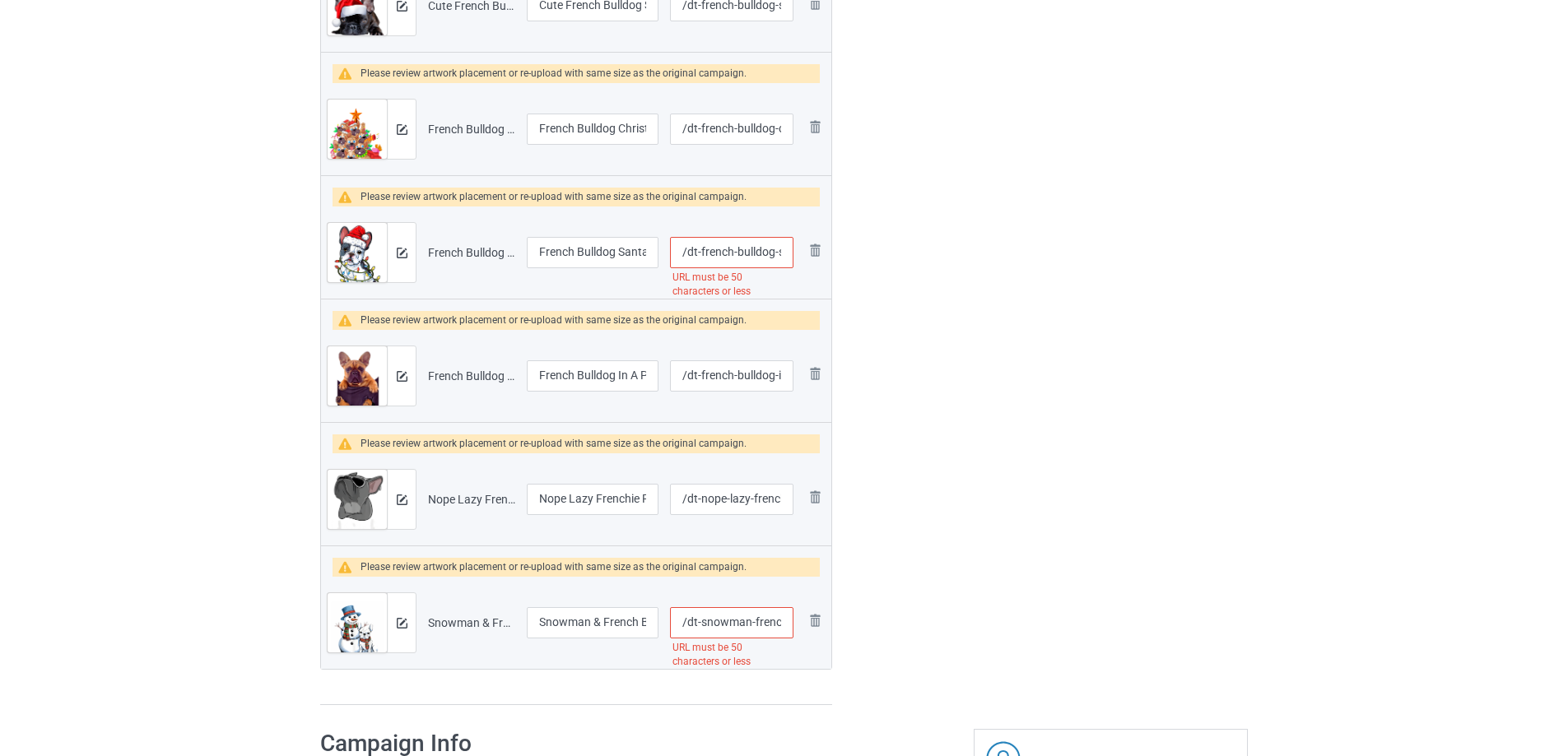
click at [721, 625] on input "/dt-snowman-french-bulldog-winter-holiday-christmas-dog-lover" at bounding box center [732, 622] width 124 height 32
drag, startPoint x: 754, startPoint y: 253, endPoint x: 769, endPoint y: 253, distance: 15.0
click at [769, 253] on input "/dt-french-bulldog-santa-christmas-tree-lights-xmas-boys" at bounding box center [732, 253] width 124 height 32
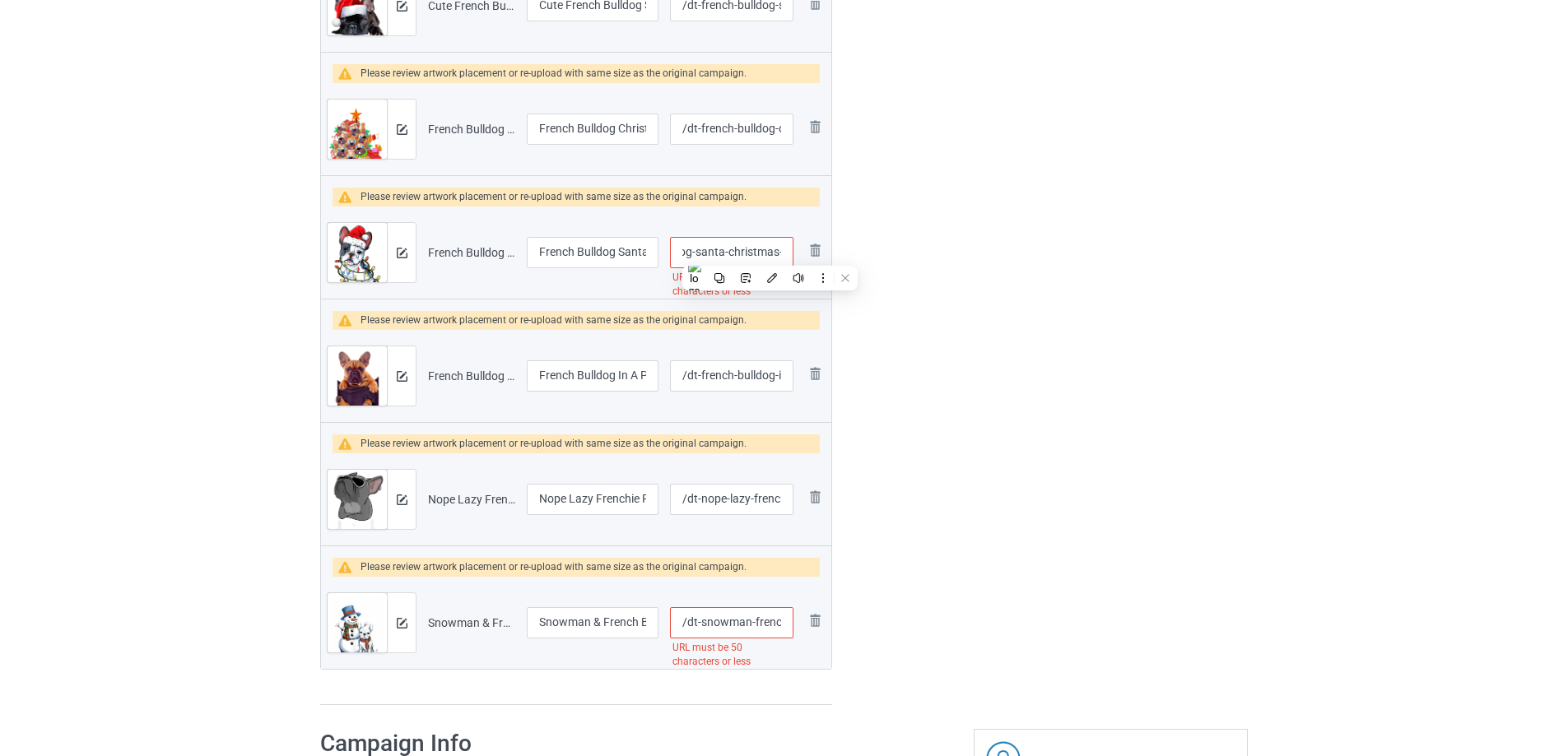
click at [757, 253] on input "/dt-french-bulldog-santa-christmas-tree-lights-xmas-boys" at bounding box center [732, 253] width 124 height 32
click at [751, 252] on input "/dt-french-bulldog-santa-christmas-tree-lights-xmas-boys" at bounding box center [732, 253] width 124 height 32
click at [705, 252] on input "/dt-french-bulldog-santa-christmas-tree-lights-xmas-boys" at bounding box center [732, 253] width 124 height 32
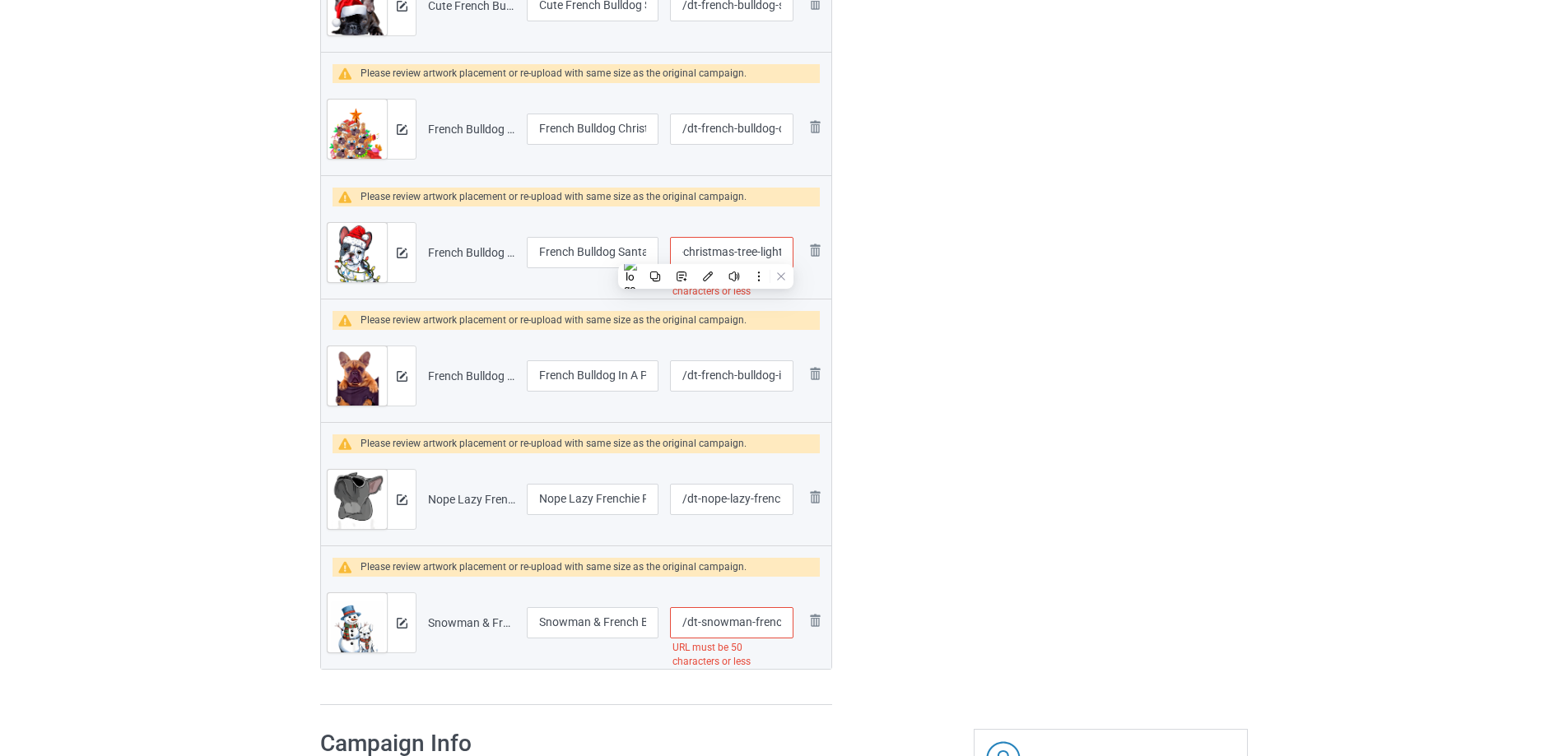
drag, startPoint x: 755, startPoint y: 250, endPoint x: 767, endPoint y: 253, distance: 12.4
click at [767, 253] on input "/dt-french-bulldog-santa-christmas-tree-lights-xmas-boys" at bounding box center [732, 253] width 124 height 32
click at [743, 252] on input "/dt-french-bulldog-santa-christmas-tree-lights-xmas-boys" at bounding box center [732, 253] width 124 height 32
click at [723, 247] on input "/dt-french-bulldog-santa-christmas-tree-lights-xmas-boys" at bounding box center [732, 253] width 124 height 32
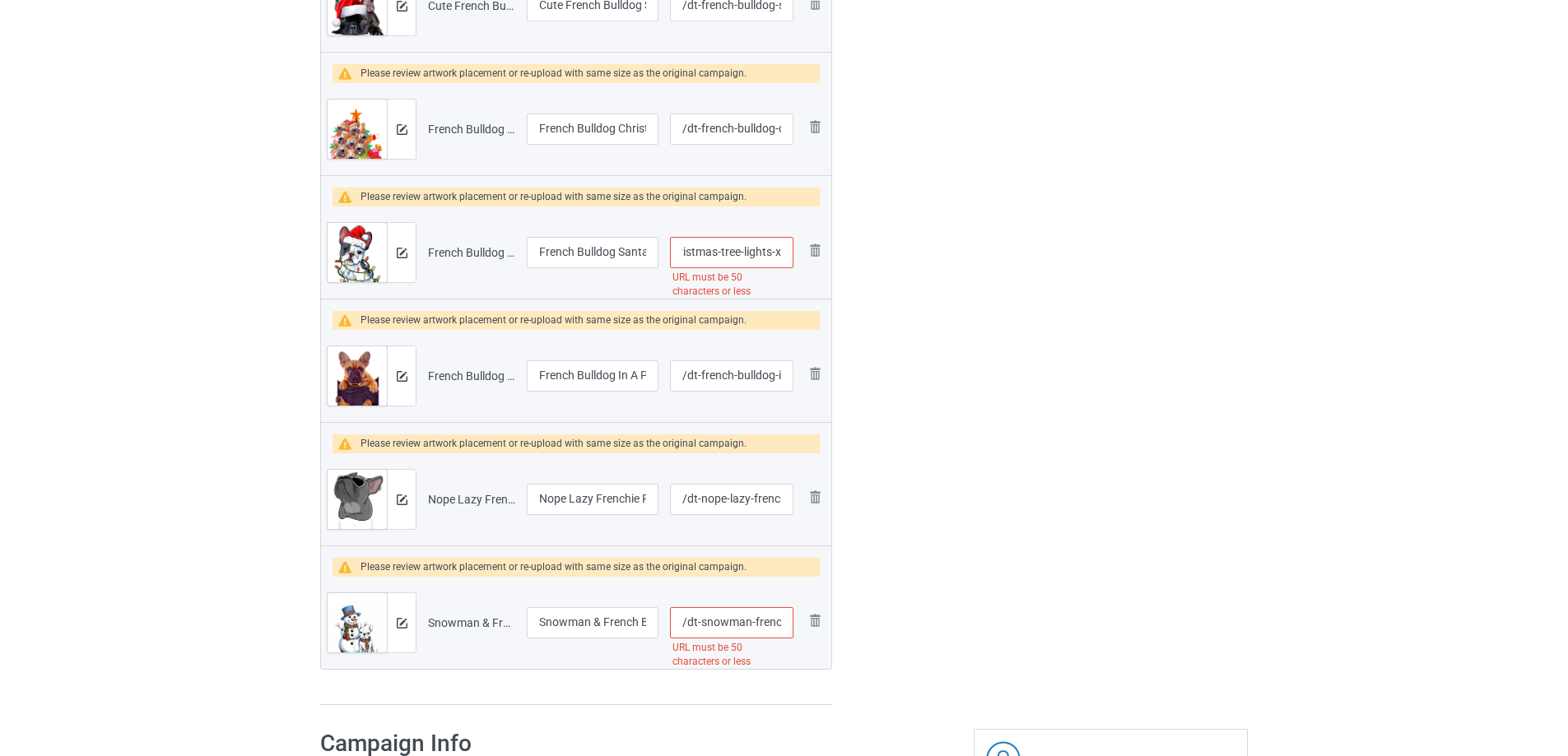
click at [723, 247] on input "/dt-french-bulldog-santa-christmas-tree-lights-xmas-boys" at bounding box center [732, 253] width 124 height 32
click at [759, 253] on input "/dt-french-bulldog-santa-christmas-tree-lights-xmas-boys" at bounding box center [732, 253] width 124 height 32
click at [752, 247] on input "/dt-french-bulldog-santa-christmas-tree--xmas-boys" at bounding box center [732, 253] width 124 height 32
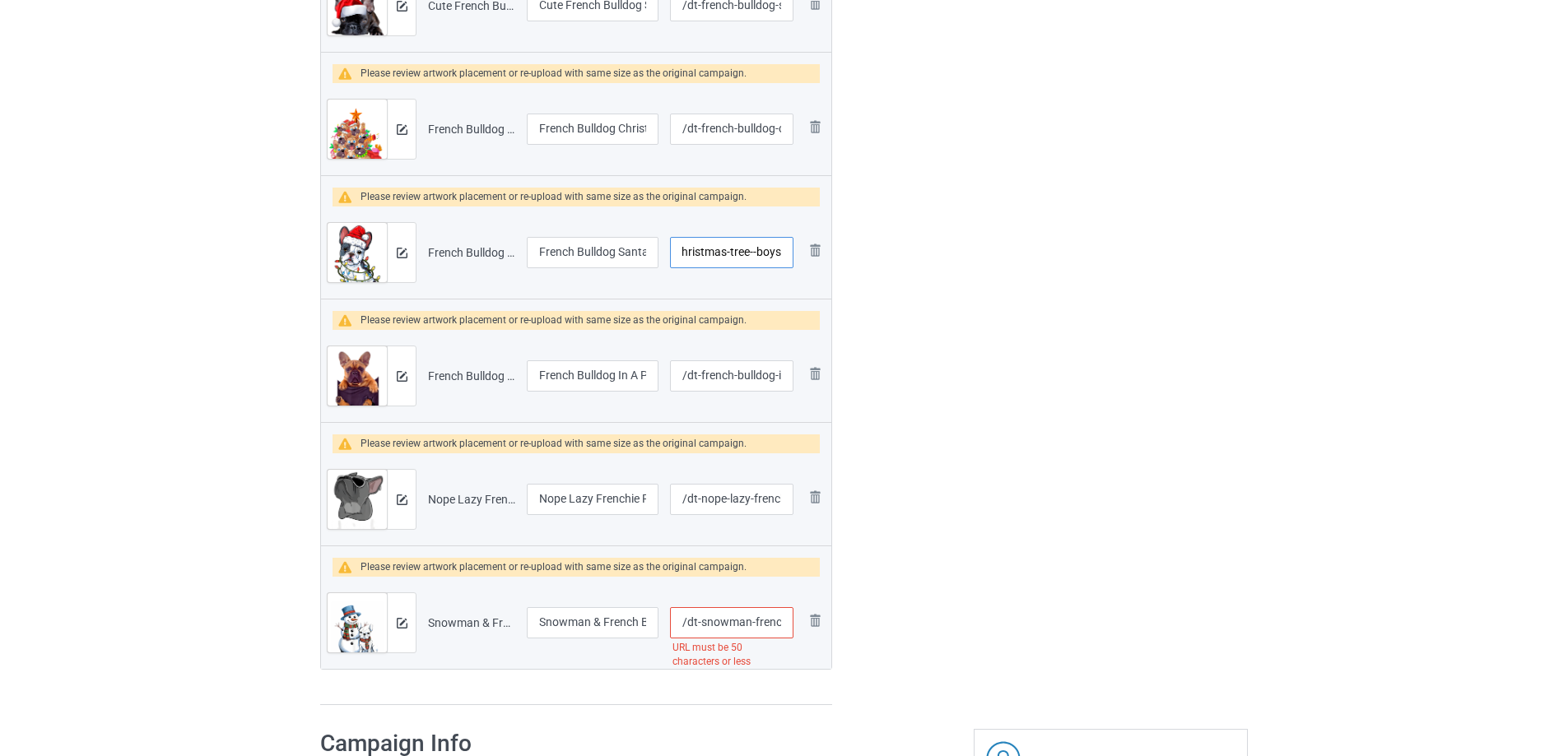
scroll to position [0, 132]
click at [765, 253] on input "/dt-french-bulldog-santa-christmas-tree--boys" at bounding box center [732, 253] width 124 height 32
type input "/dt-french-bulldog-santa-christmas-tree"
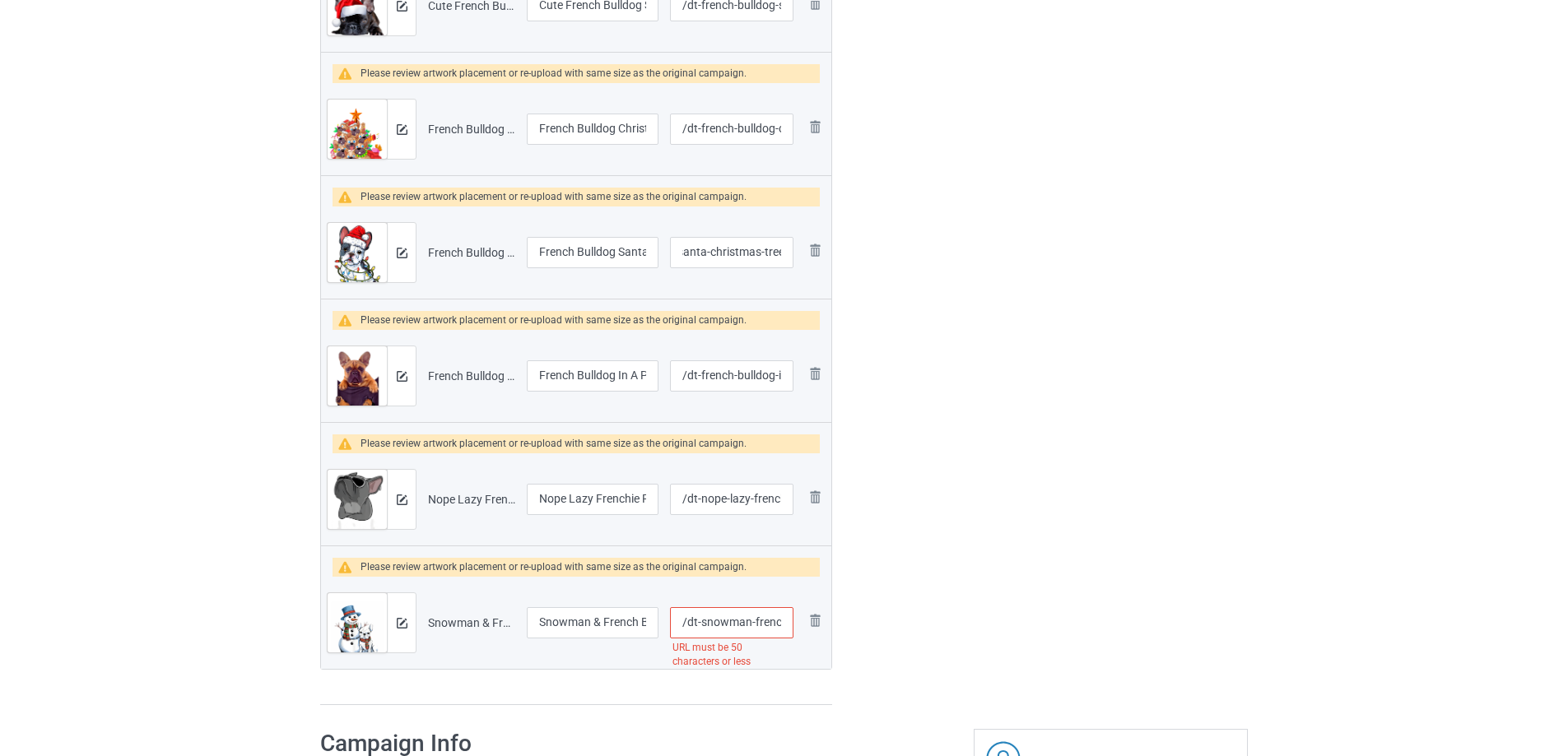
click at [405, 376] on img at bounding box center [402, 376] width 11 height 11
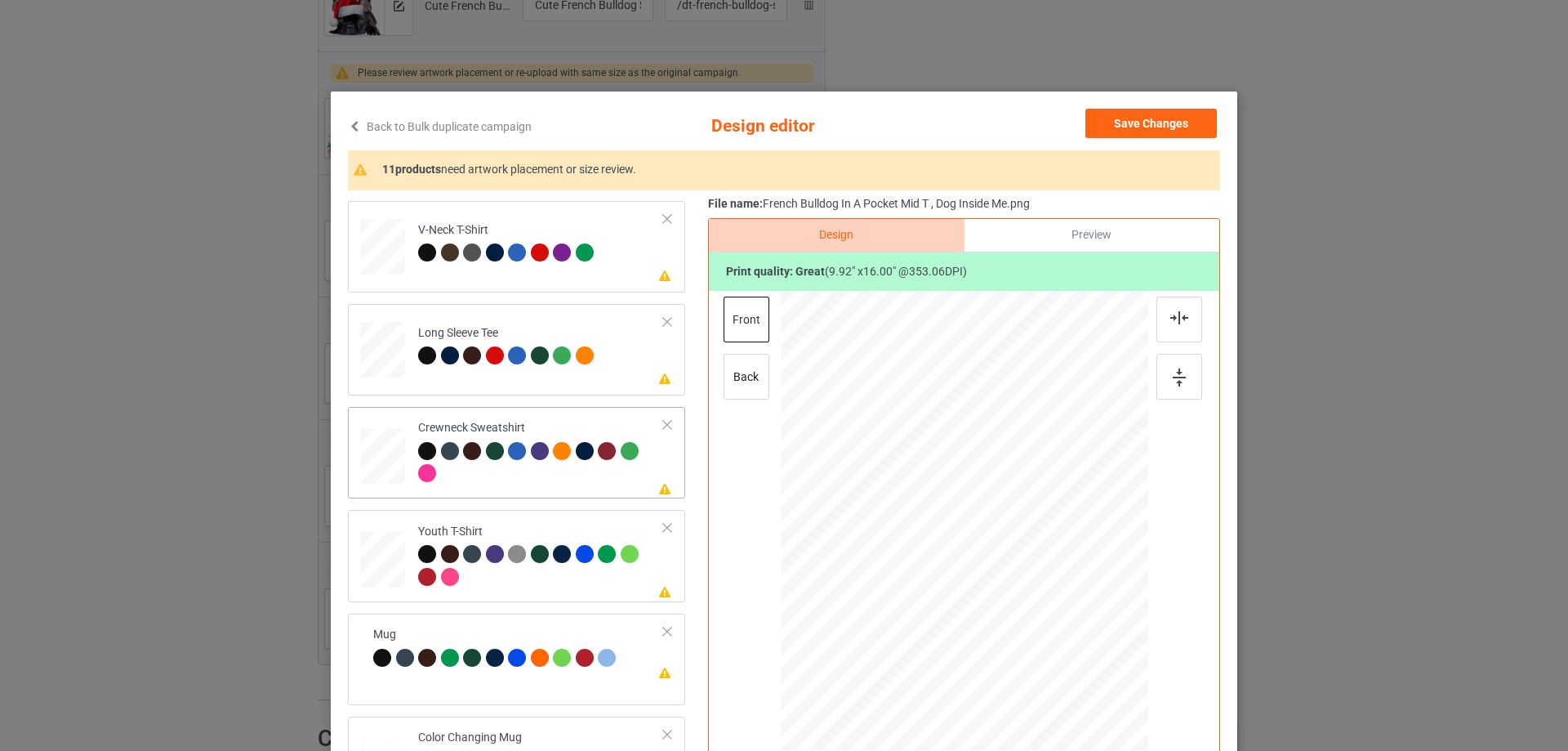
scroll to position [409, 0]
click at [542, 529] on div "Youth T-Shirt" at bounding box center [541, 554] width 246 height 61
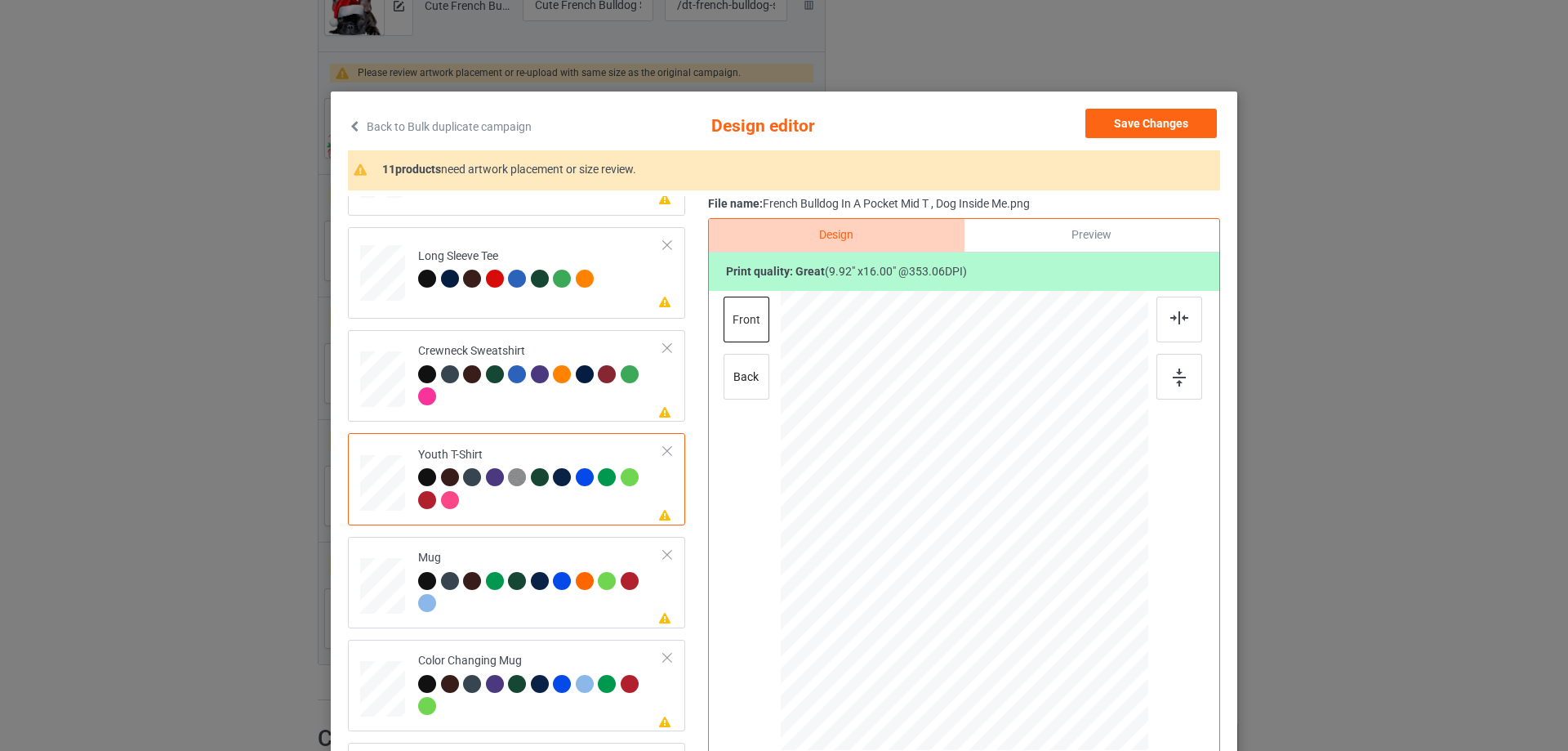
scroll to position [486, 0]
click at [543, 564] on div "Mug" at bounding box center [541, 580] width 246 height 61
drag, startPoint x: 1071, startPoint y: 698, endPoint x: 1017, endPoint y: 570, distance: 138.9
click at [1017, 570] on div at bounding box center [965, 520] width 368 height 153
drag, startPoint x: 963, startPoint y: 537, endPoint x: 1065, endPoint y: 536, distance: 102.0
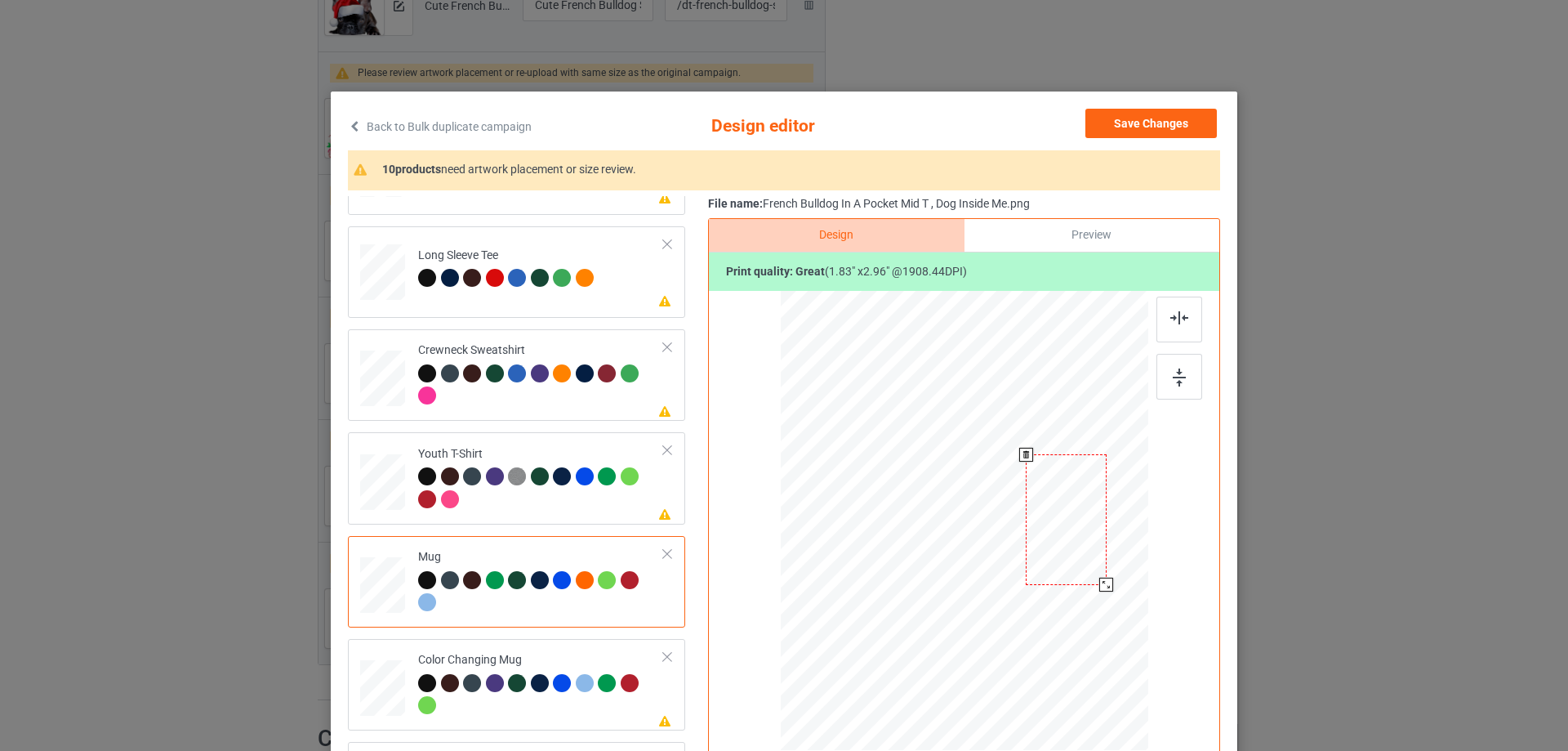
click at [1065, 536] on div at bounding box center [1066, 519] width 80 height 130
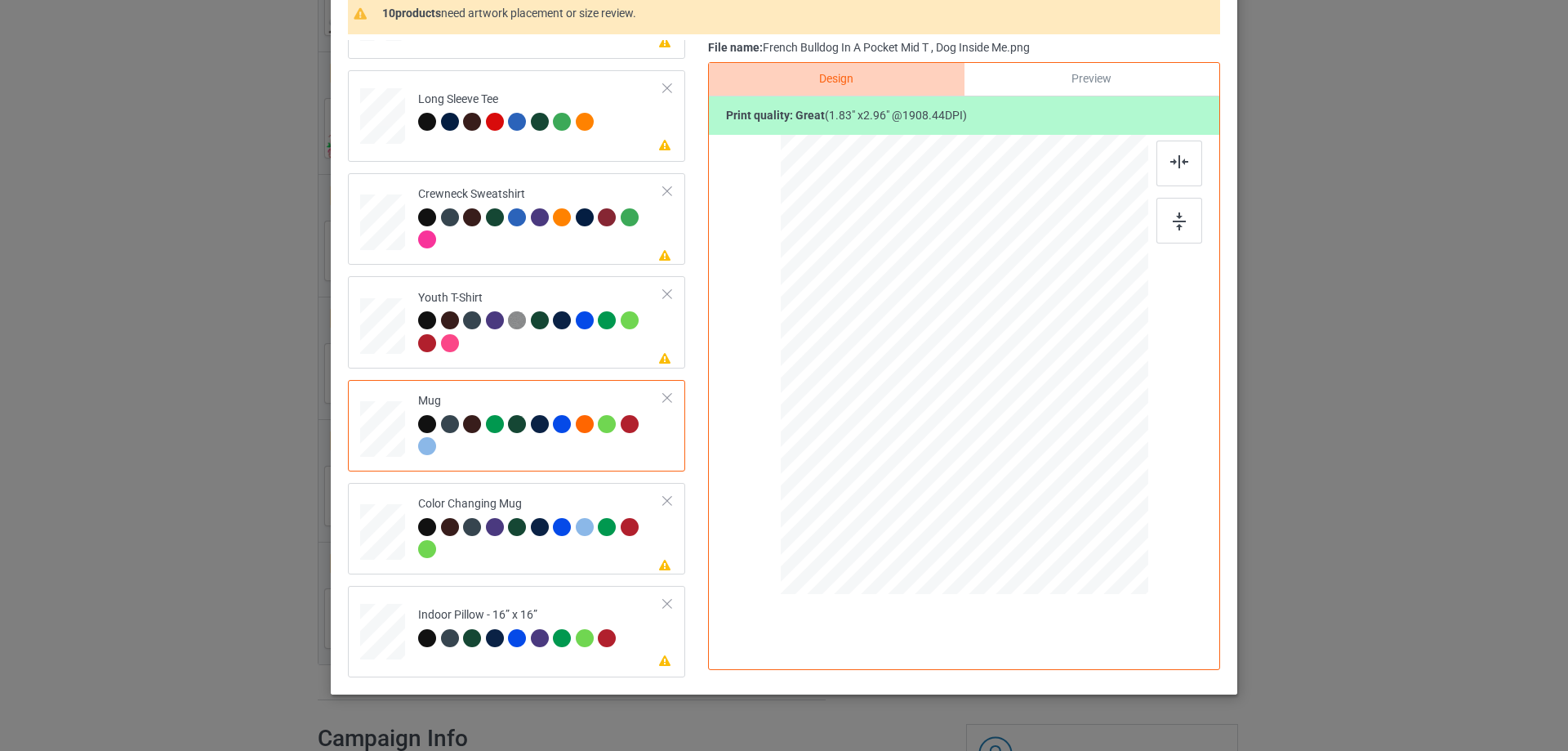
scroll to position [192, 0]
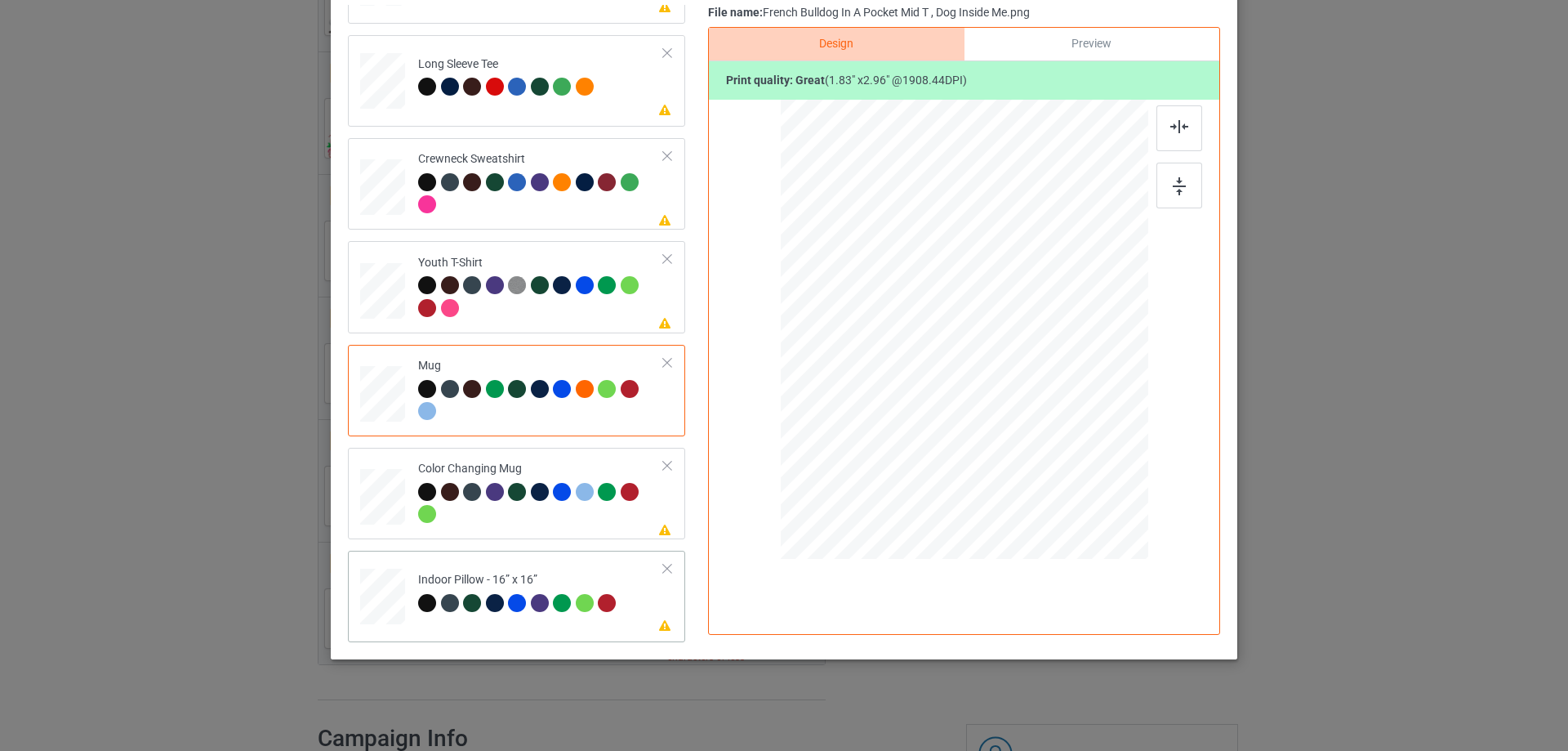
click at [599, 565] on td "Please review artwork placement Indoor Pillow - 16” x 16”" at bounding box center [540, 593] width 263 height 72
drag, startPoint x: 1056, startPoint y: 481, endPoint x: 1040, endPoint y: 468, distance: 20.6
click at [1040, 468] on div at bounding box center [1047, 465] width 14 height 14
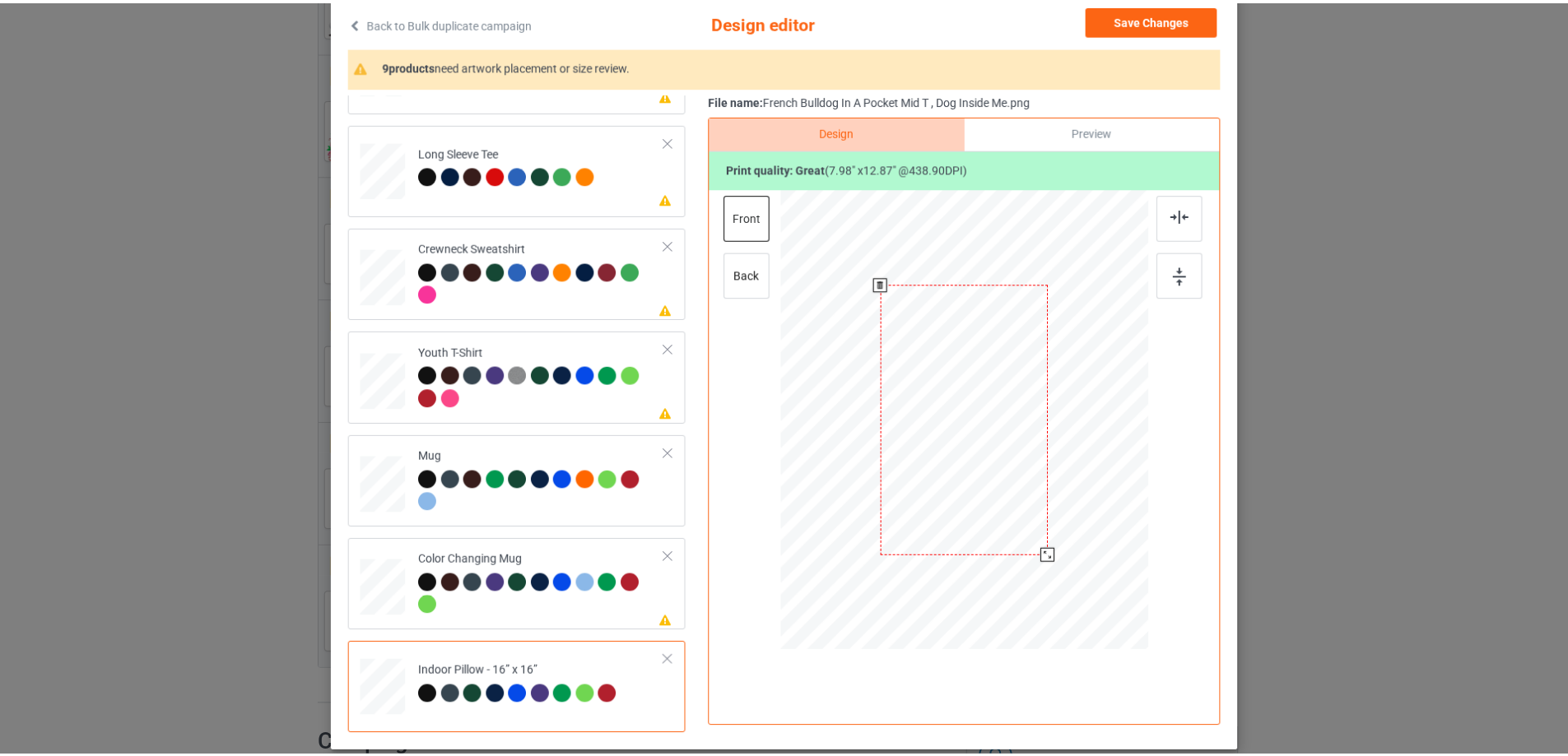
scroll to position [0, 0]
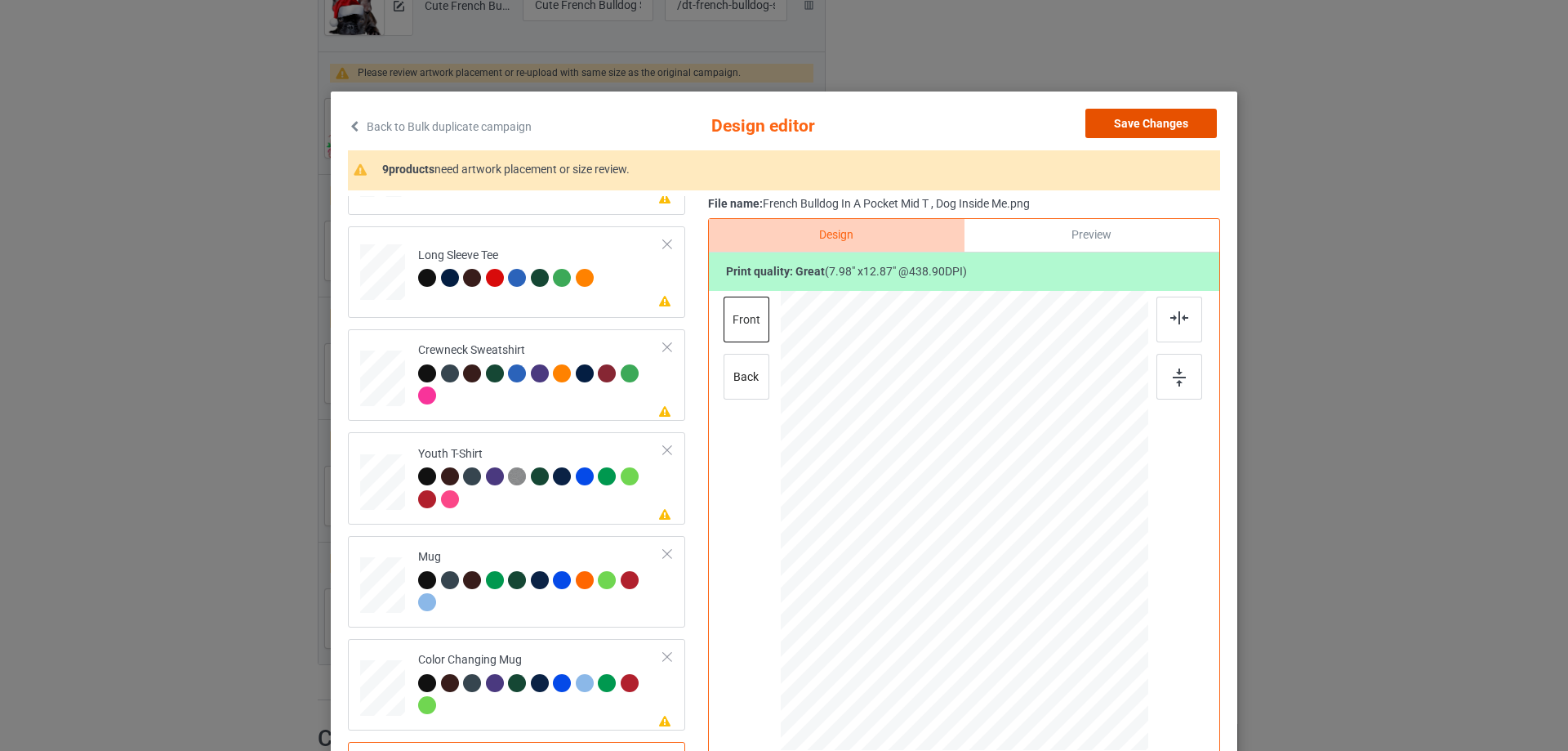
click at [1144, 119] on button "Save Changes" at bounding box center [1150, 123] width 131 height 30
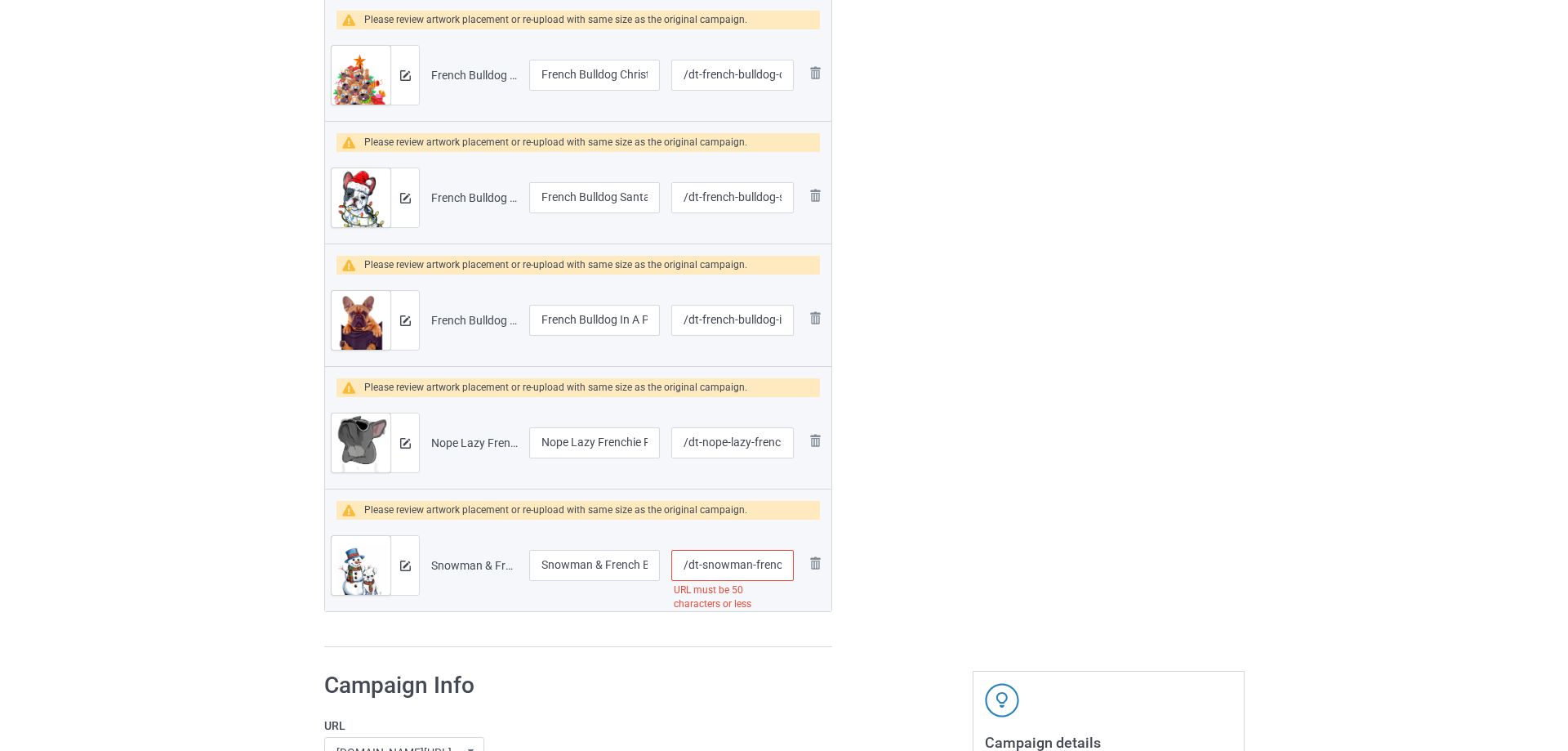
scroll to position [1062, 0]
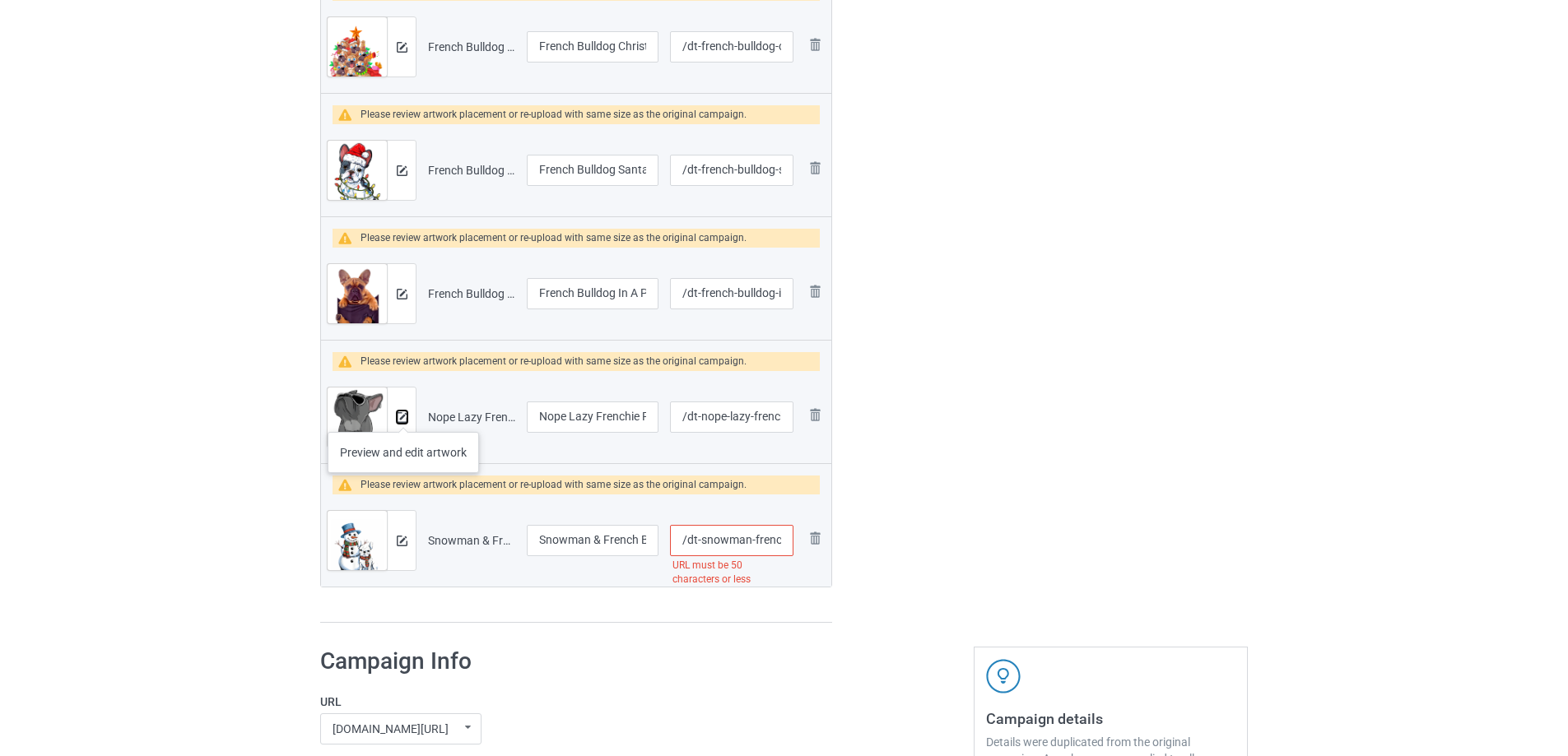
click at [403, 416] on img at bounding box center [402, 417] width 11 height 11
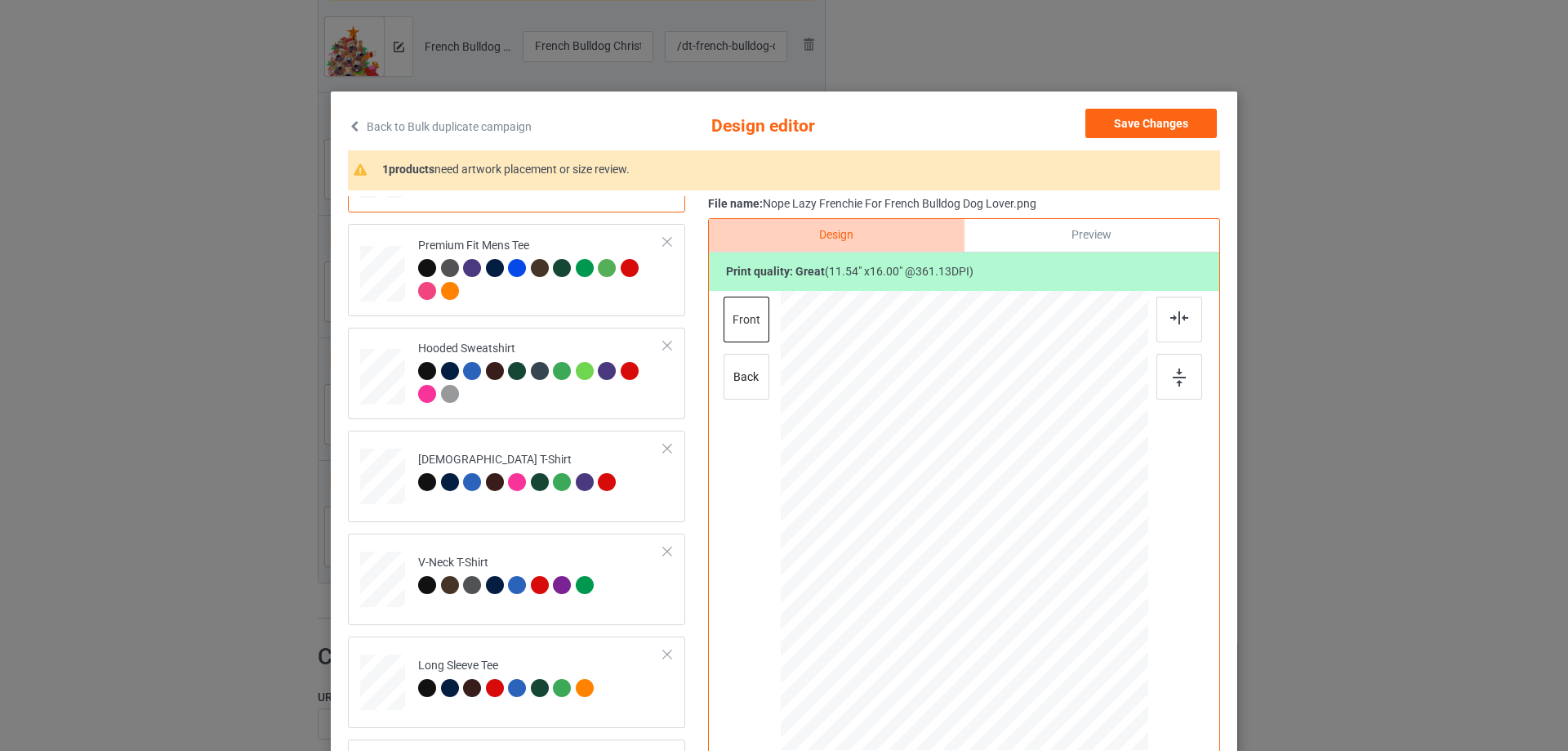
scroll to position [409, 0]
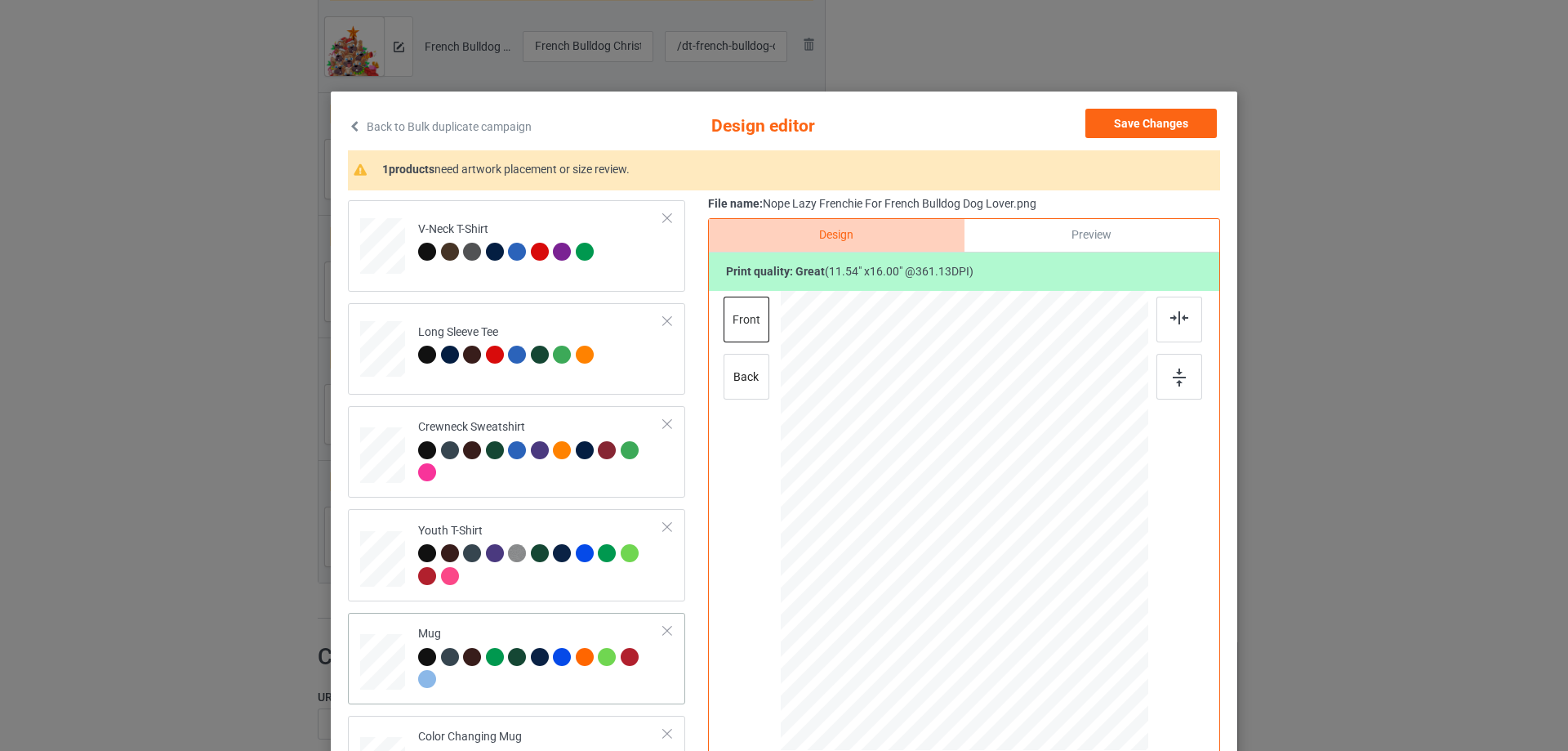
click at [548, 621] on td "Mug" at bounding box center [540, 659] width 263 height 79
click at [1106, 585] on div at bounding box center [1113, 587] width 14 height 14
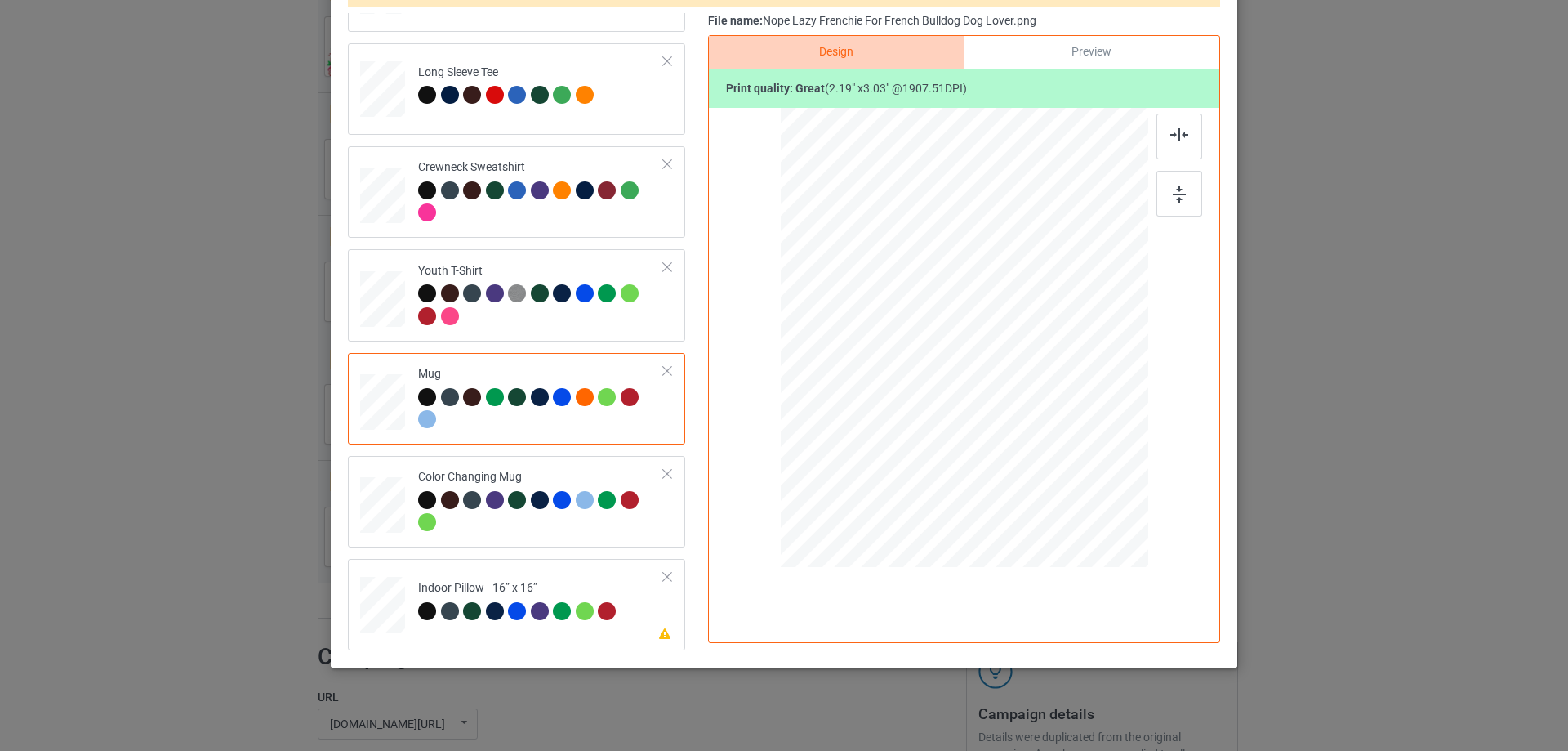
scroll to position [192, 0]
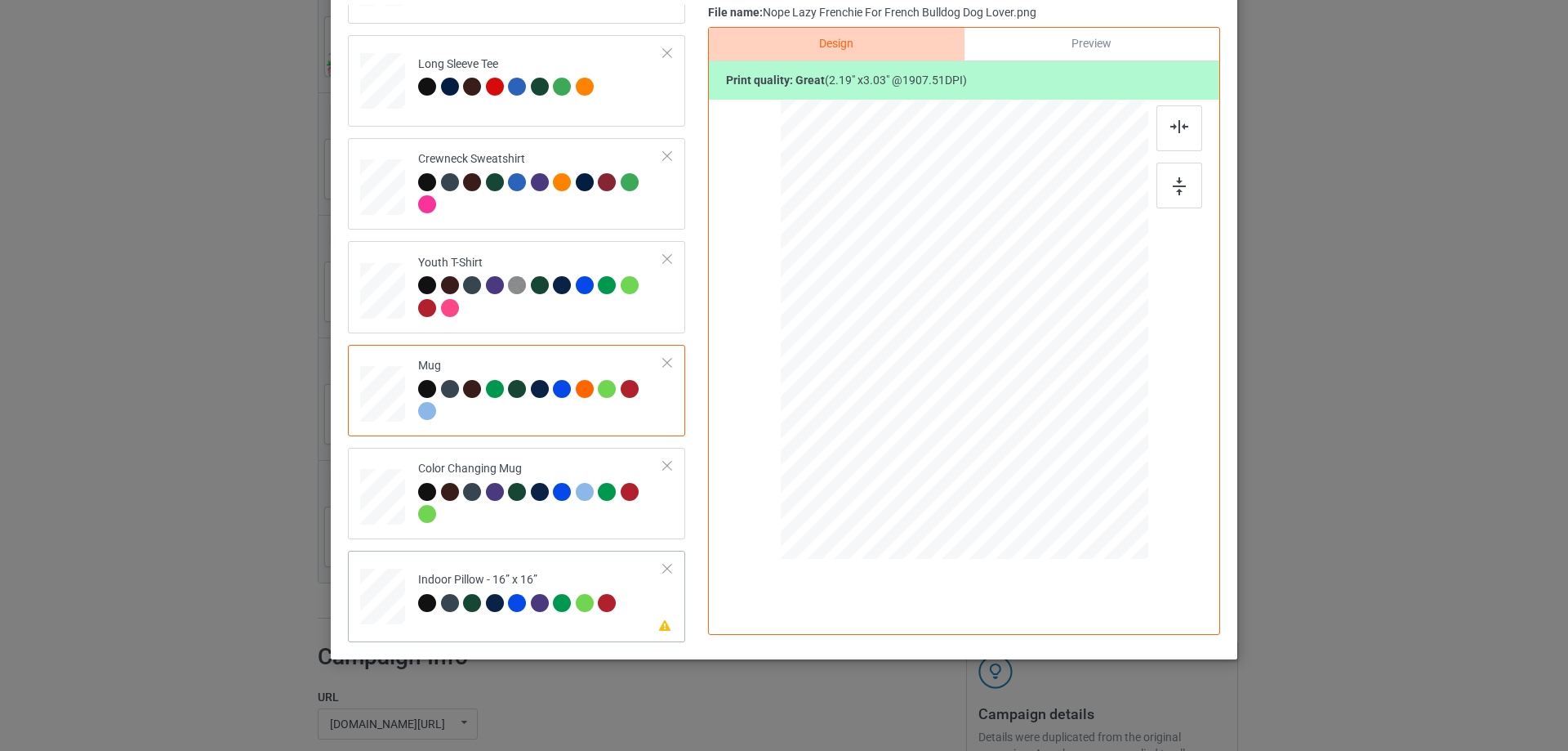
click at [584, 597] on div at bounding box center [585, 603] width 18 height 18
drag, startPoint x: 1072, startPoint y: 478, endPoint x: 1061, endPoint y: 456, distance: 24.6
click at [1061, 456] on div at bounding box center [965, 330] width 368 height 367
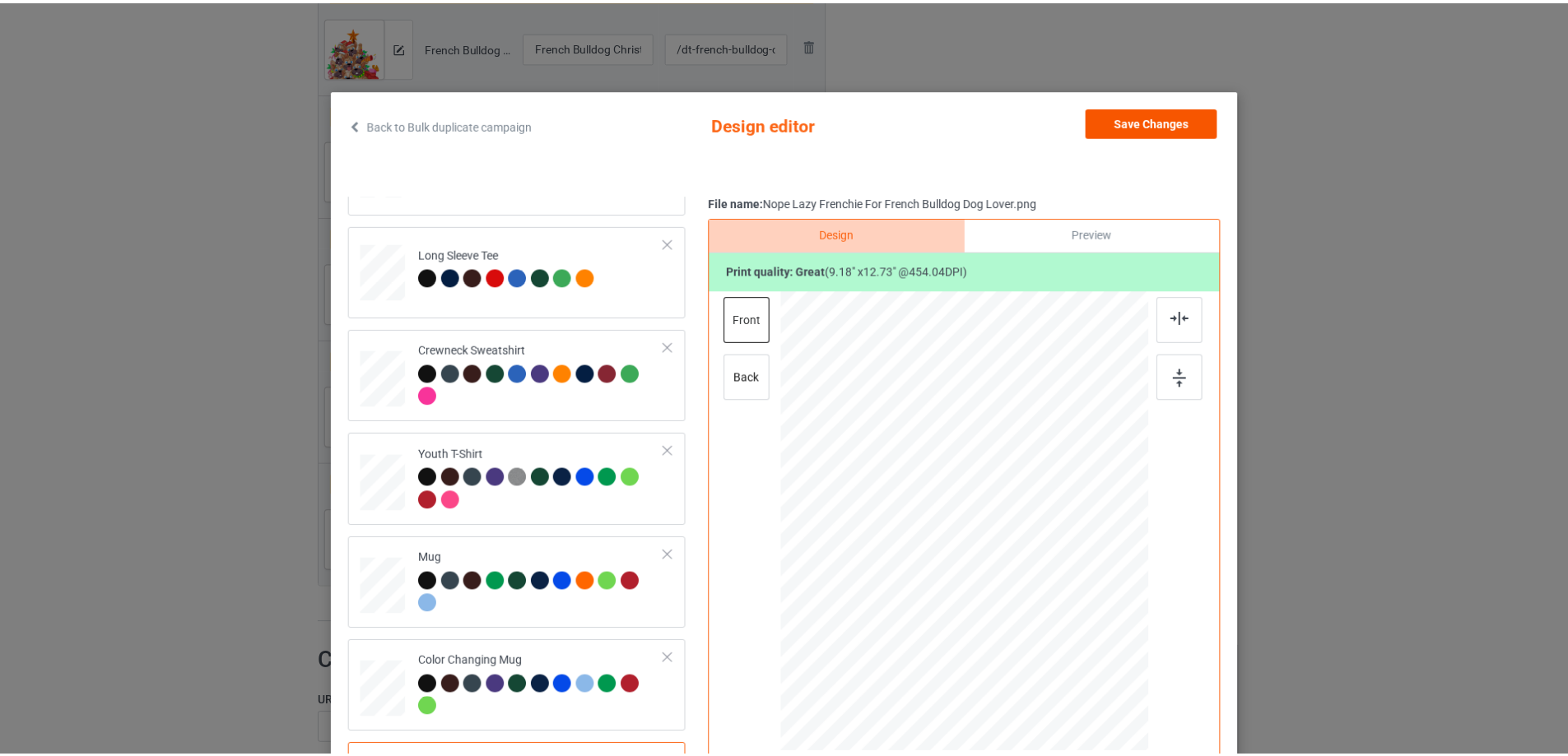
scroll to position [0, 0]
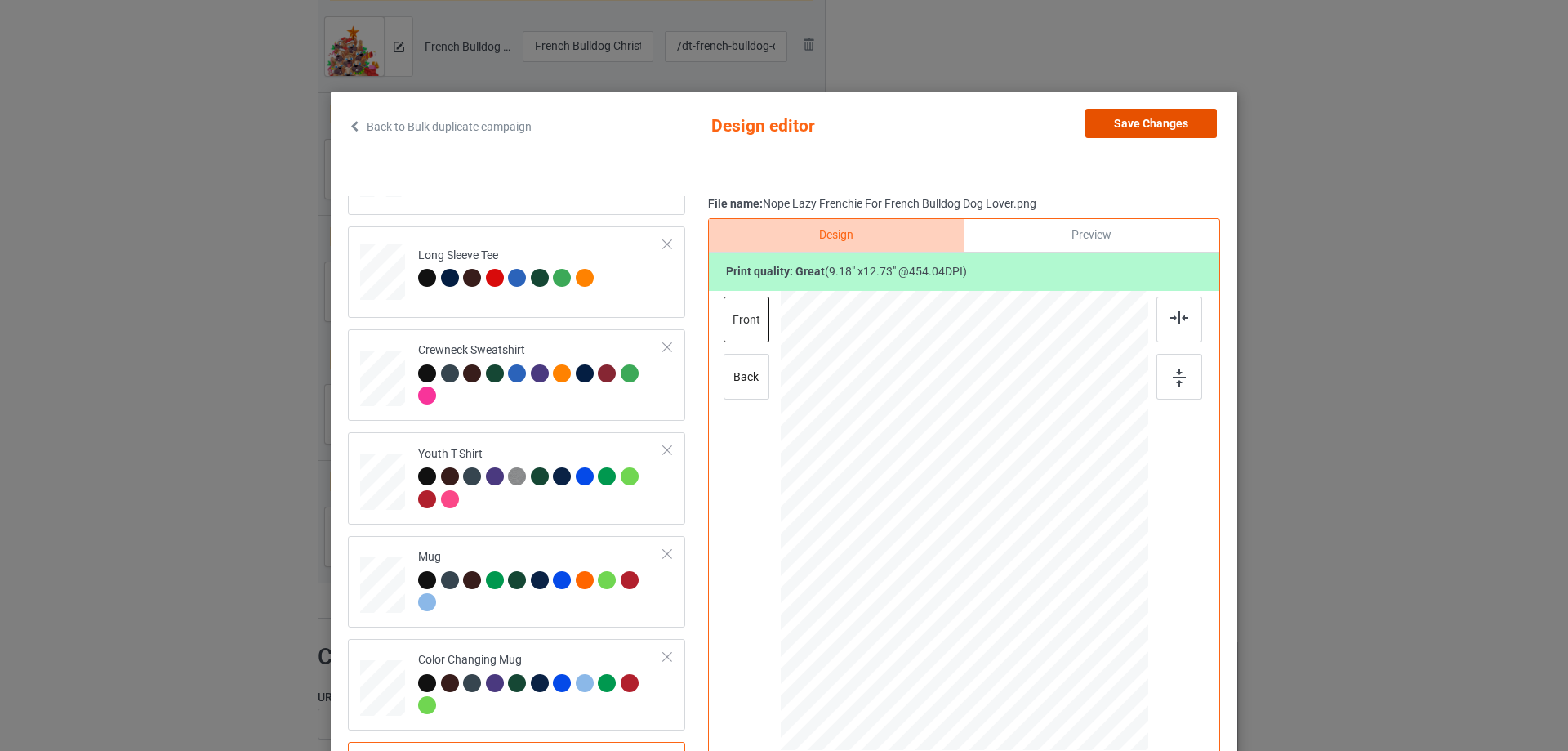
click at [1136, 124] on button "Save Changes" at bounding box center [1150, 123] width 131 height 30
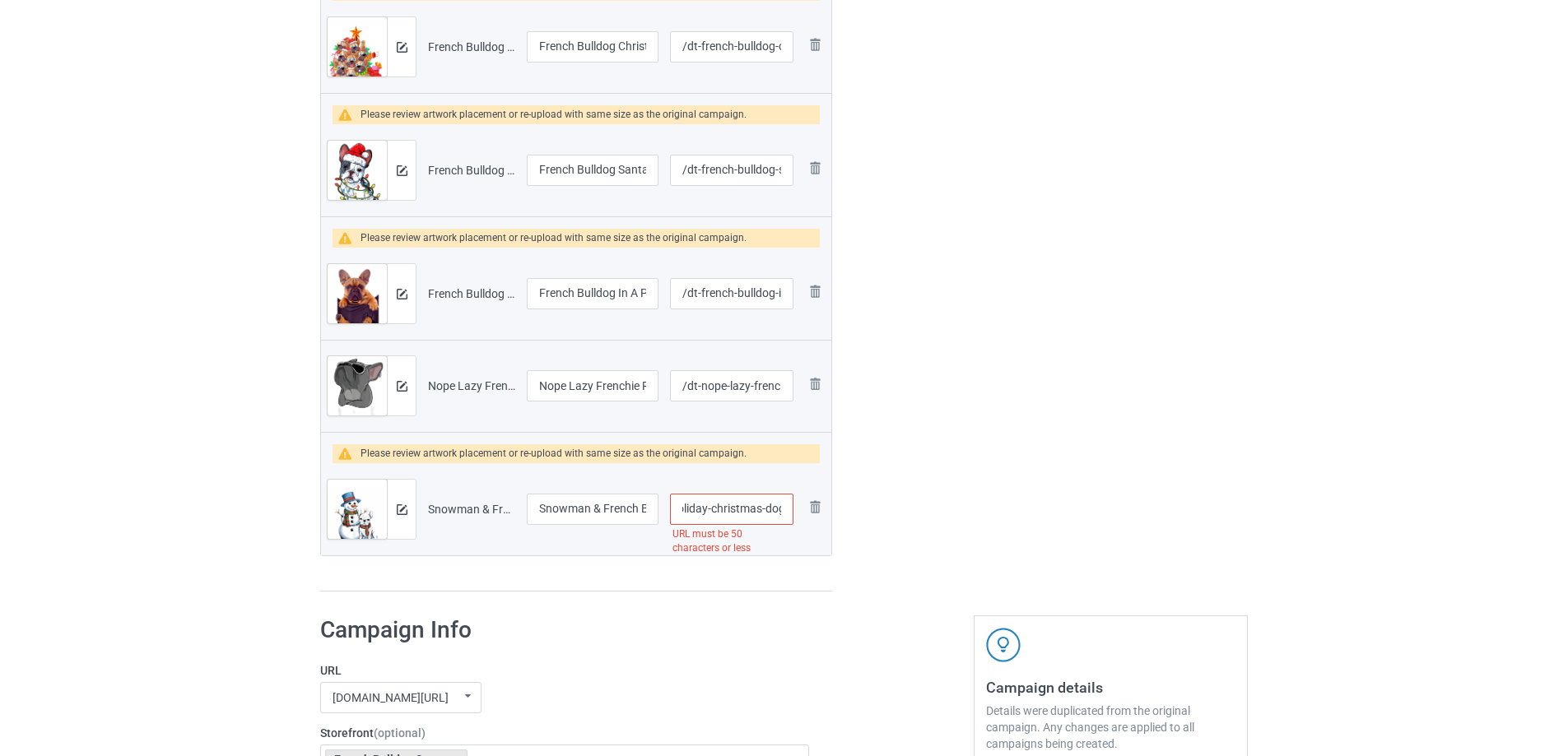
drag, startPoint x: 767, startPoint y: 511, endPoint x: 780, endPoint y: 511, distance: 13.0
click at [780, 511] on input "/dt-snowman-french-bulldog-winter-holiday-christmas-dog-lover" at bounding box center [732, 509] width 124 height 32
click at [755, 509] on input "/dt-snowman-french-bulldog-winter-holiday-christmas-dog-lover" at bounding box center [732, 509] width 124 height 32
click at [742, 507] on input "/dt-snowman-french-bulldog-winter-holiday-christmas-dog-lover" at bounding box center [732, 509] width 124 height 32
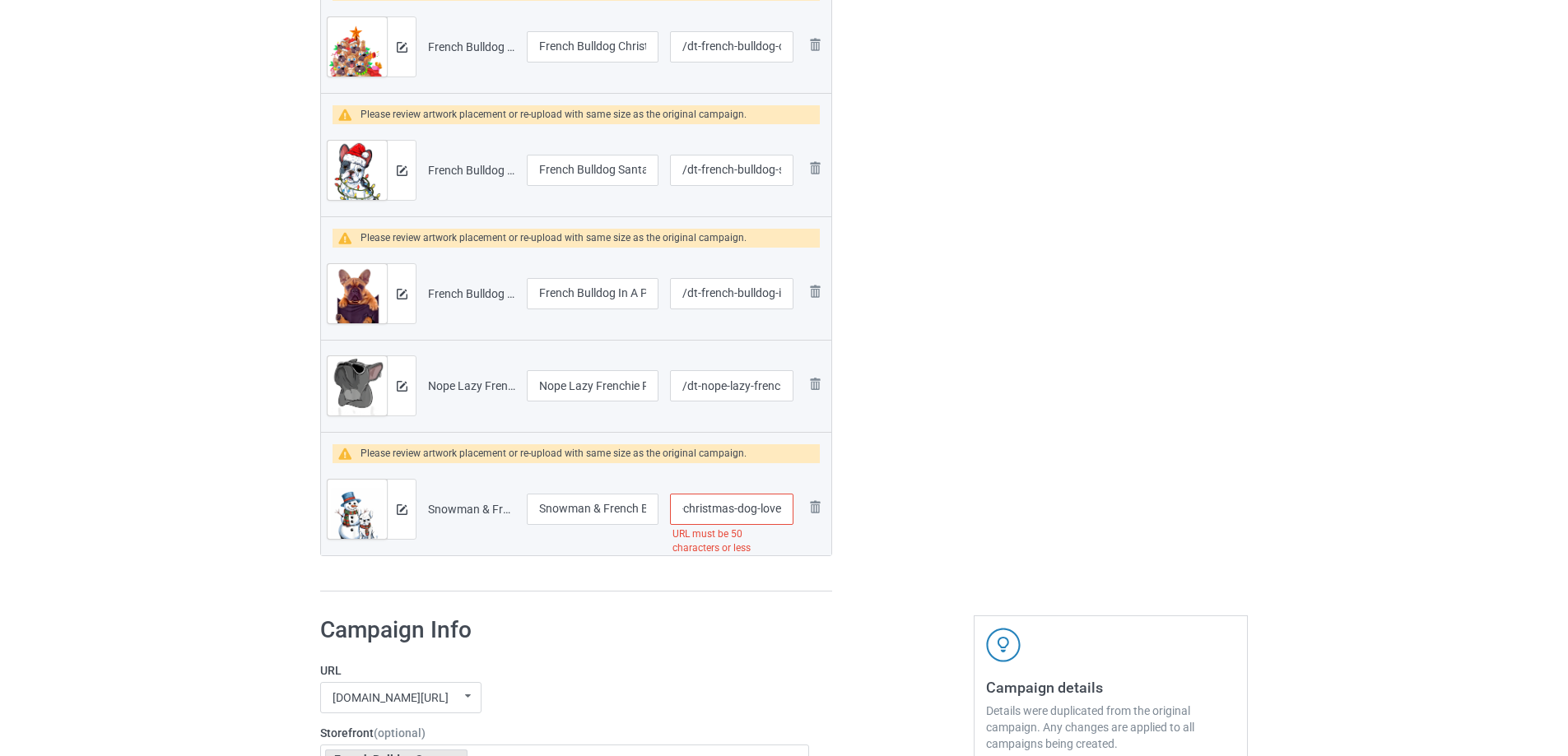
click at [742, 507] on input "/dt-snowman-french-bulldog-winter-holiday-christmas-dog-lover" at bounding box center [732, 509] width 124 height 32
click at [770, 509] on input "/dt-snowman-french-bulldog-winter-holiday-christmas-lover" at bounding box center [732, 509] width 124 height 32
type input "/dt-snowman-french-bulldog-winter-holiday-christmas"
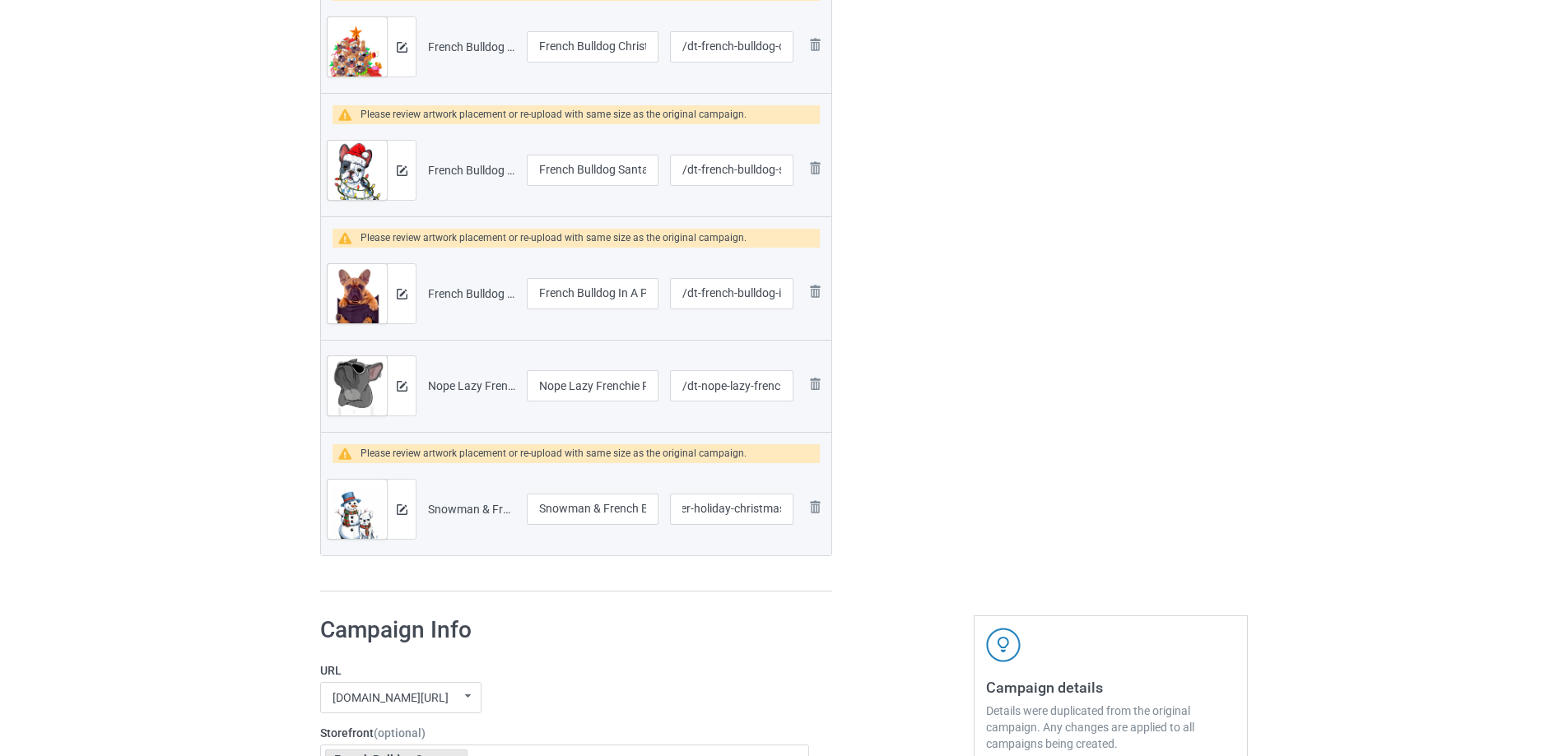
click at [401, 509] on img at bounding box center [402, 509] width 11 height 11
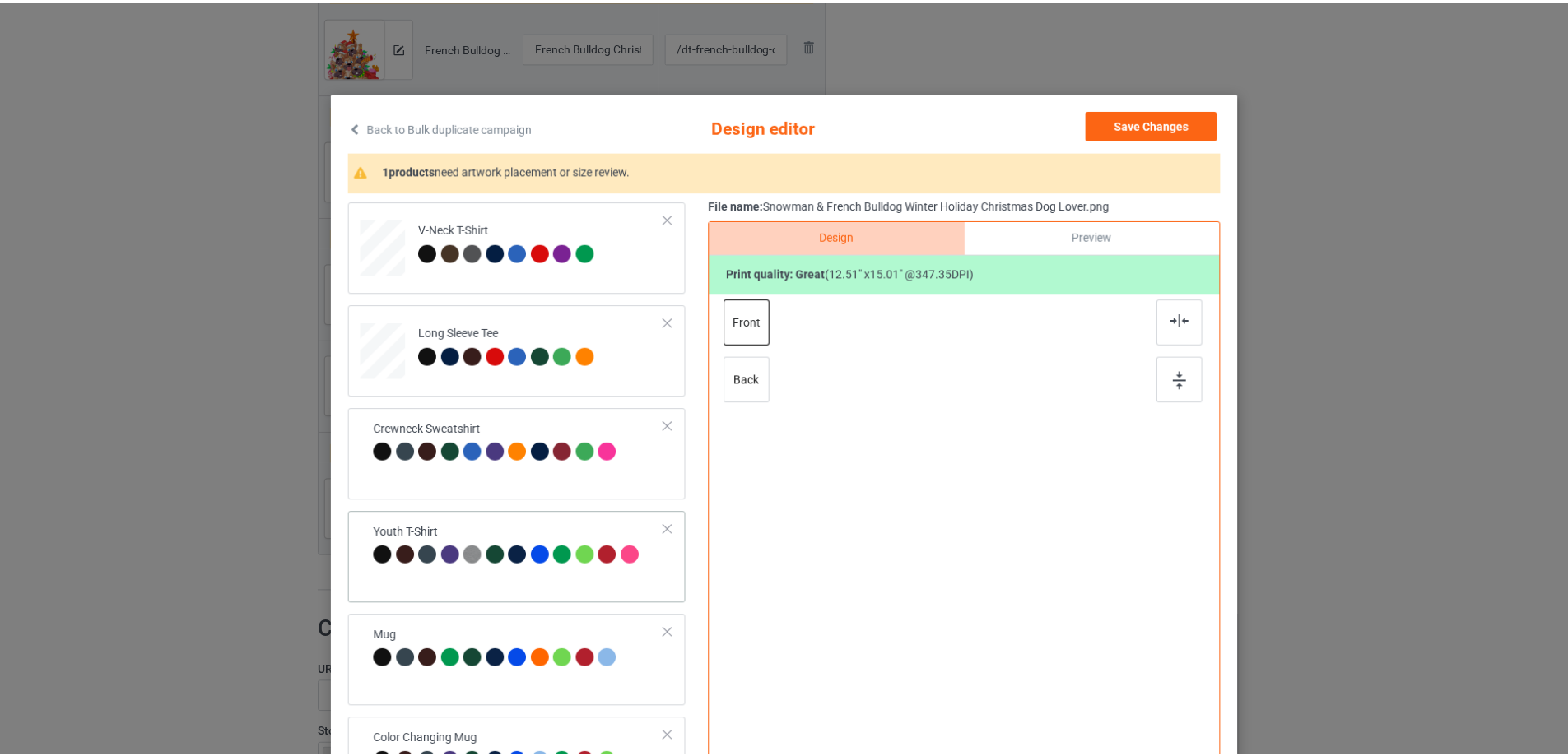
scroll to position [487, 0]
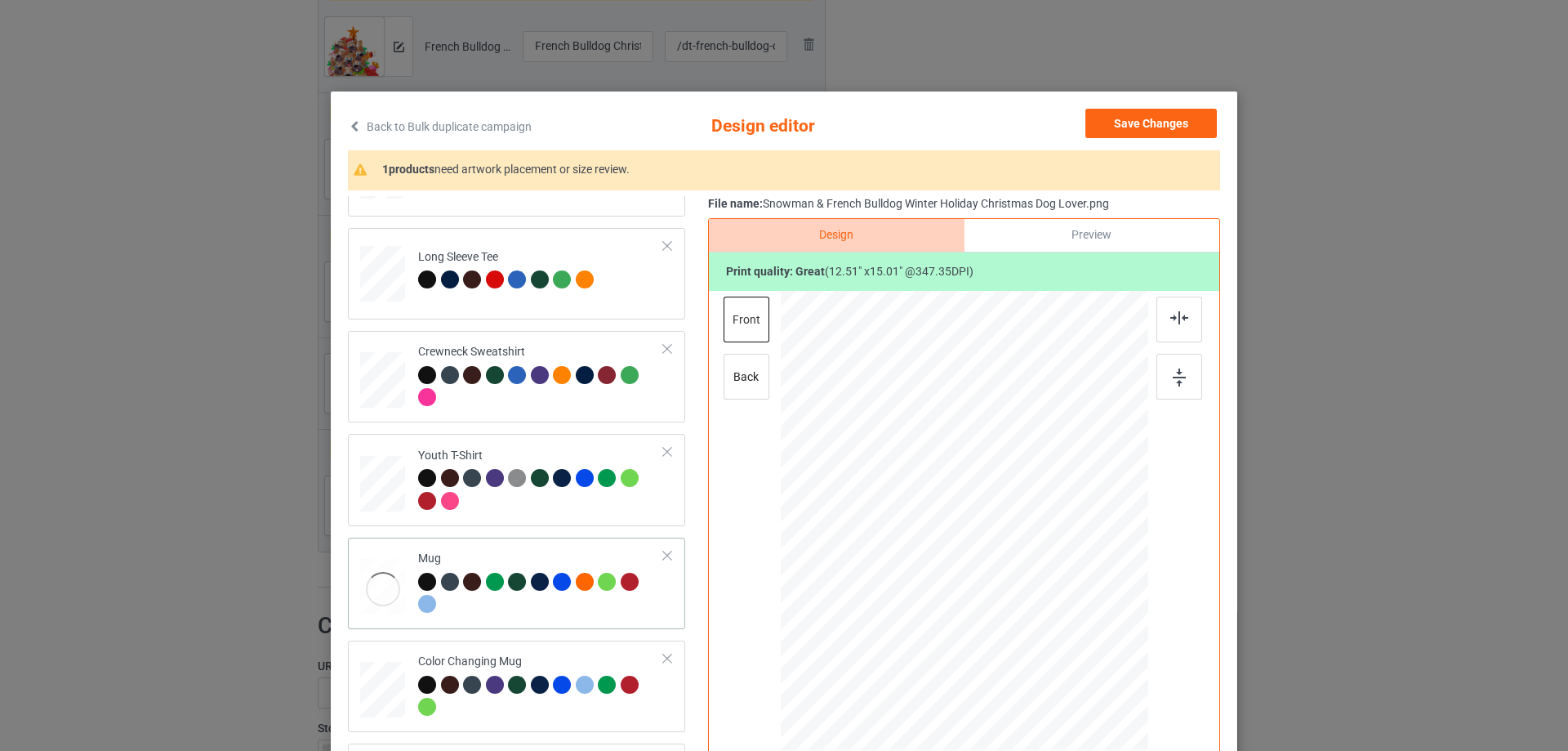
click at [524, 548] on td "Mug" at bounding box center [540, 583] width 263 height 79
drag, startPoint x: 1108, startPoint y: 579, endPoint x: 1110, endPoint y: 588, distance: 9.2
click at [1111, 588] on div at bounding box center [1117, 584] width 14 height 14
click at [1185, 382] on div at bounding box center [1179, 376] width 46 height 46
click at [565, 403] on div at bounding box center [541, 388] width 246 height 45
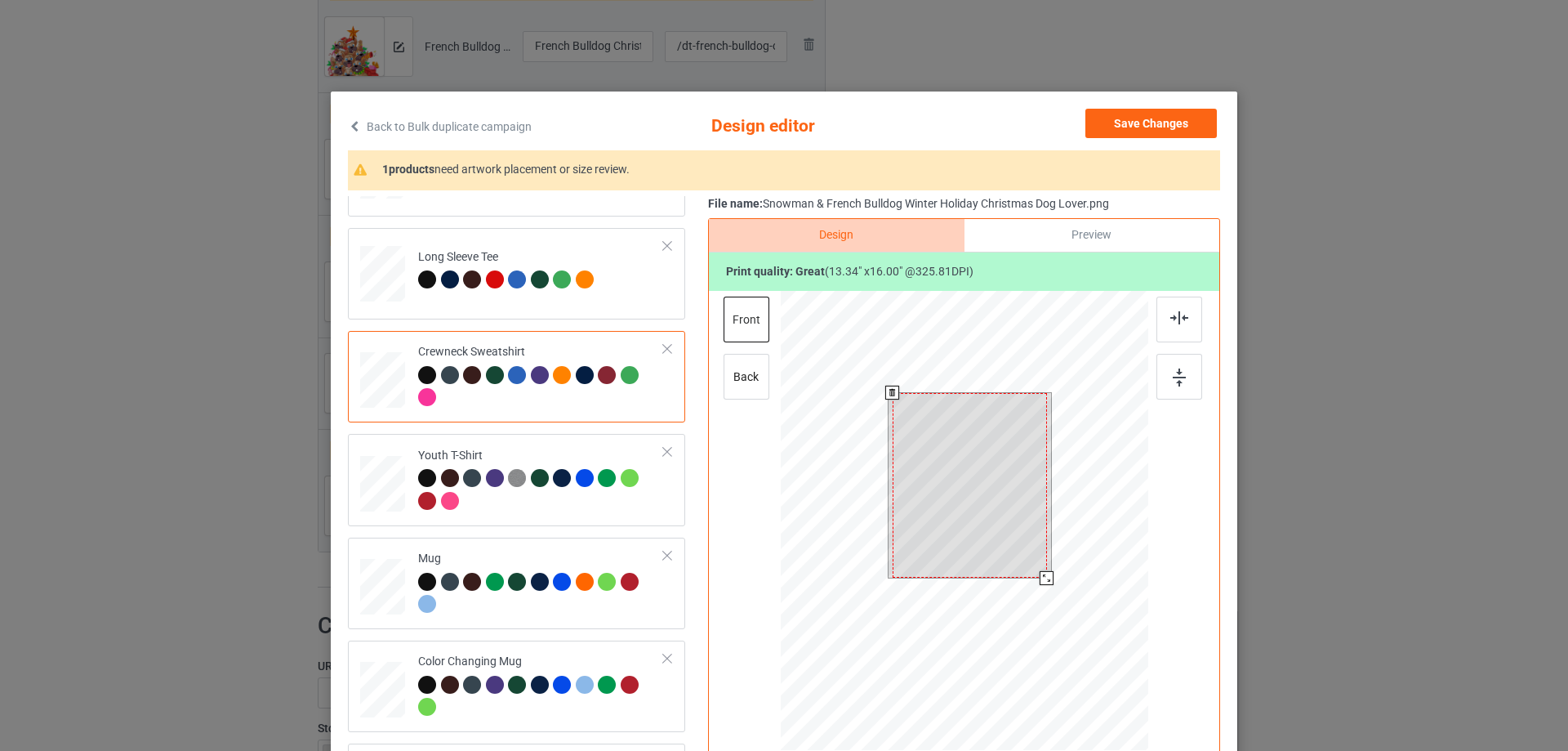
click at [1045, 604] on div at bounding box center [965, 523] width 368 height 465
click at [967, 491] on div at bounding box center [970, 486] width 154 height 186
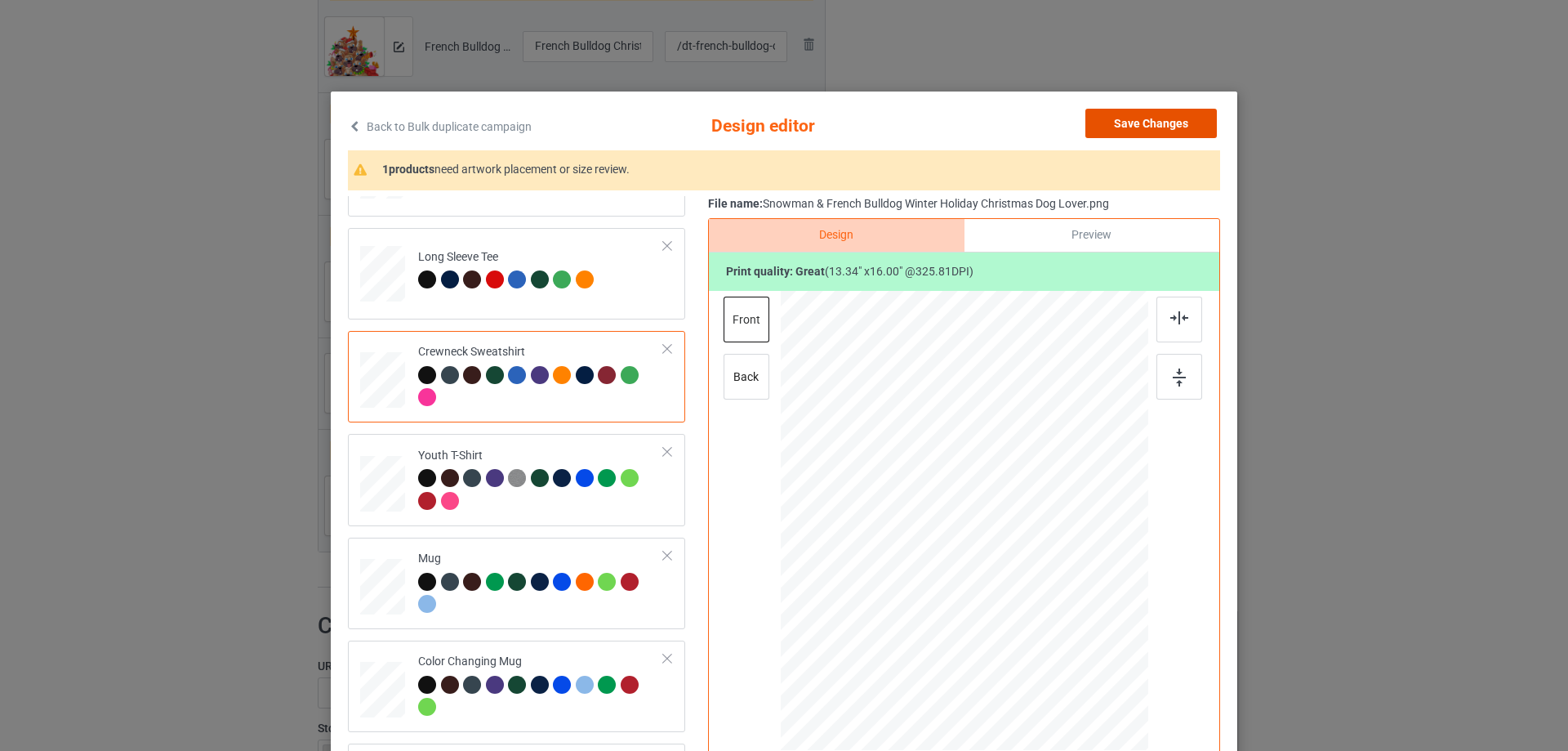
click at [1171, 115] on button "Save Changes" at bounding box center [1150, 123] width 131 height 30
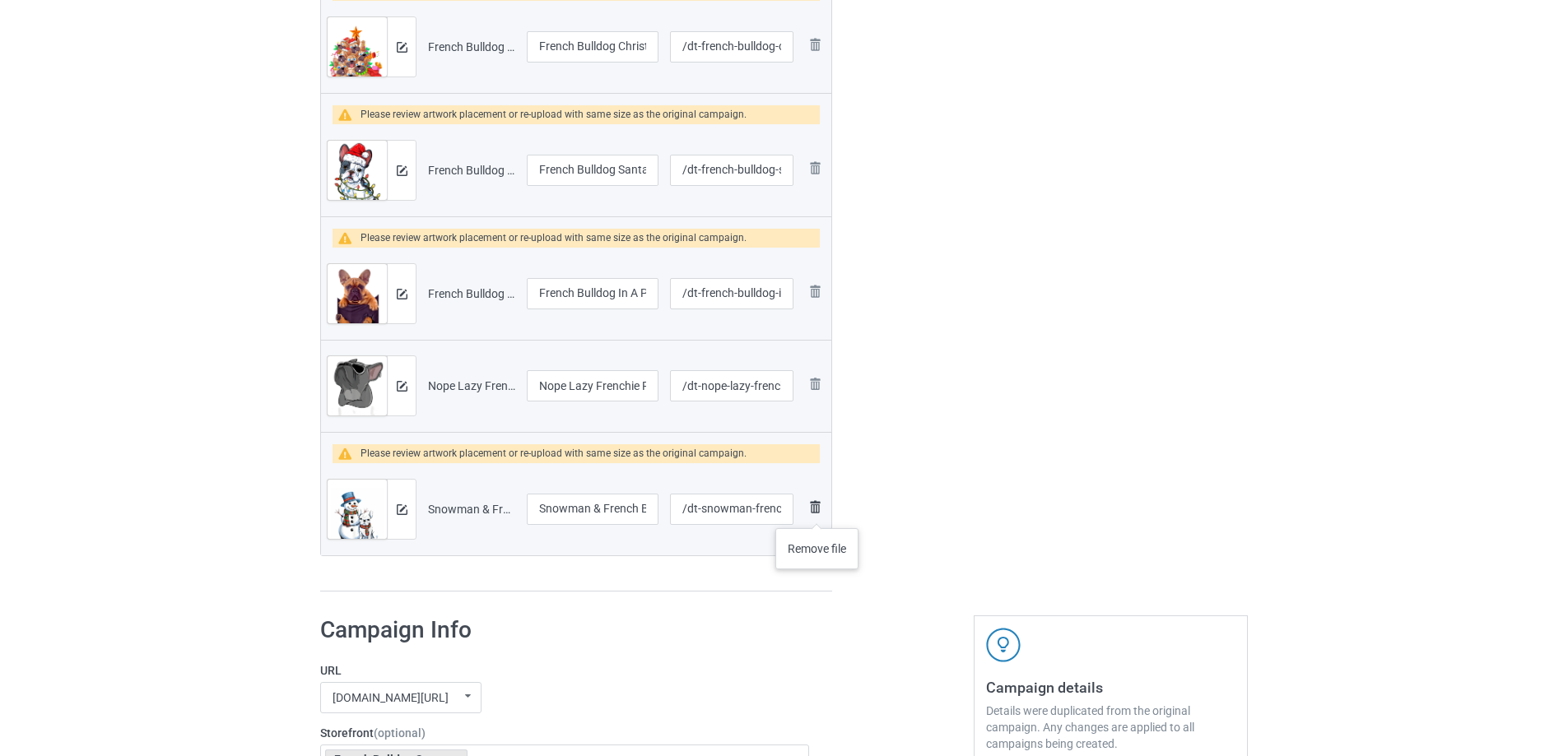
click at [817, 512] on img at bounding box center [814, 506] width 20 height 20
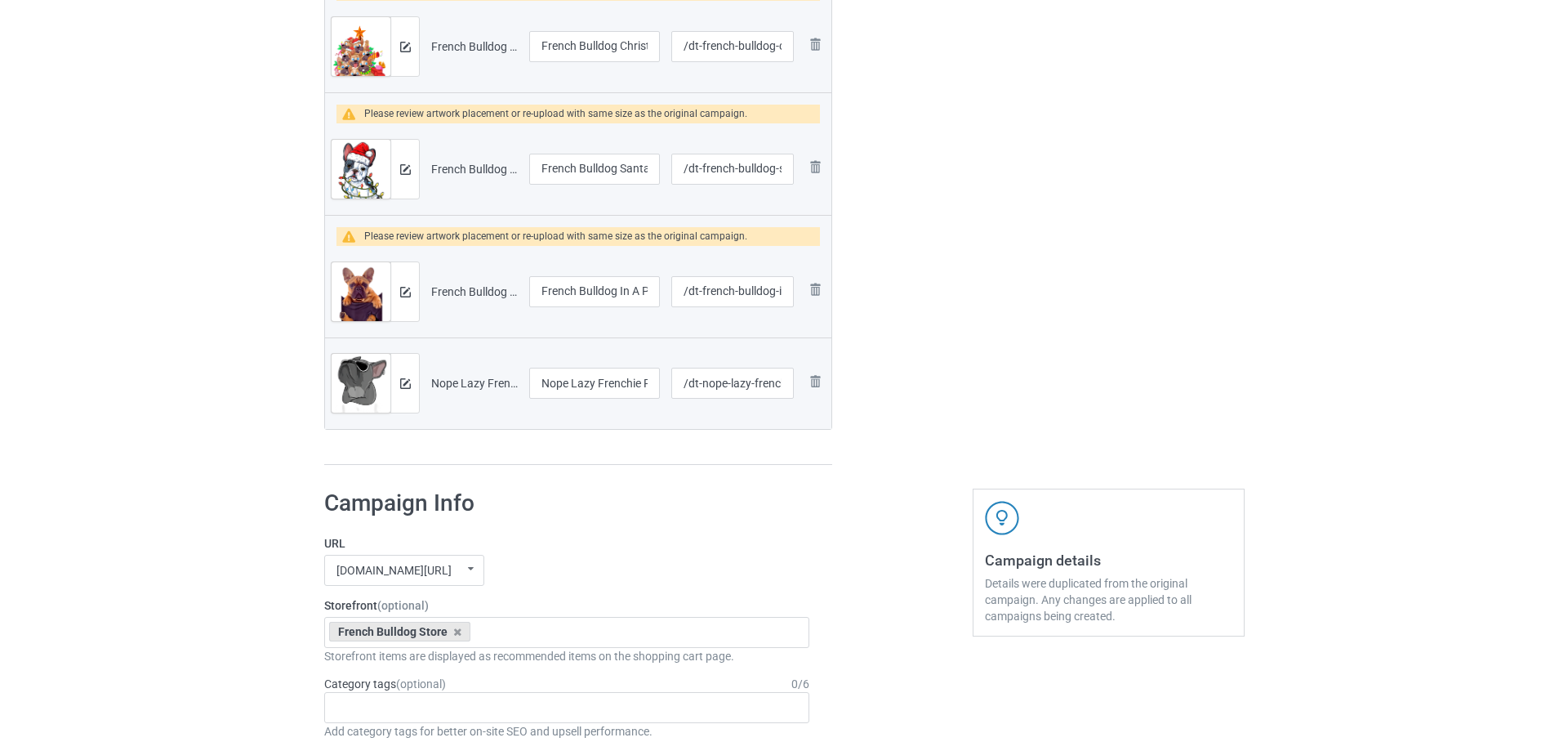
scroll to position [981, 0]
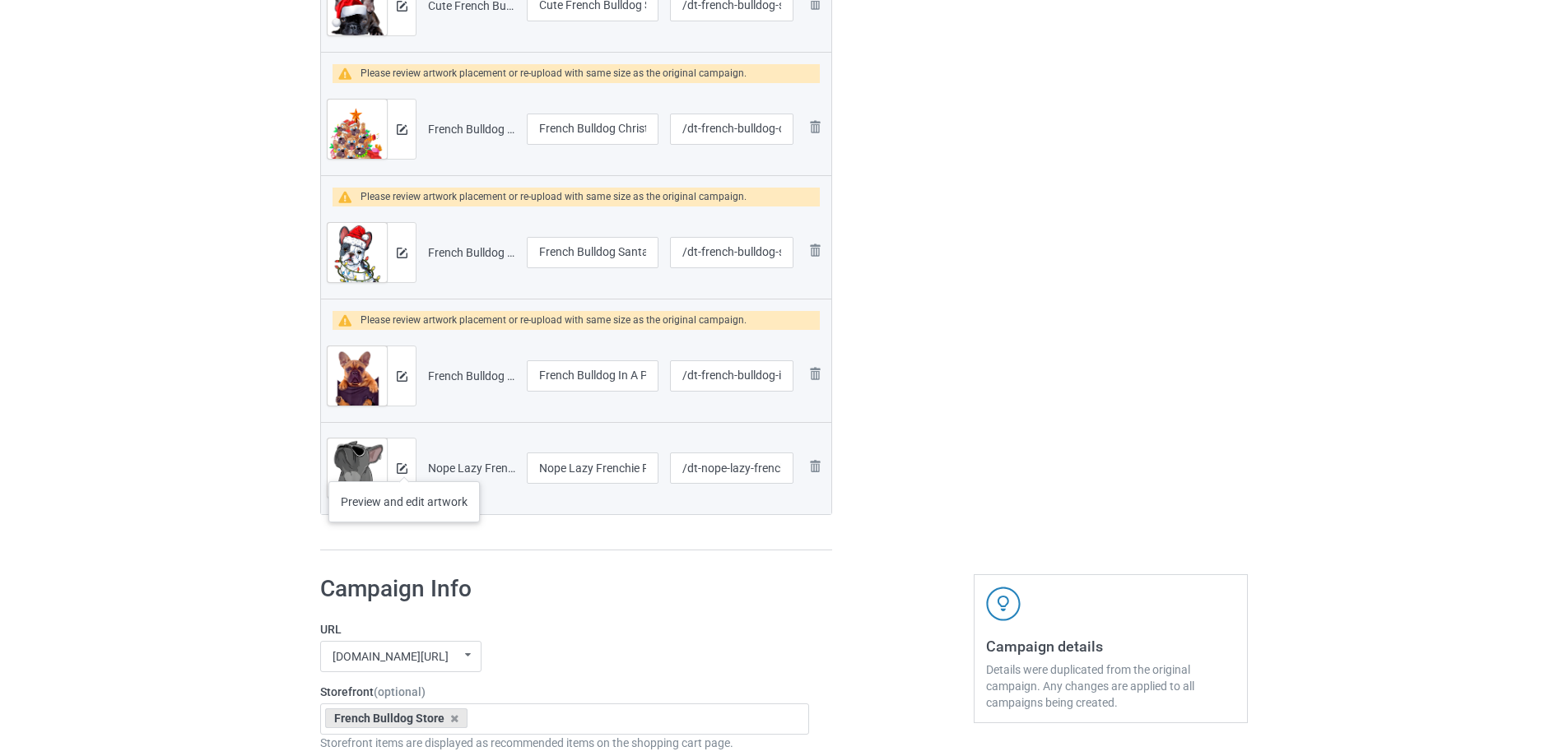
click at [411, 460] on div at bounding box center [401, 468] width 29 height 59
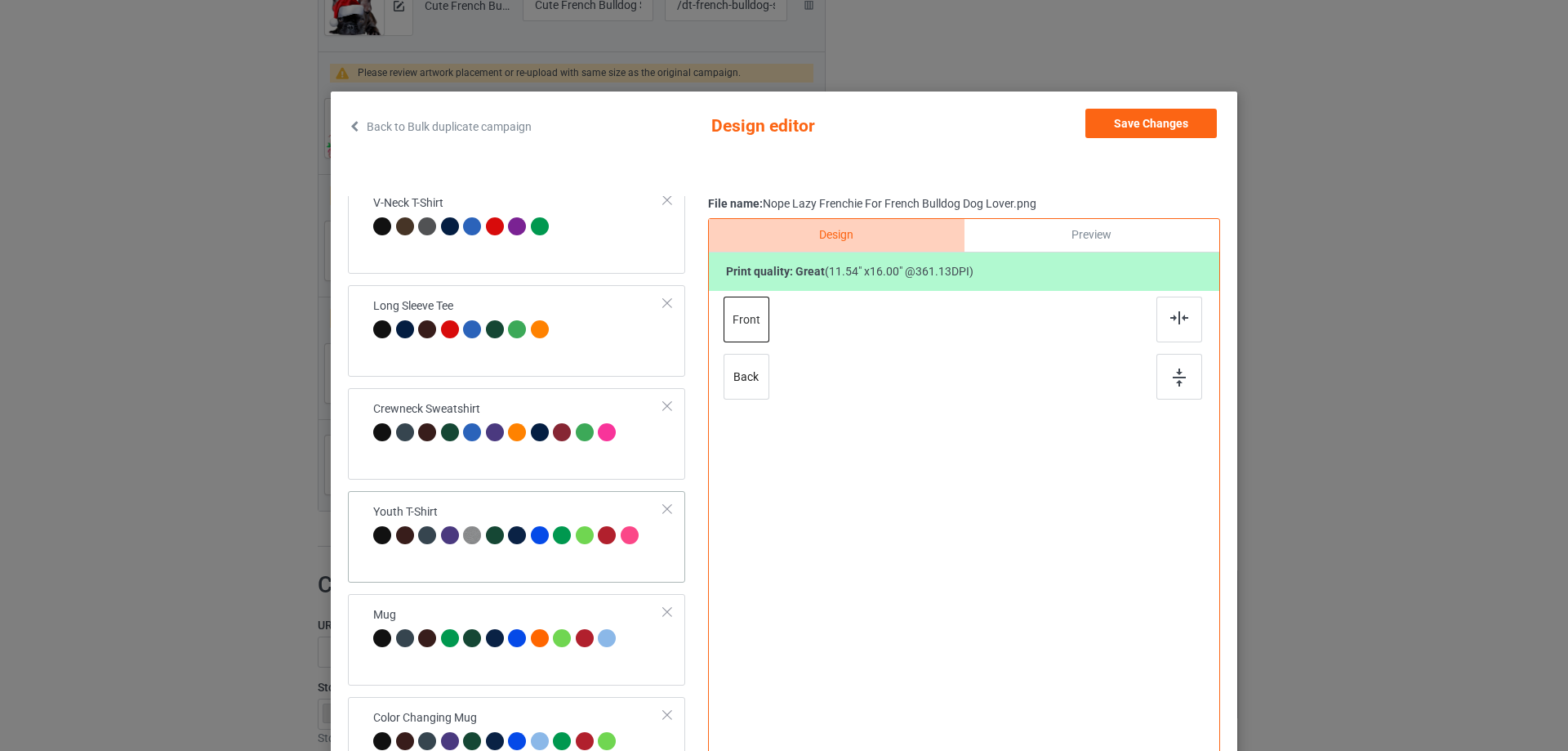
scroll to position [484, 0]
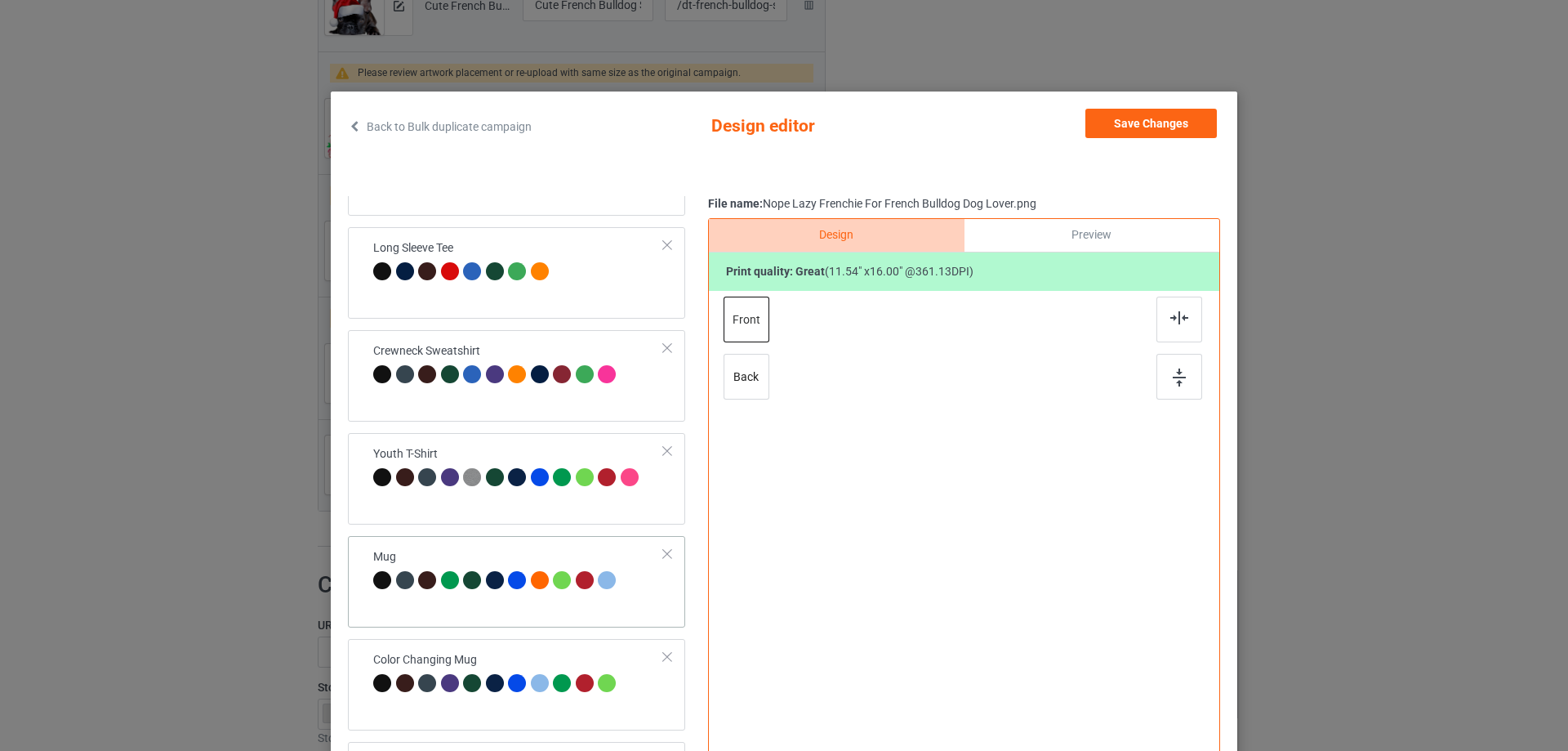
click at [529, 543] on td "Mug" at bounding box center [518, 570] width 308 height 57
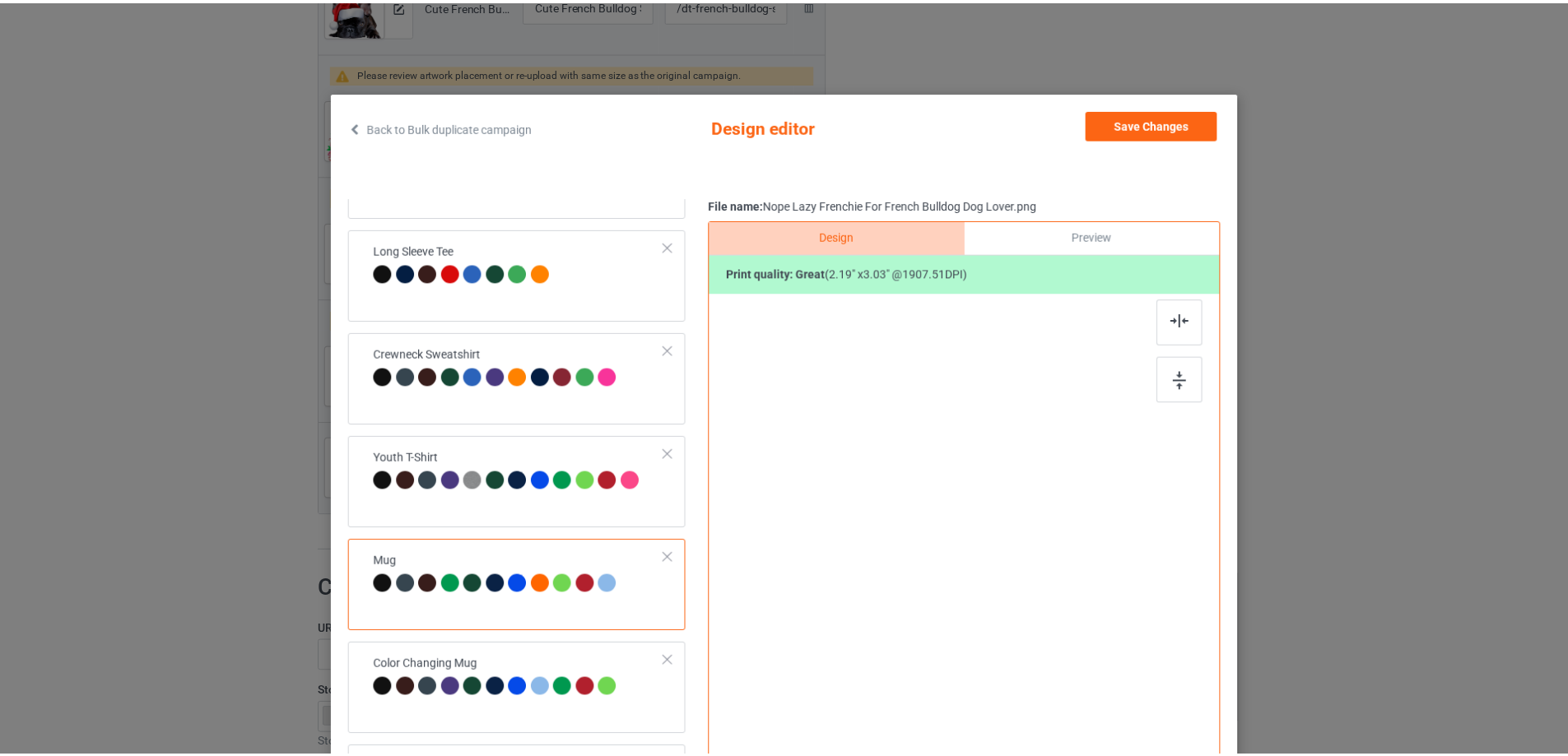
scroll to position [488, 0]
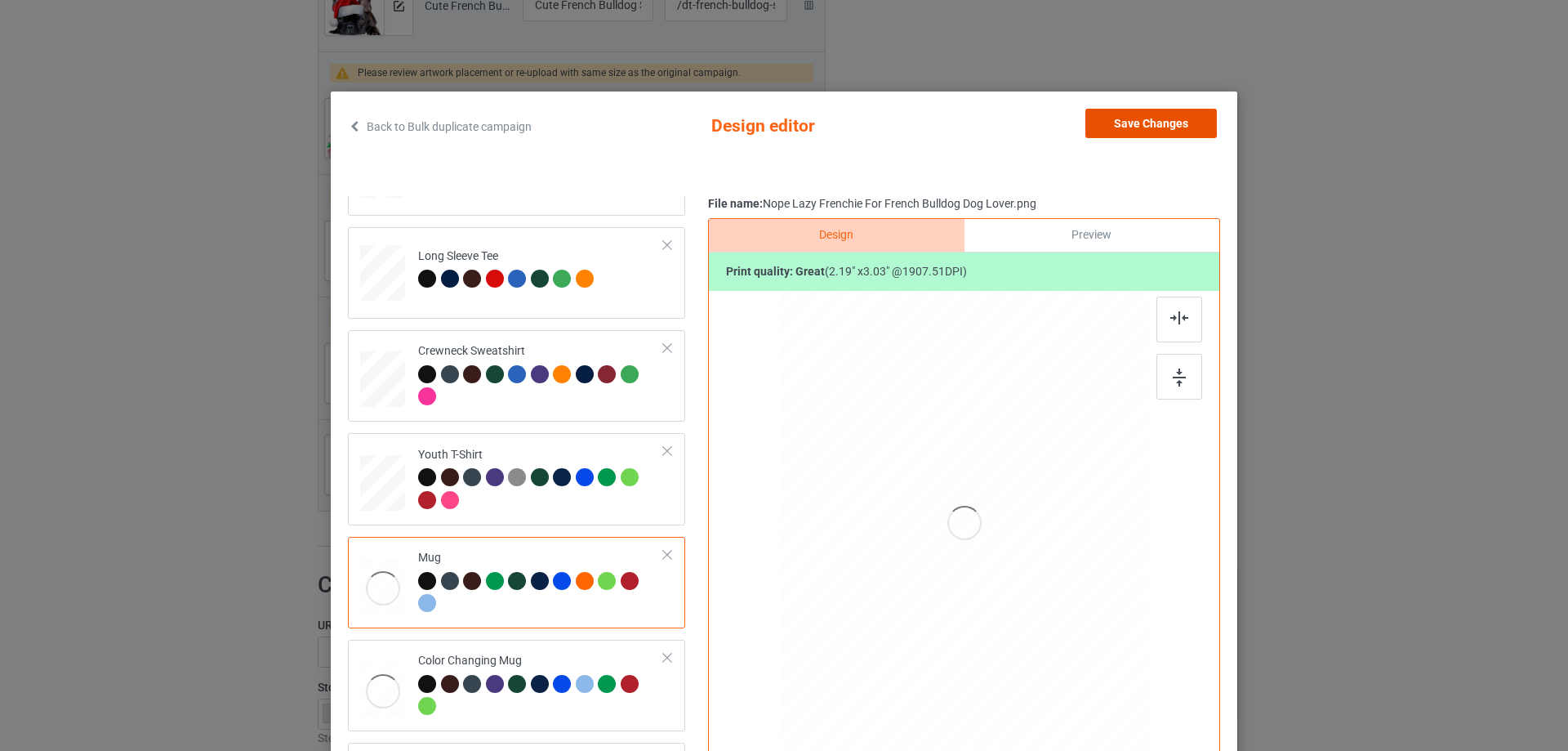
click at [1155, 126] on button "Save Changes" at bounding box center [1150, 123] width 131 height 30
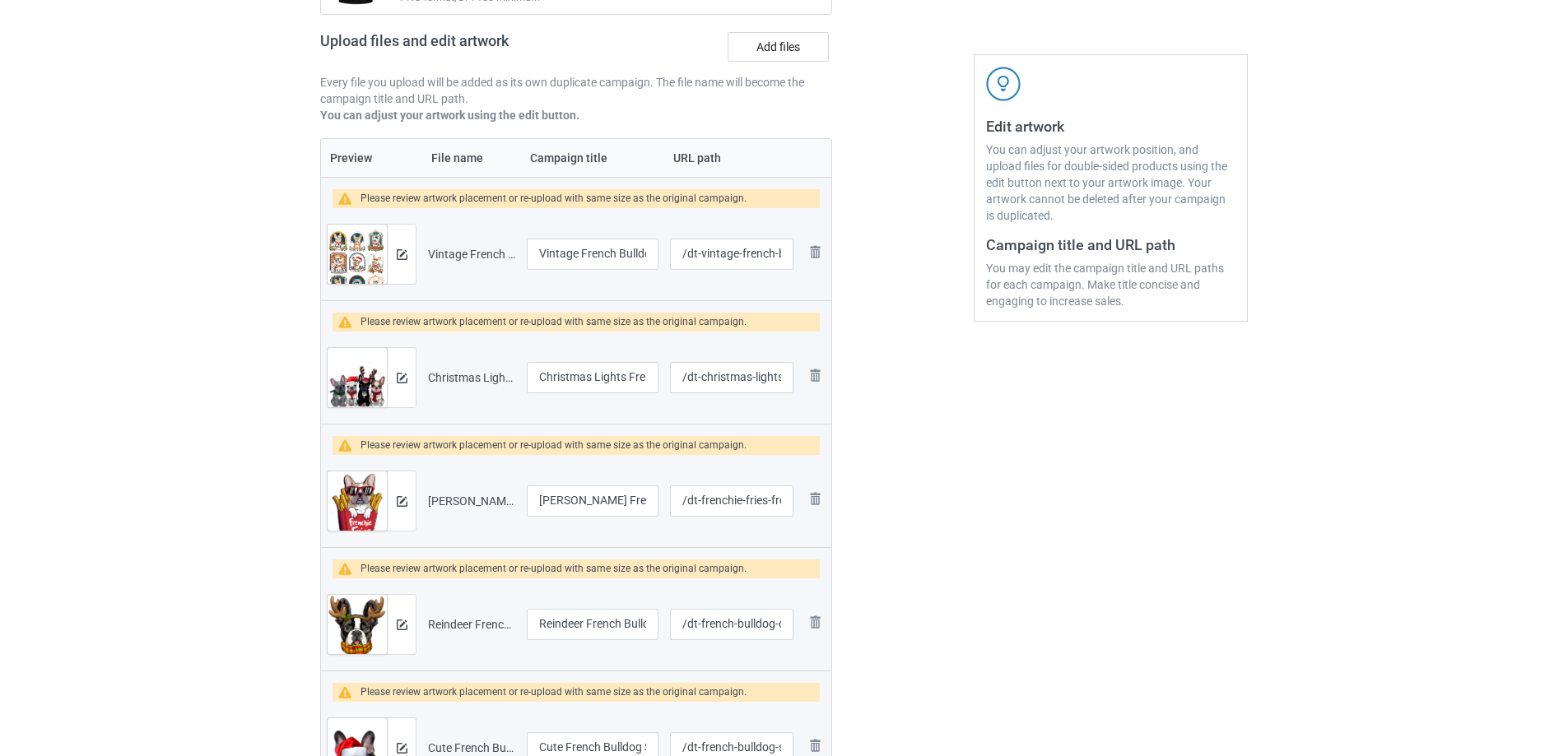
scroll to position [0, 0]
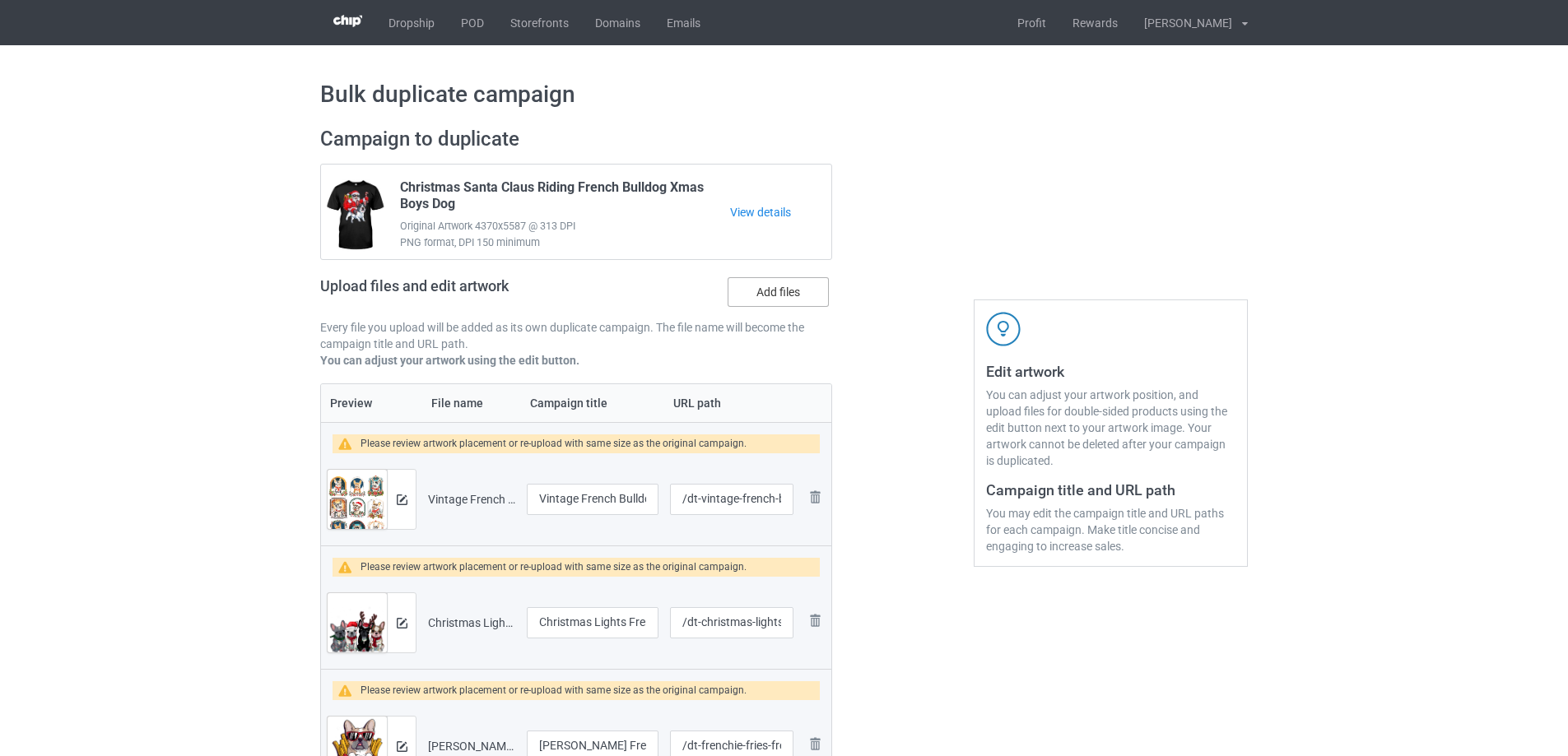
click at [801, 290] on label "Add files" at bounding box center [778, 292] width 102 height 30
click at [0, 0] on input "Add files" at bounding box center [0, 0] width 0 height 0
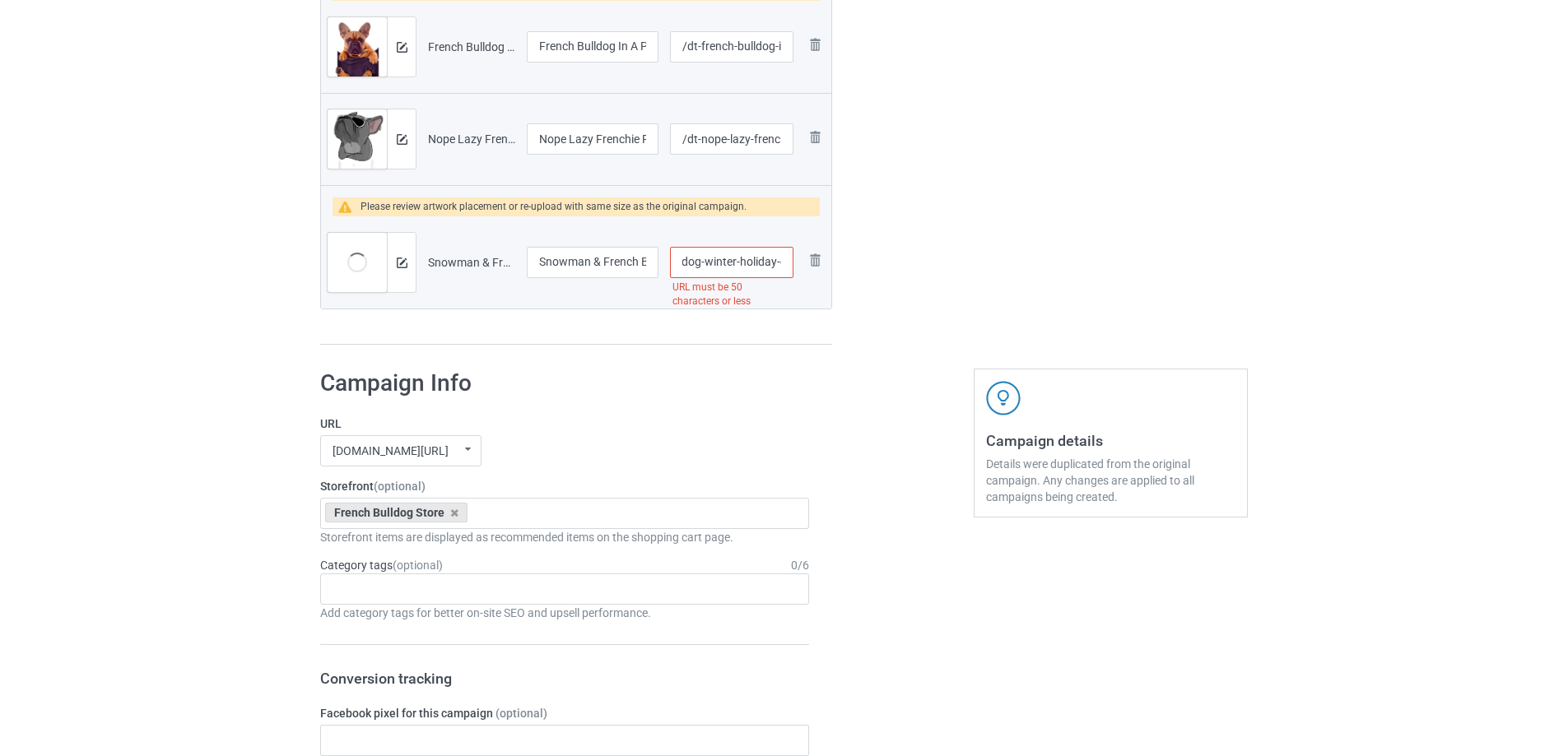
scroll to position [0, 225]
drag, startPoint x: 755, startPoint y: 271, endPoint x: 778, endPoint y: 266, distance: 23.5
click at [778, 266] on input "/dt-snowman-french-bulldog-winter-holiday-christmas-dog-lover" at bounding box center [732, 262] width 124 height 32
click at [756, 268] on input "/dt-snowman-french-bulldog-winter-holiday-christmas-dog-lover" at bounding box center [732, 262] width 124 height 32
drag, startPoint x: 730, startPoint y: 262, endPoint x: 793, endPoint y: 270, distance: 63.5
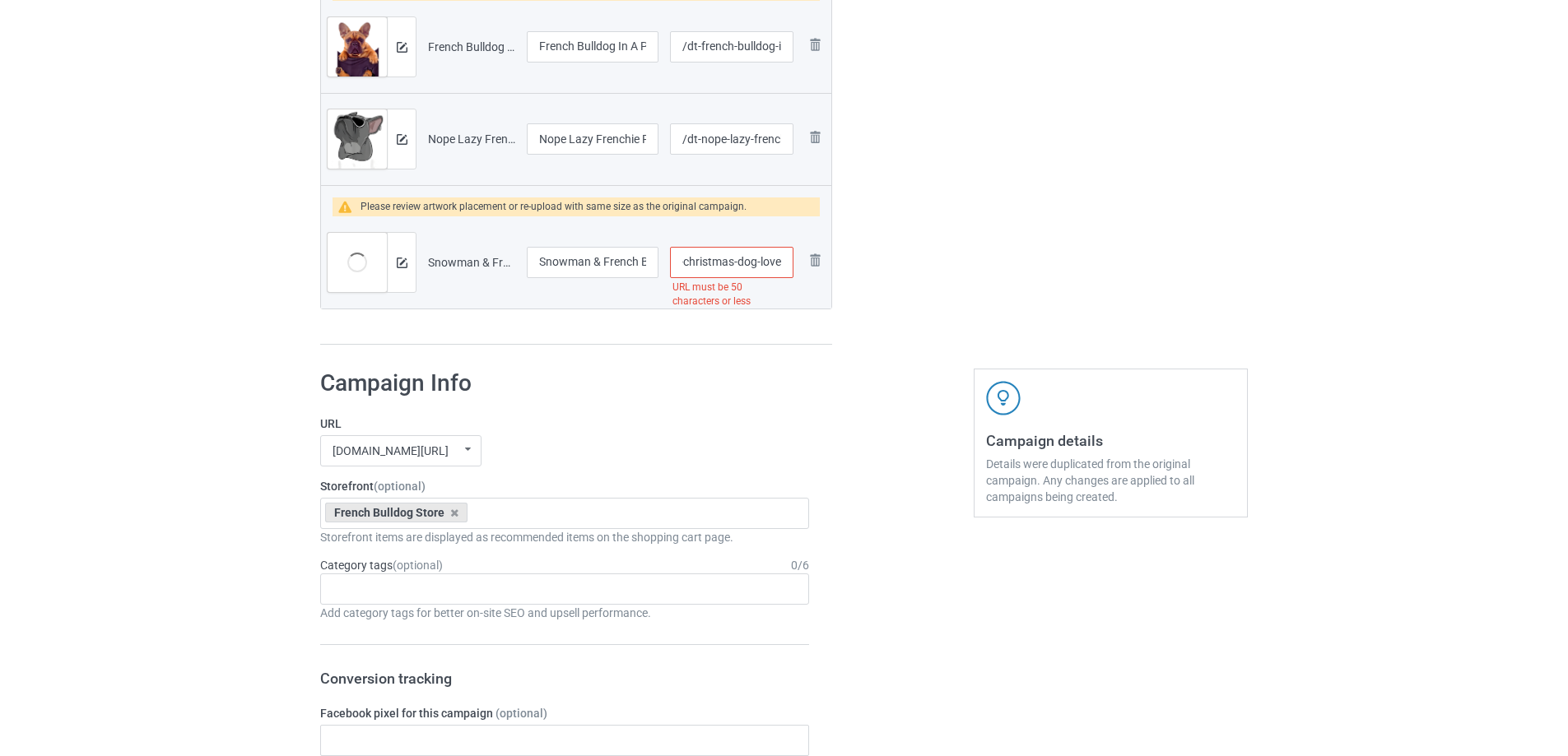
click at [793, 270] on td "/dt-snowman-french-bulldog-winter-holiday-christmas-dog-lover URL must be 50 ch…" at bounding box center [732, 263] width 135 height 92
type input "/dt-snowman-french-bulldog-winter-holiday-christmas"
click at [767, 433] on div "URL [DOMAIN_NAME][URL] undefined/ [DOMAIN_NAME][URL] undefined/ [DOMAIN_NAME][U…" at bounding box center [564, 441] width 489 height 51
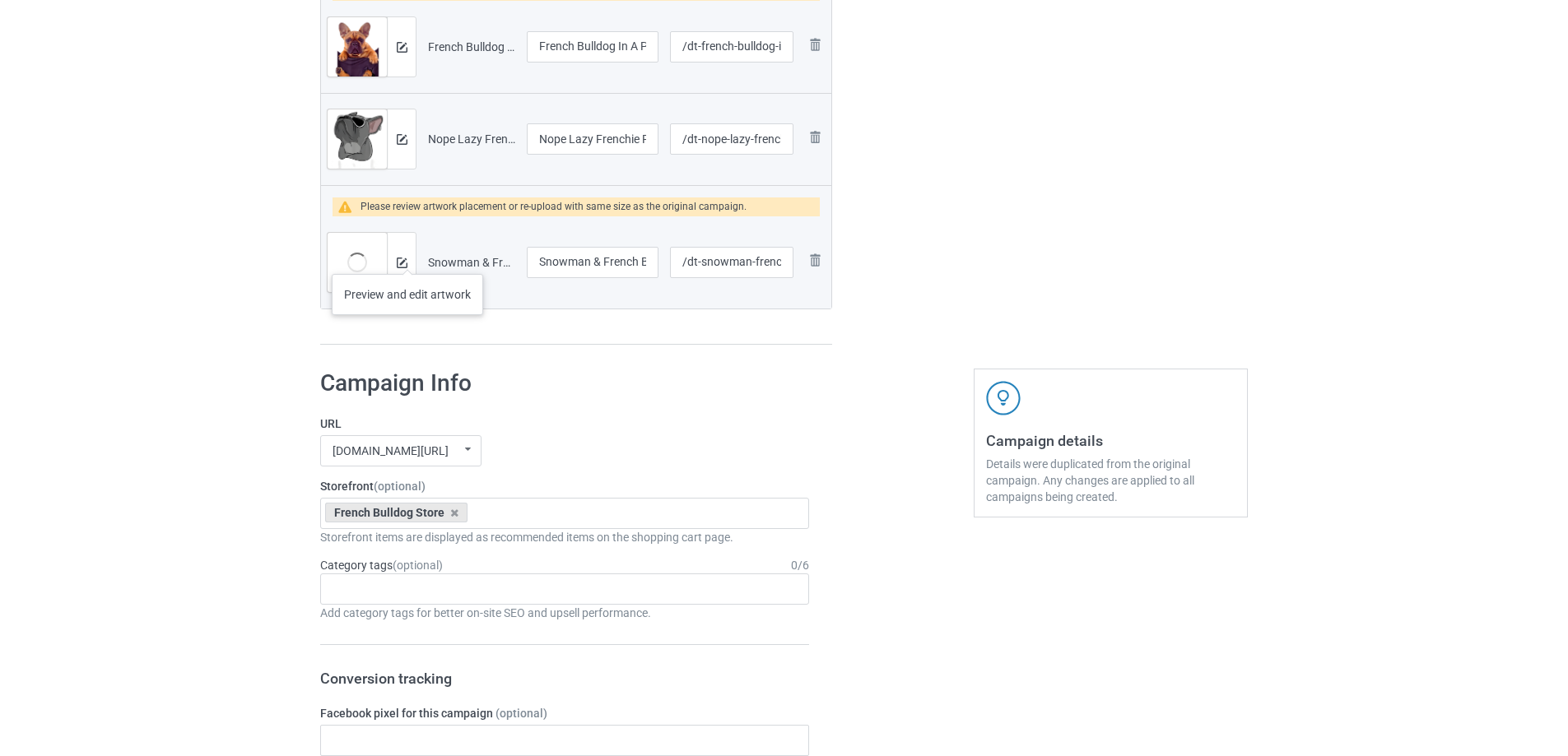
click at [407, 258] on div at bounding box center [401, 262] width 29 height 59
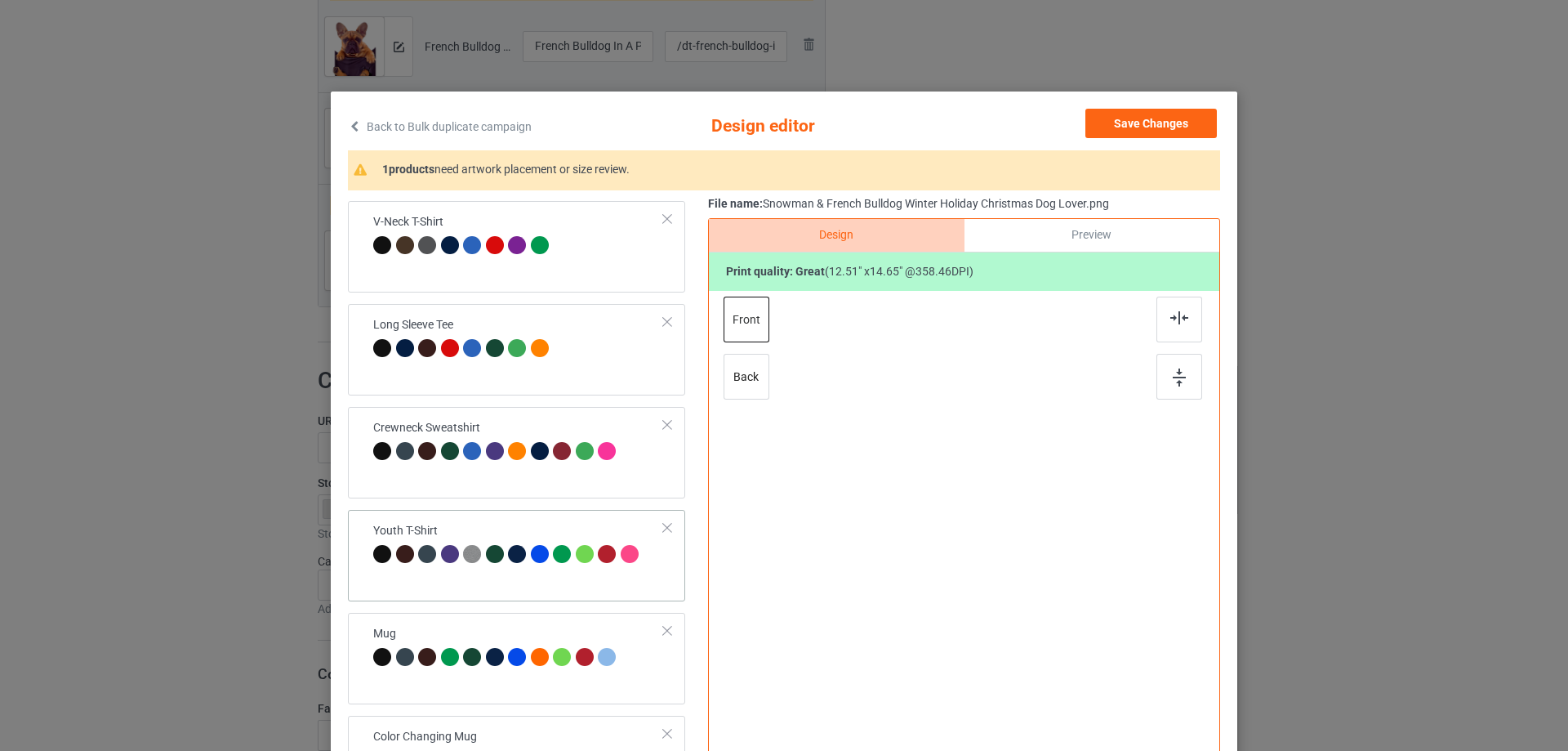
scroll to position [409, 0]
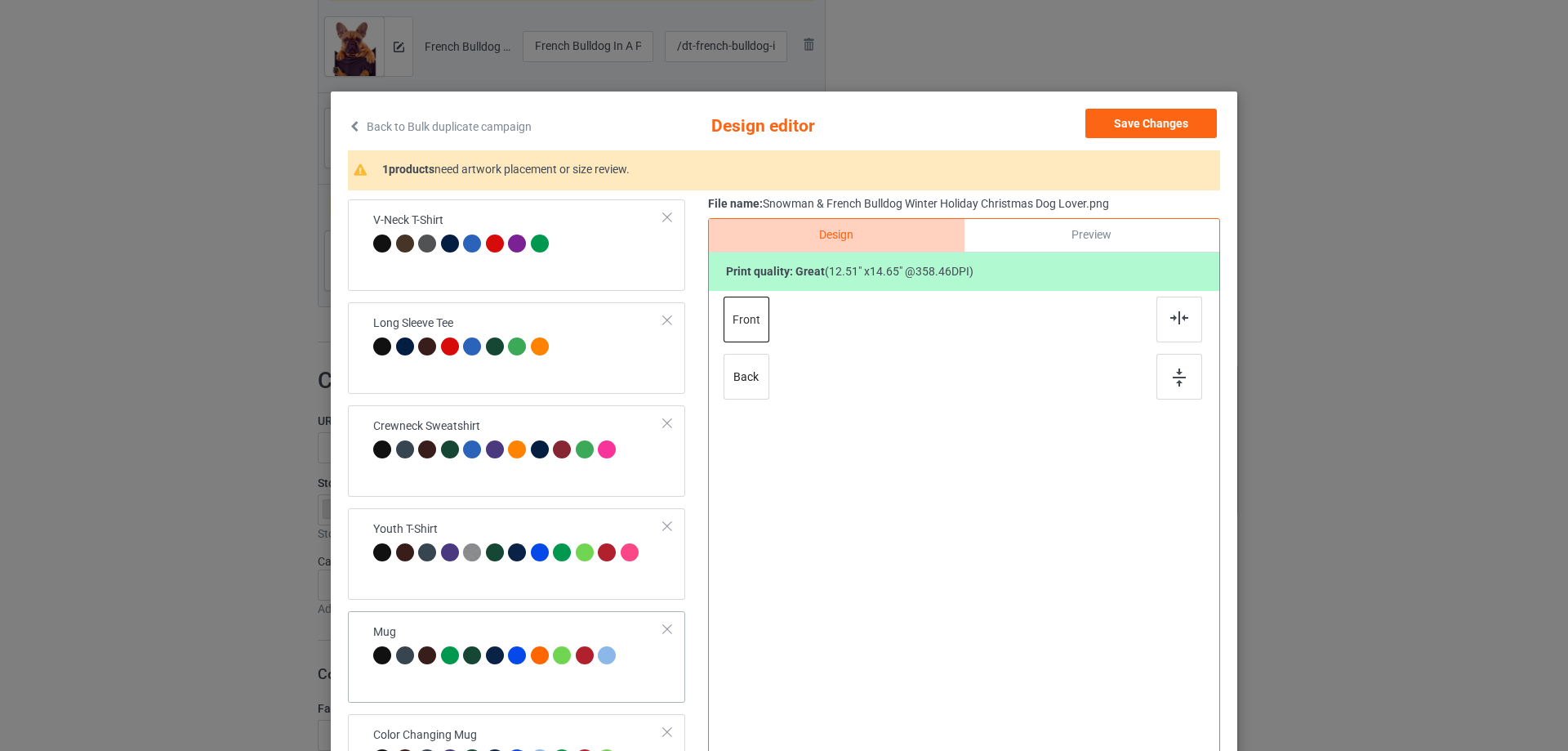
click at [522, 633] on div "Mug" at bounding box center [497, 643] width 247 height 38
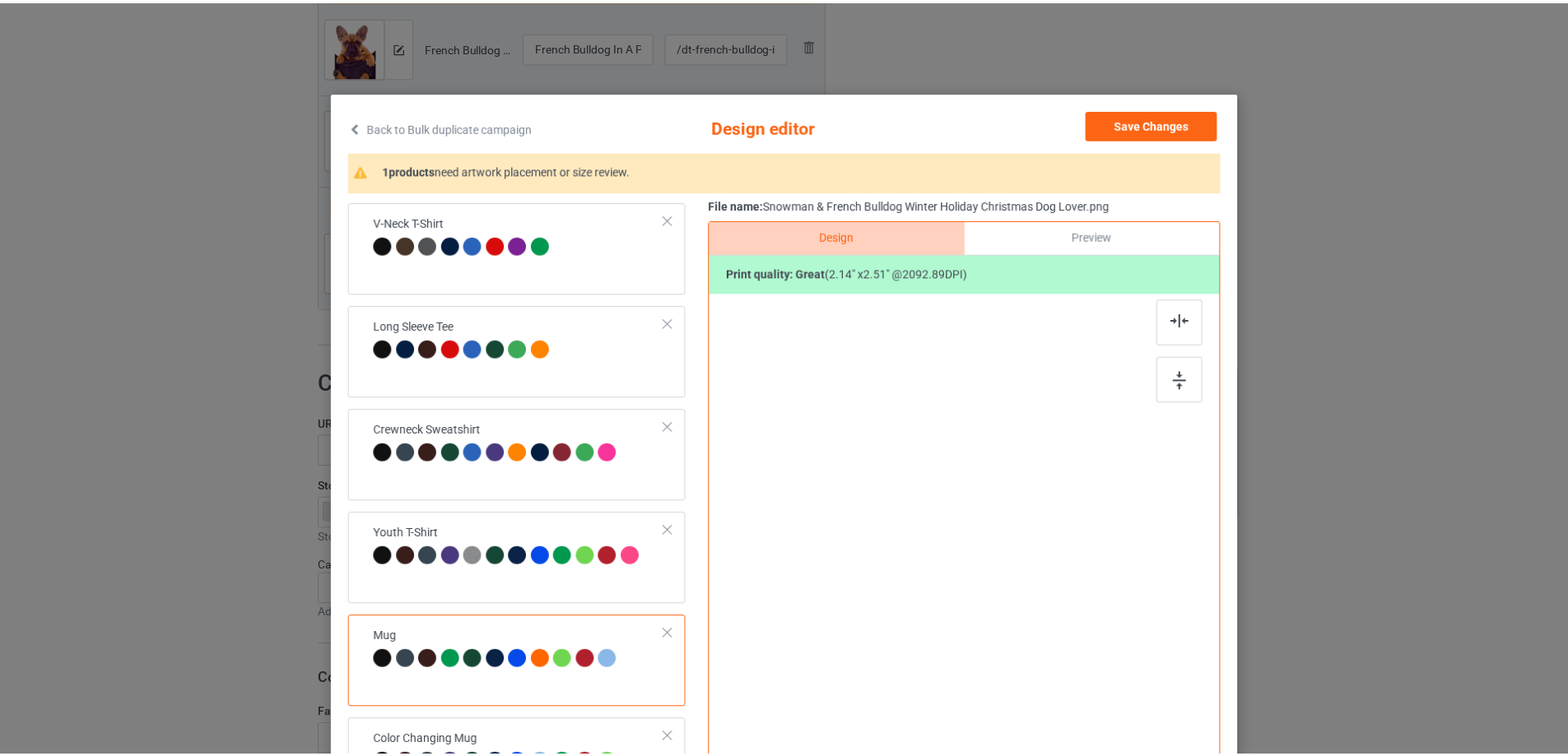
scroll to position [412, 0]
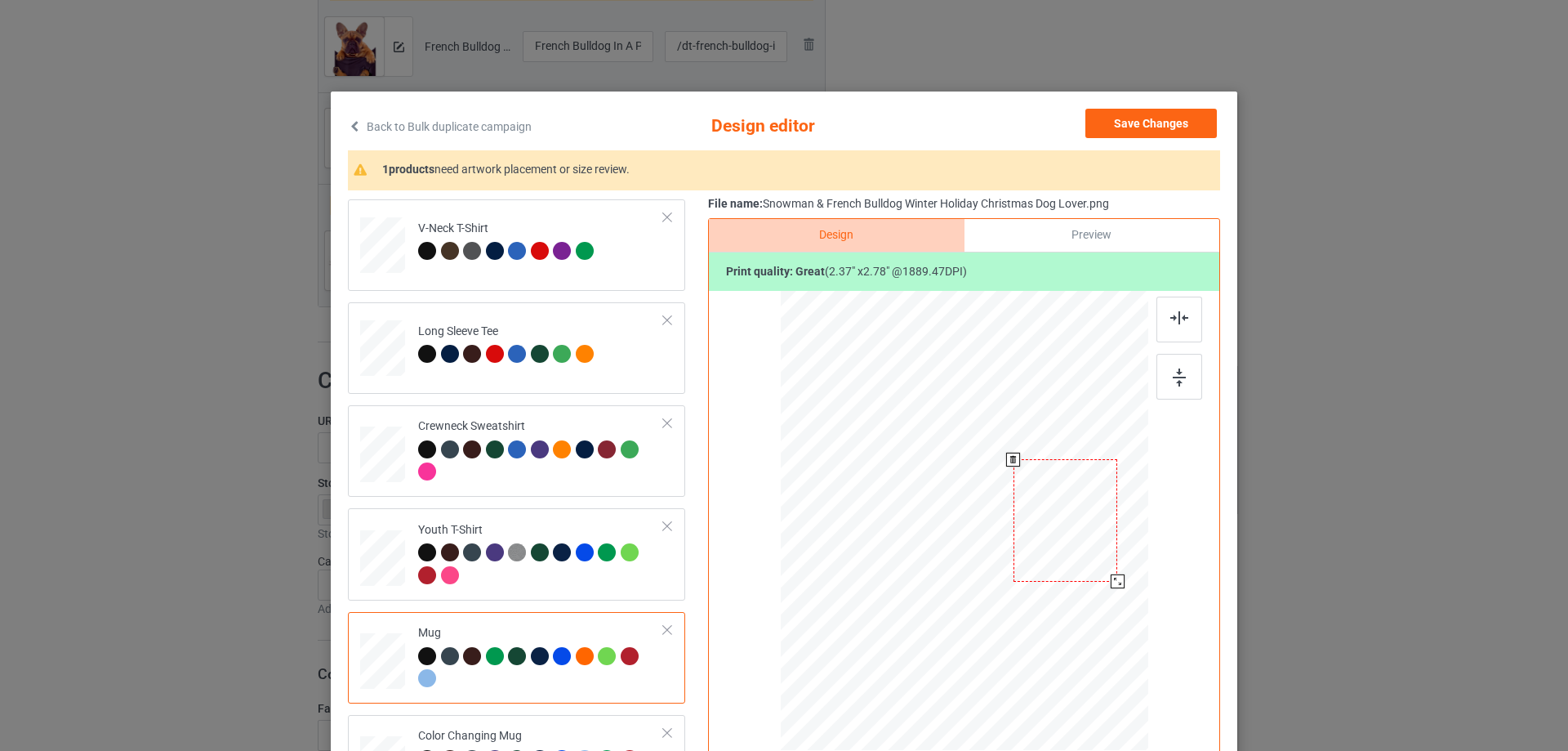
drag, startPoint x: 1107, startPoint y: 577, endPoint x: 1110, endPoint y: 585, distance: 8.5
click at [1111, 585] on div at bounding box center [1117, 581] width 14 height 14
click at [590, 423] on div "Crewneck Sweatshirt" at bounding box center [541, 449] width 246 height 61
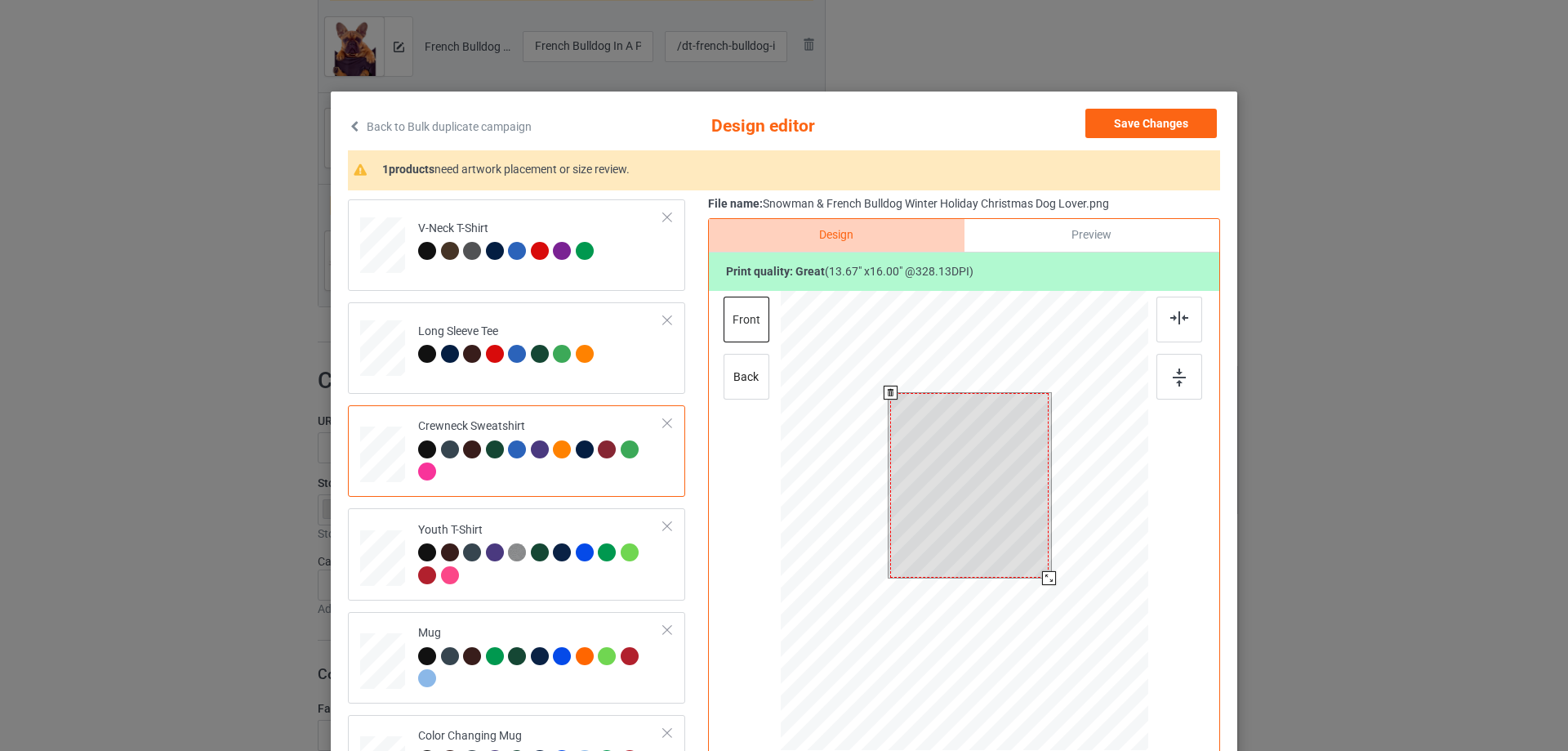
click at [1033, 600] on div at bounding box center [965, 523] width 368 height 465
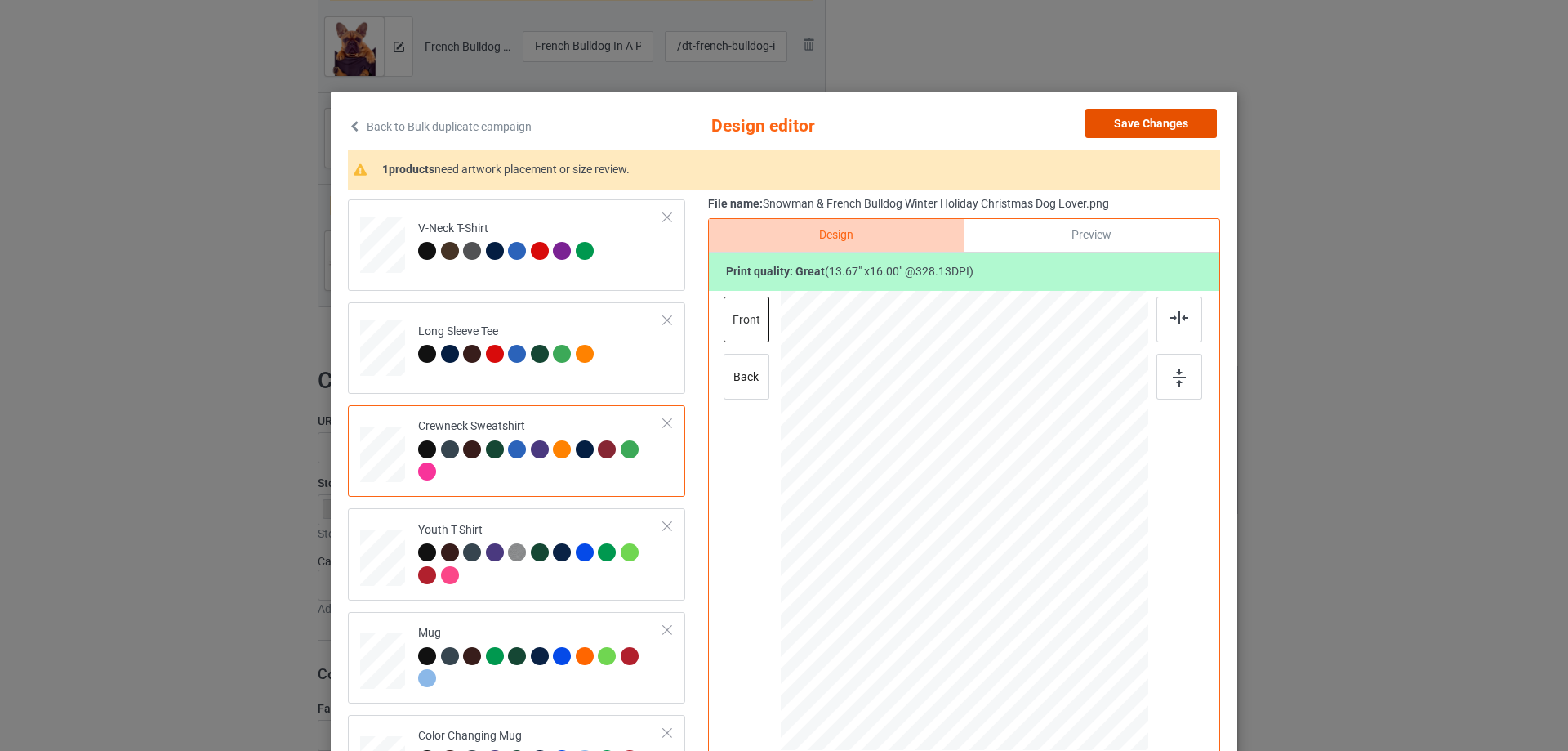
click at [1182, 124] on button "Save Changes" at bounding box center [1150, 123] width 131 height 30
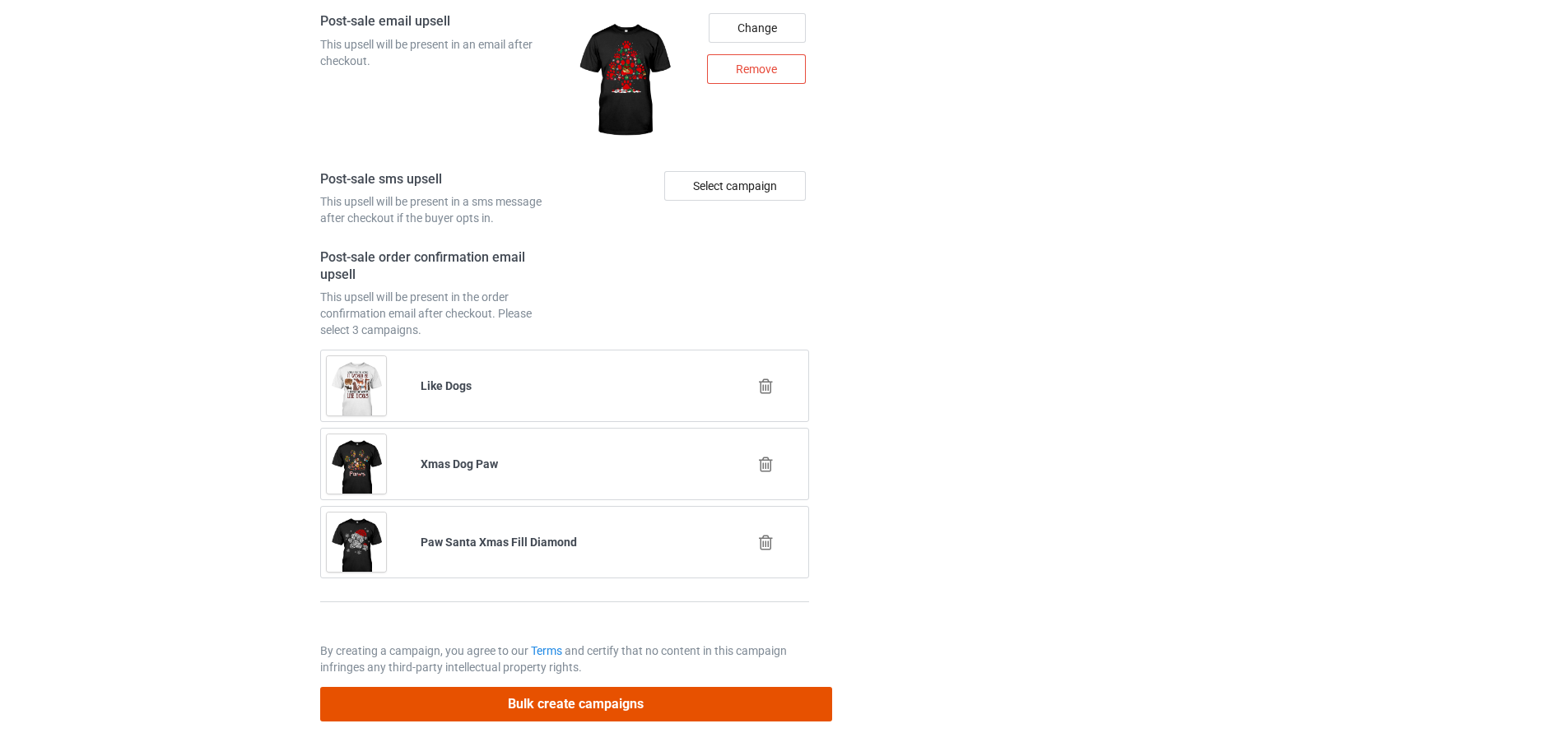
click at [679, 706] on button "Bulk create campaigns" at bounding box center [576, 704] width 512 height 34
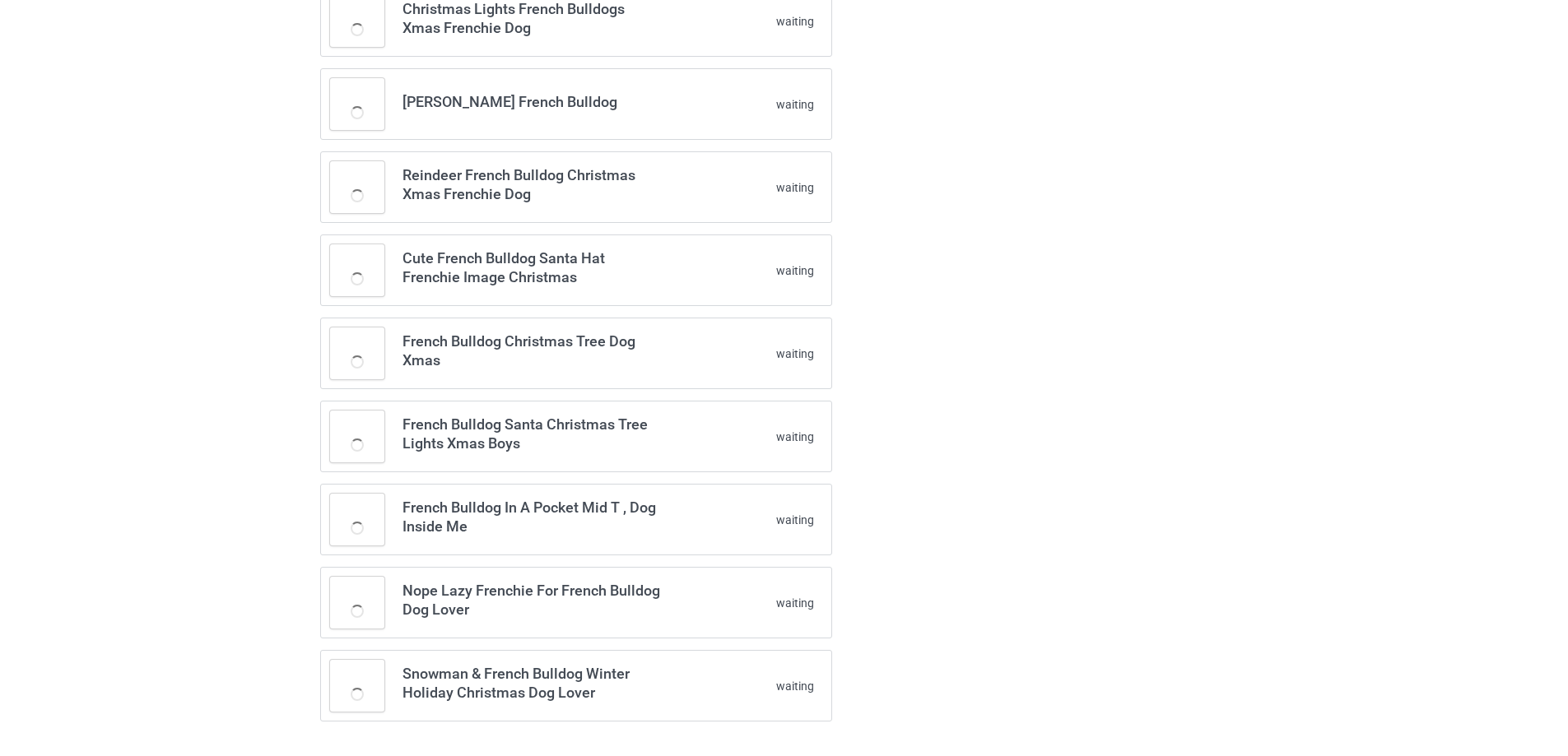
scroll to position [0, 0]
